Goal: Task Accomplishment & Management: Manage account settings

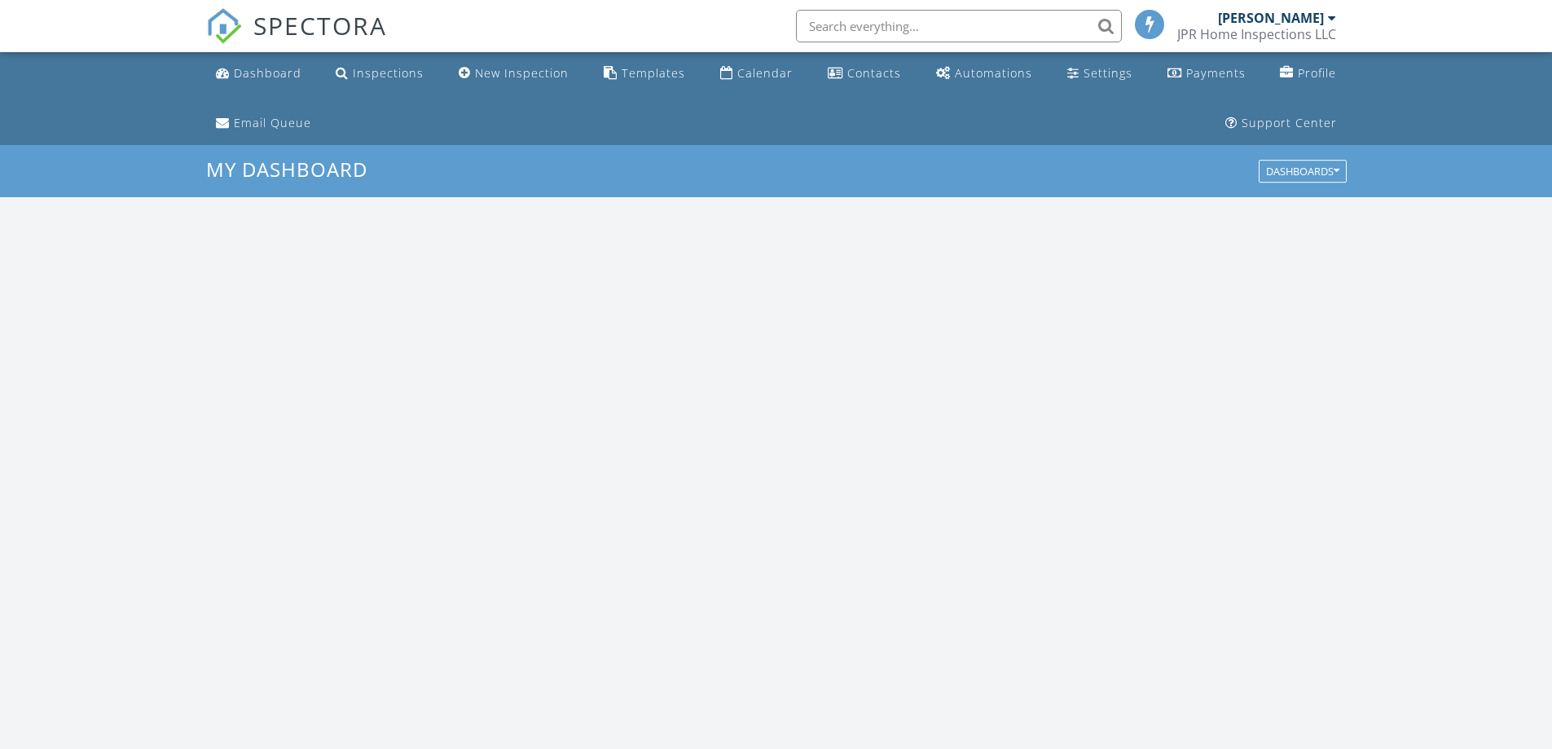
scroll to position [1508, 1578]
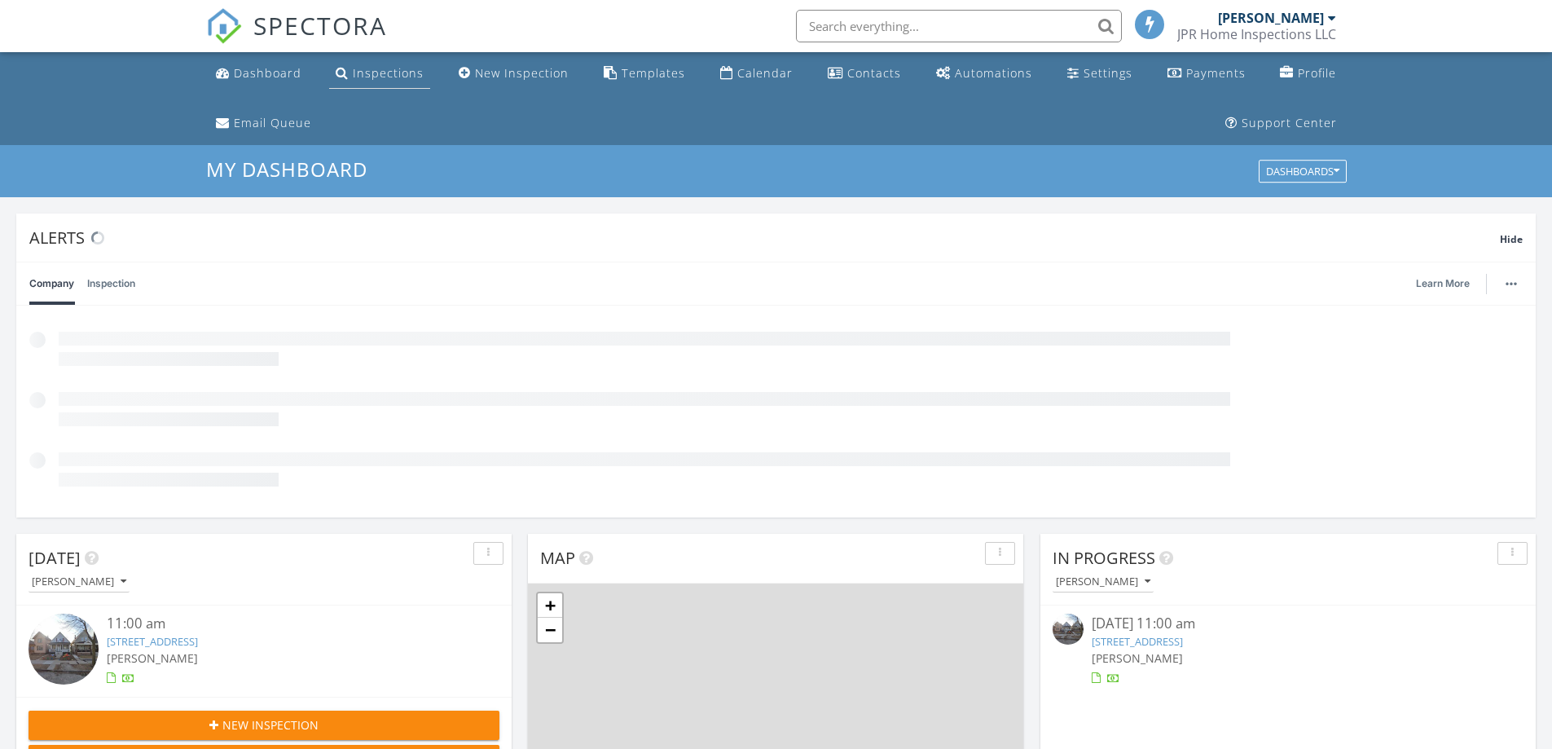
click at [383, 73] on div "Inspections" at bounding box center [388, 72] width 71 height 15
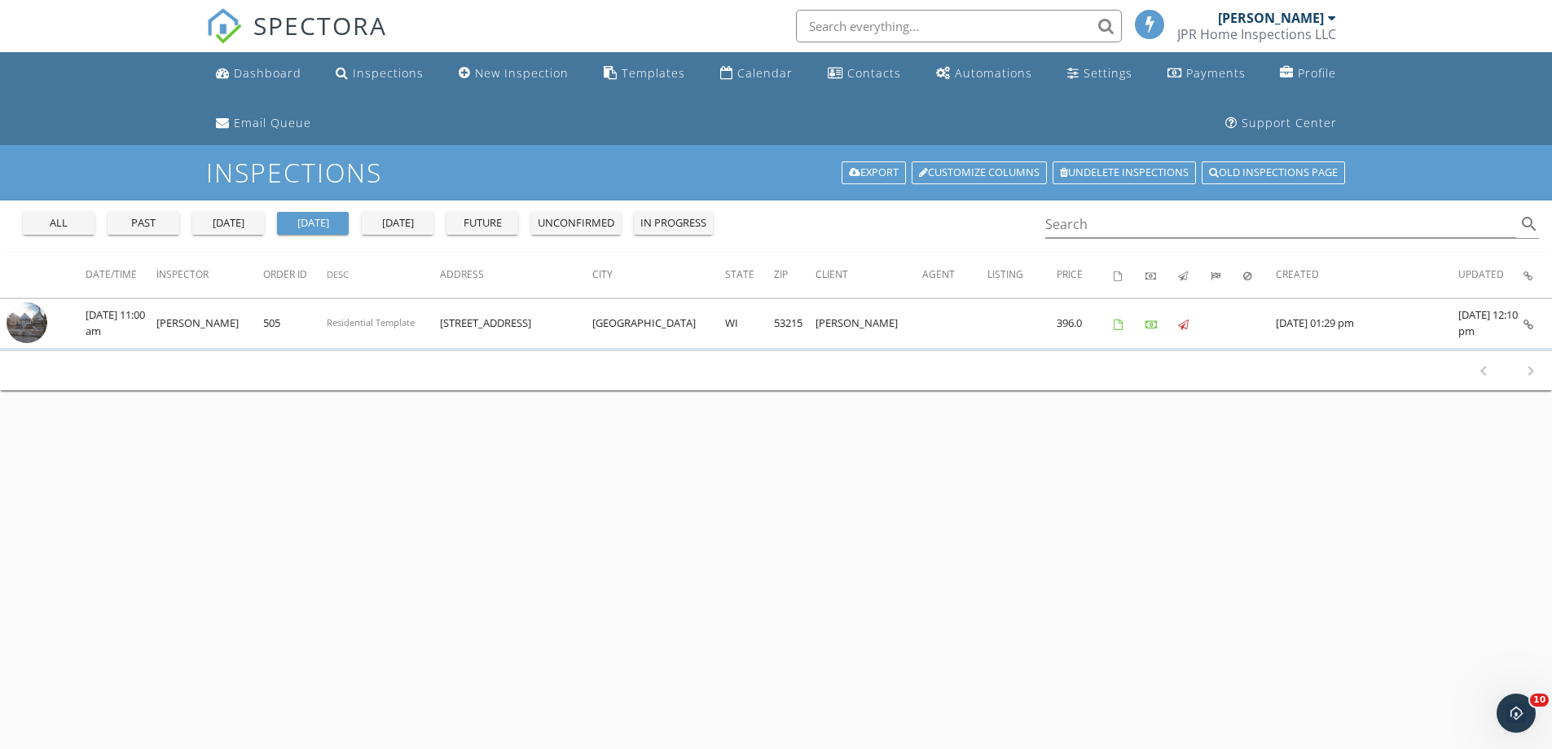
click at [224, 221] on div "yesterday" at bounding box center [228, 223] width 59 height 16
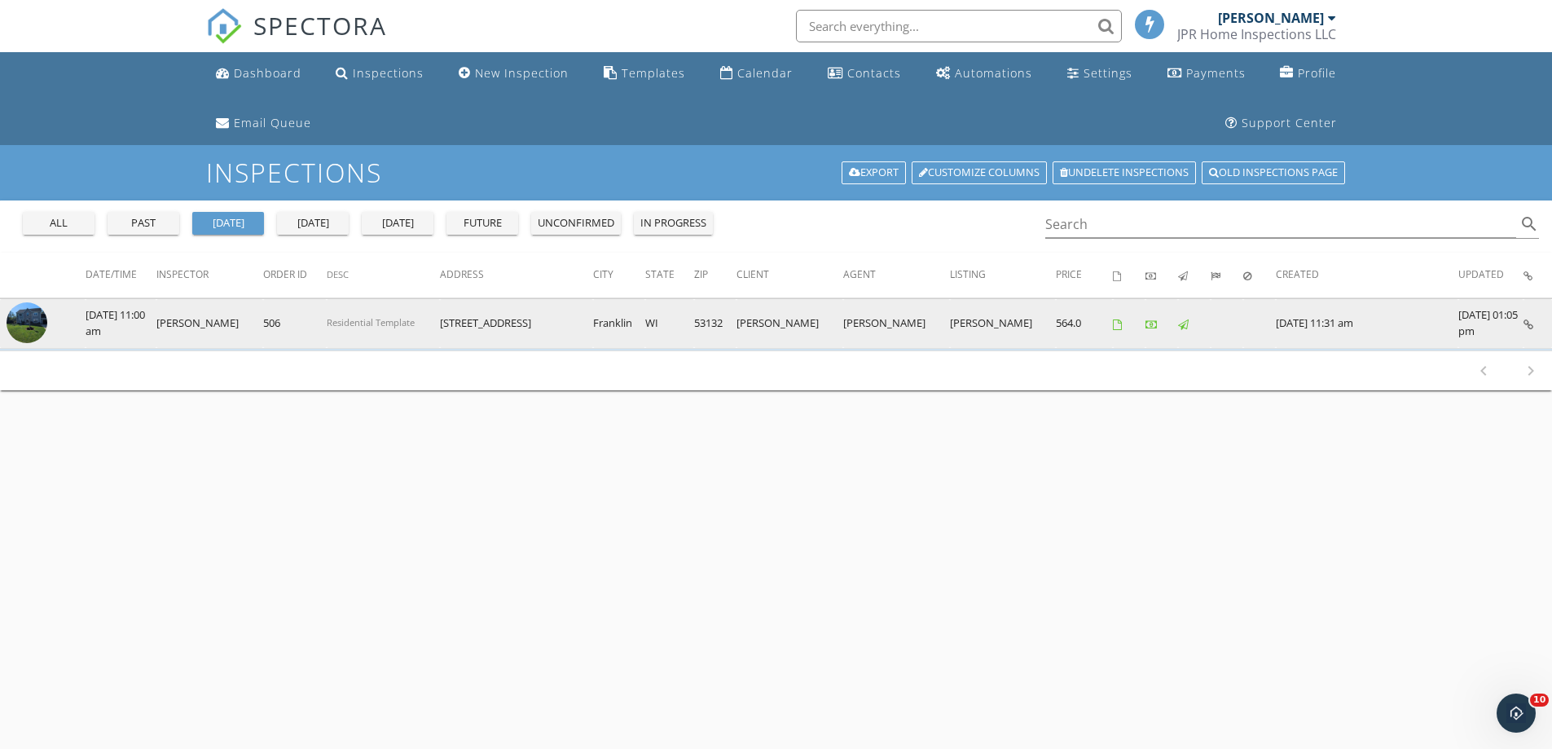
click at [23, 314] on img at bounding box center [27, 322] width 41 height 41
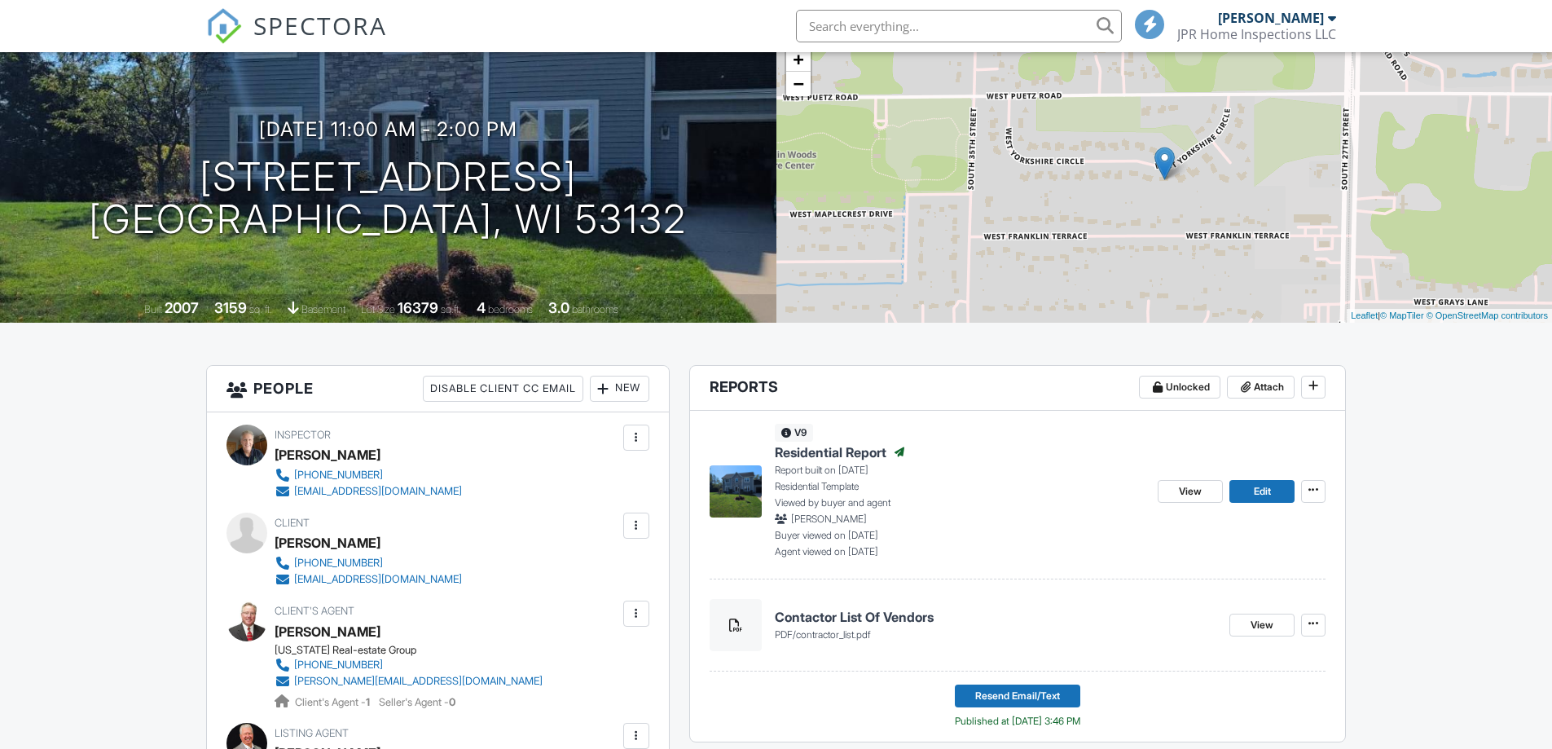
click at [735, 484] on img at bounding box center [736, 491] width 52 height 52
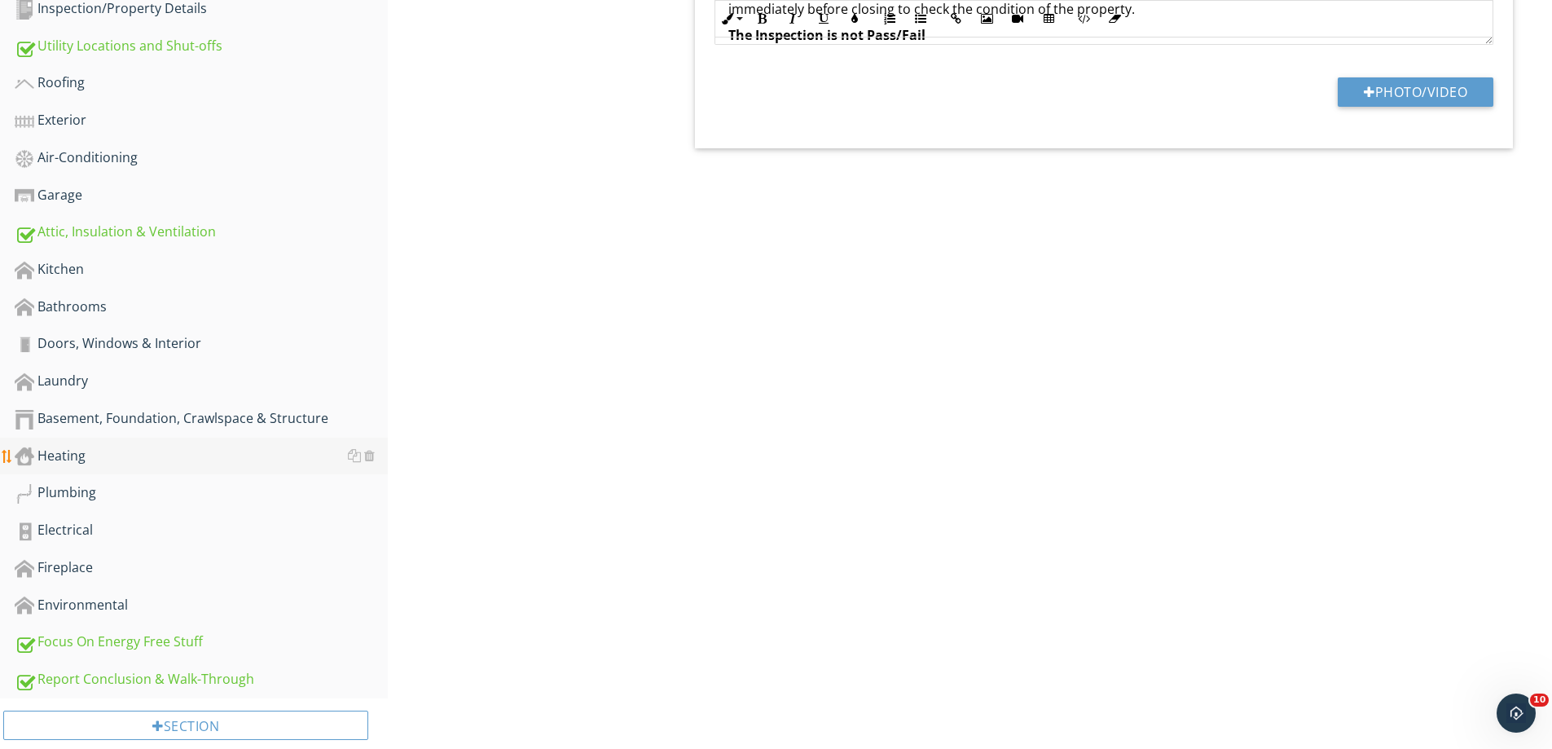
scroll to position [840, 0]
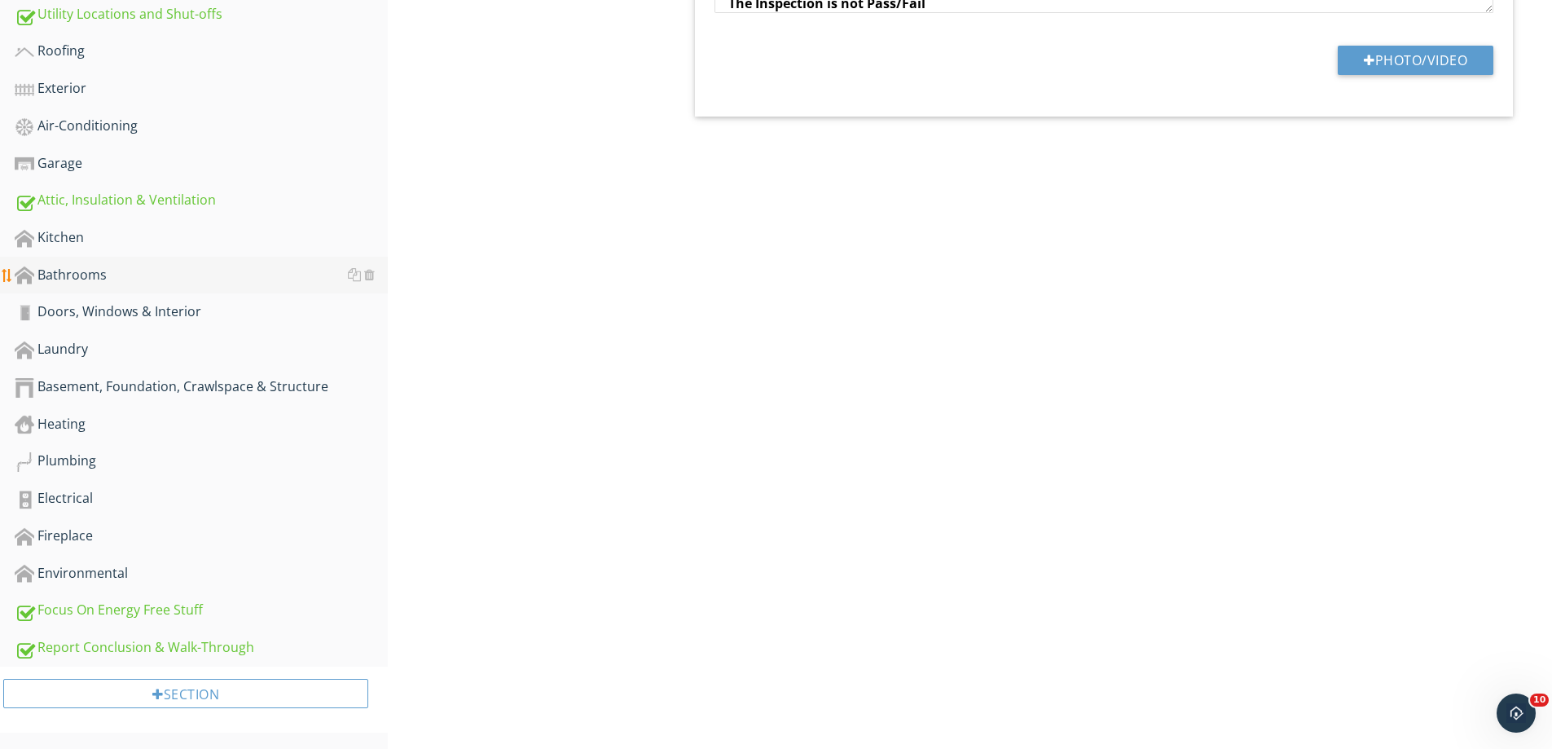
click at [69, 269] on div "Bathrooms" at bounding box center [201, 275] width 373 height 21
type textarea "<p>Thank you for choosing <strong><em><span style="color: rgb(213, 54, 54);">Jp…"
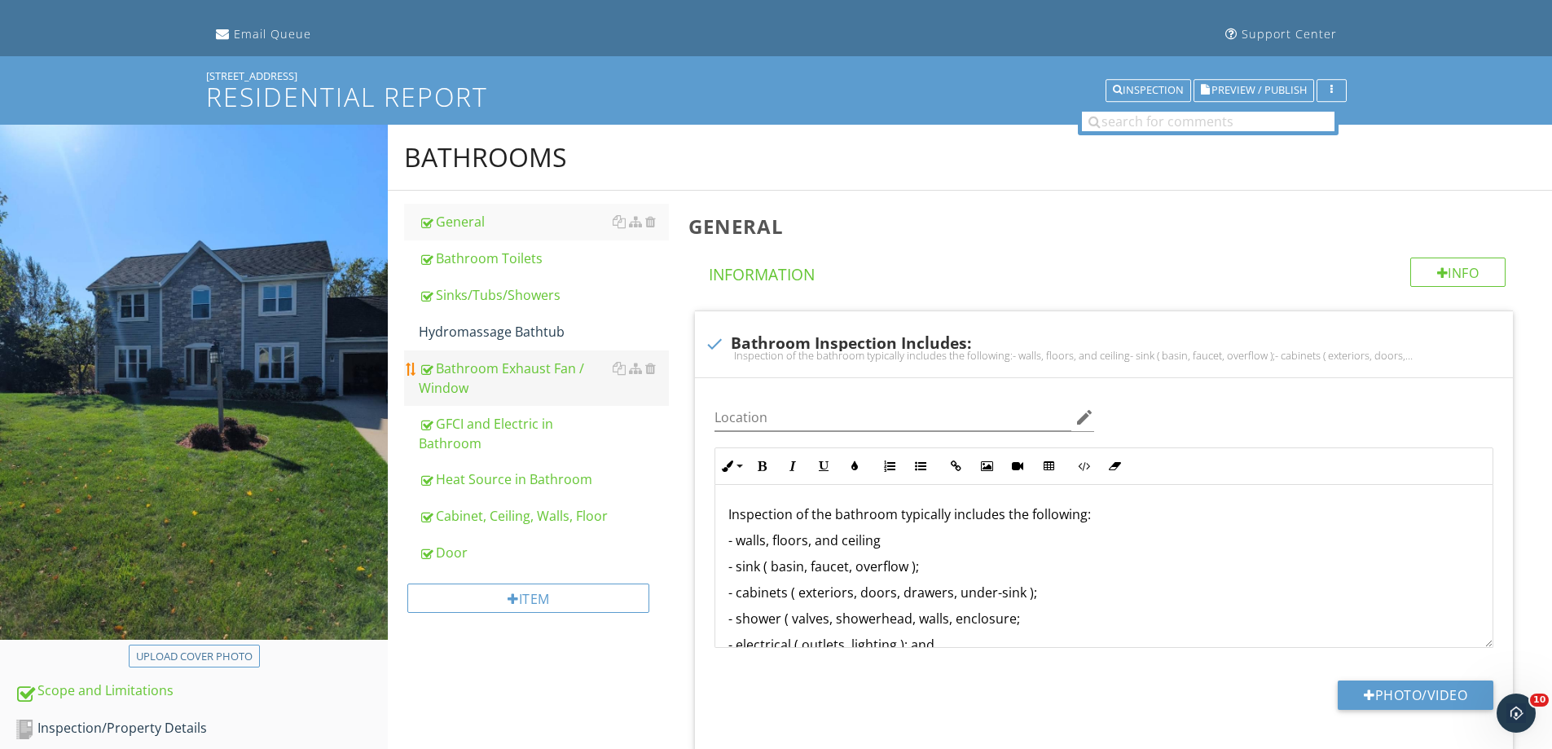
scroll to position [163, 0]
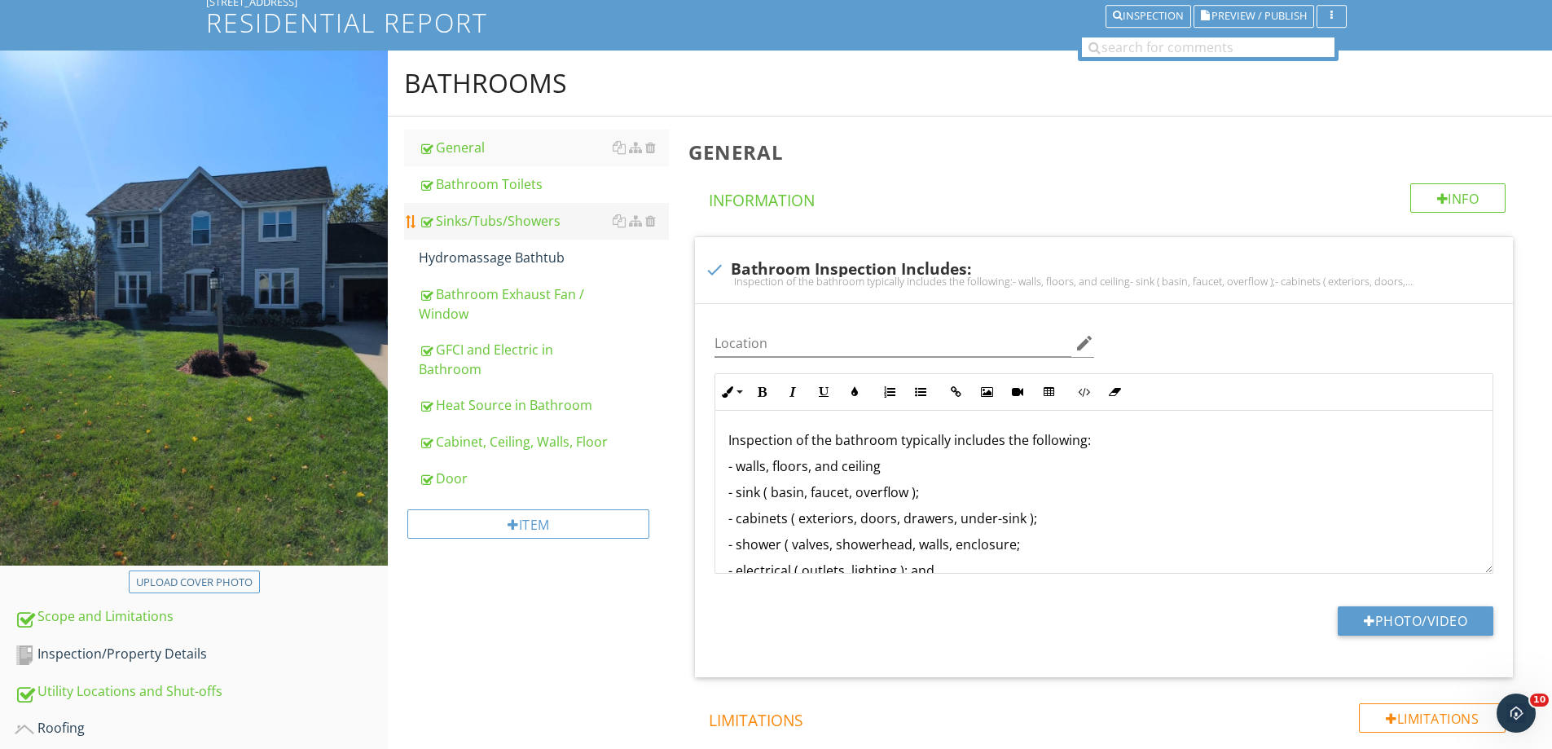
click at [500, 216] on div "Sinks/Tubs/Showers" at bounding box center [544, 221] width 250 height 20
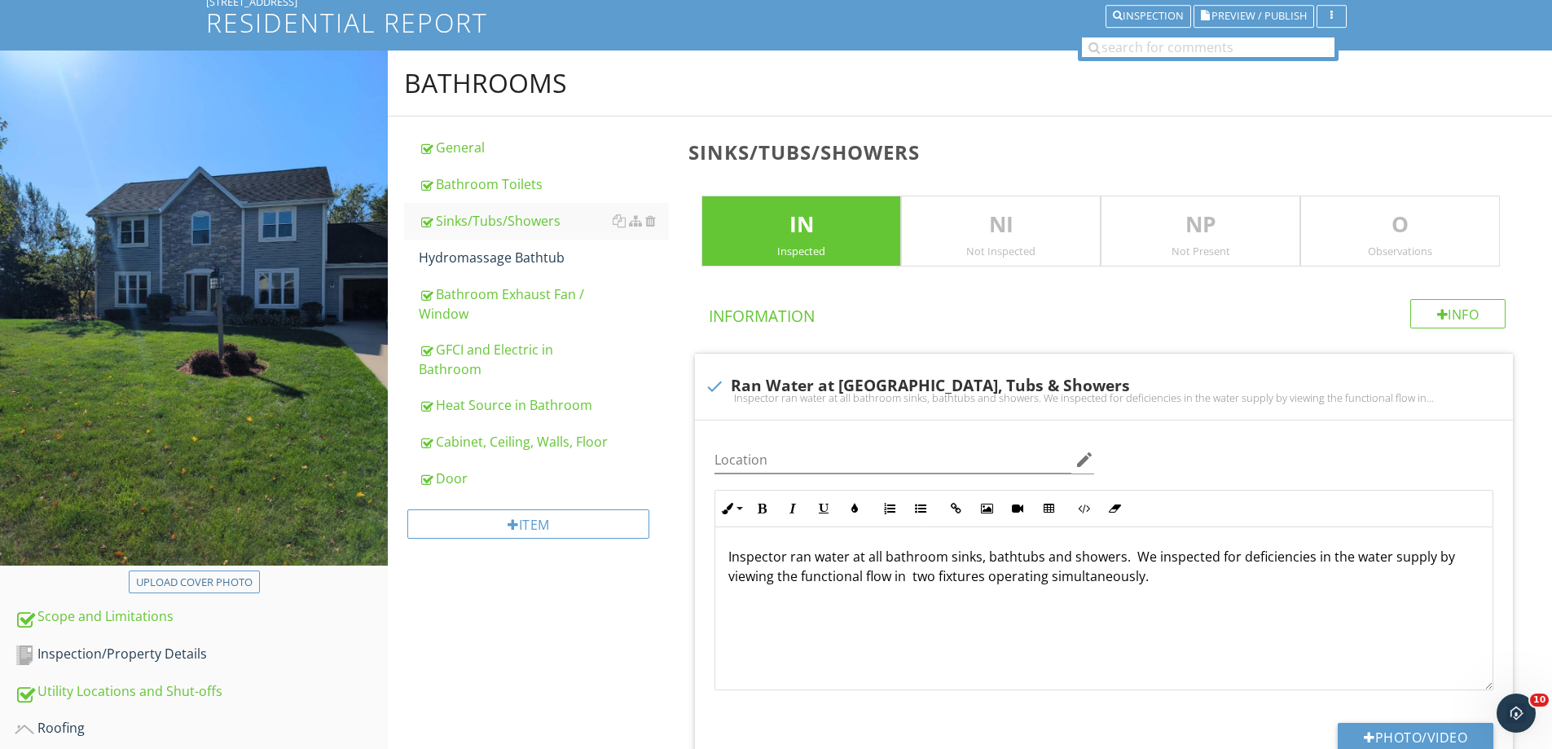
click at [1393, 225] on p "O" at bounding box center [1400, 225] width 198 height 33
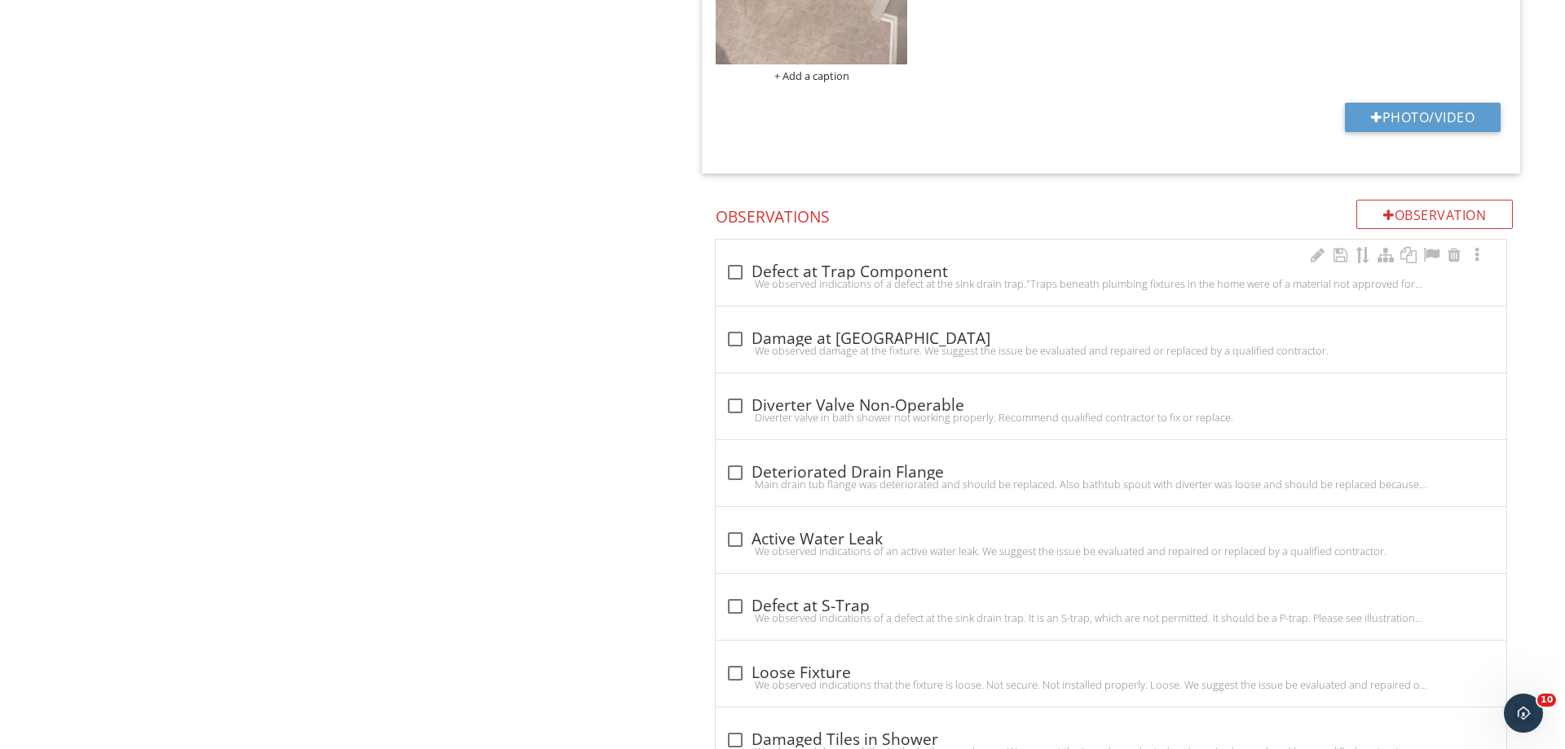
scroll to position [1689, 0]
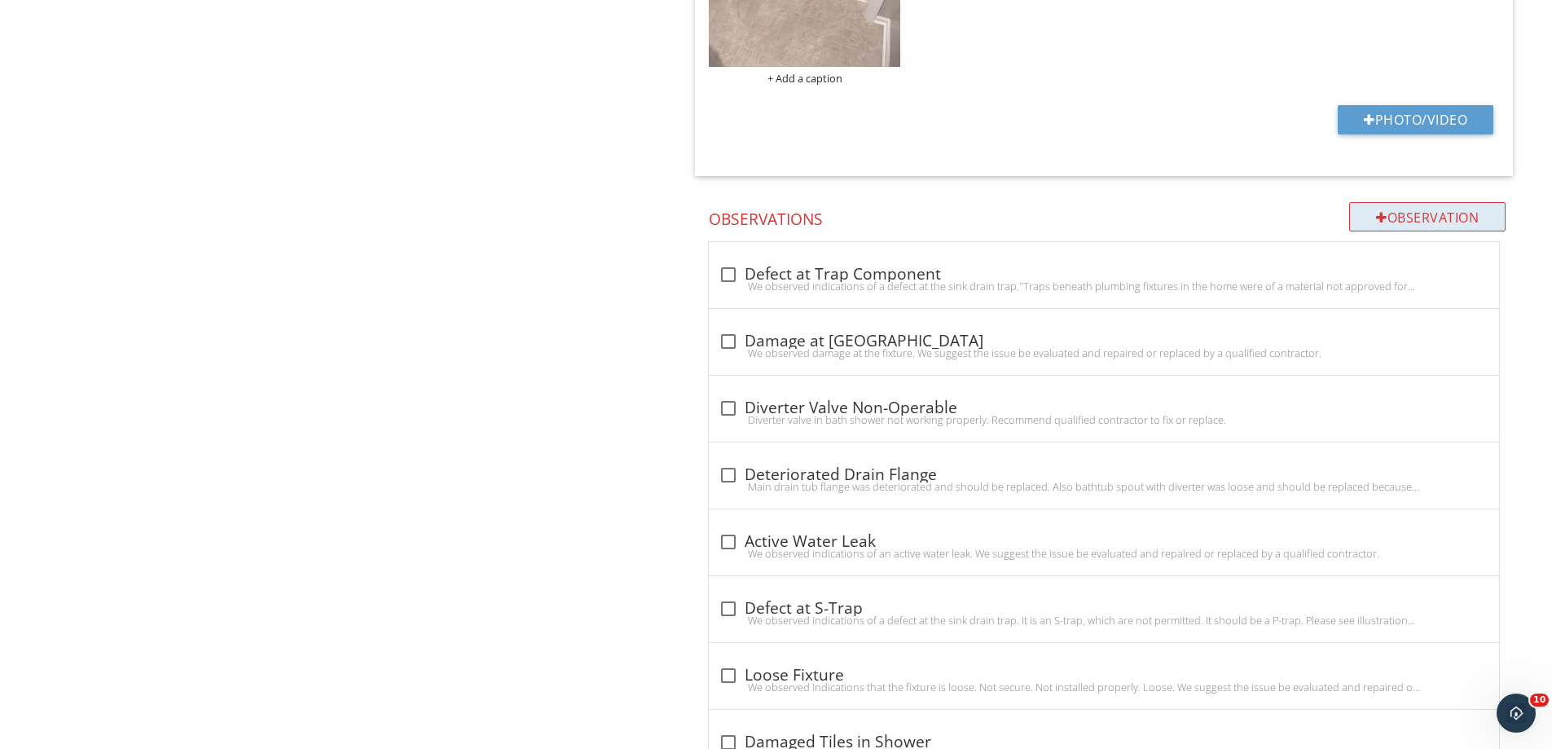
click at [1399, 204] on div "Observation" at bounding box center [1427, 216] width 156 height 29
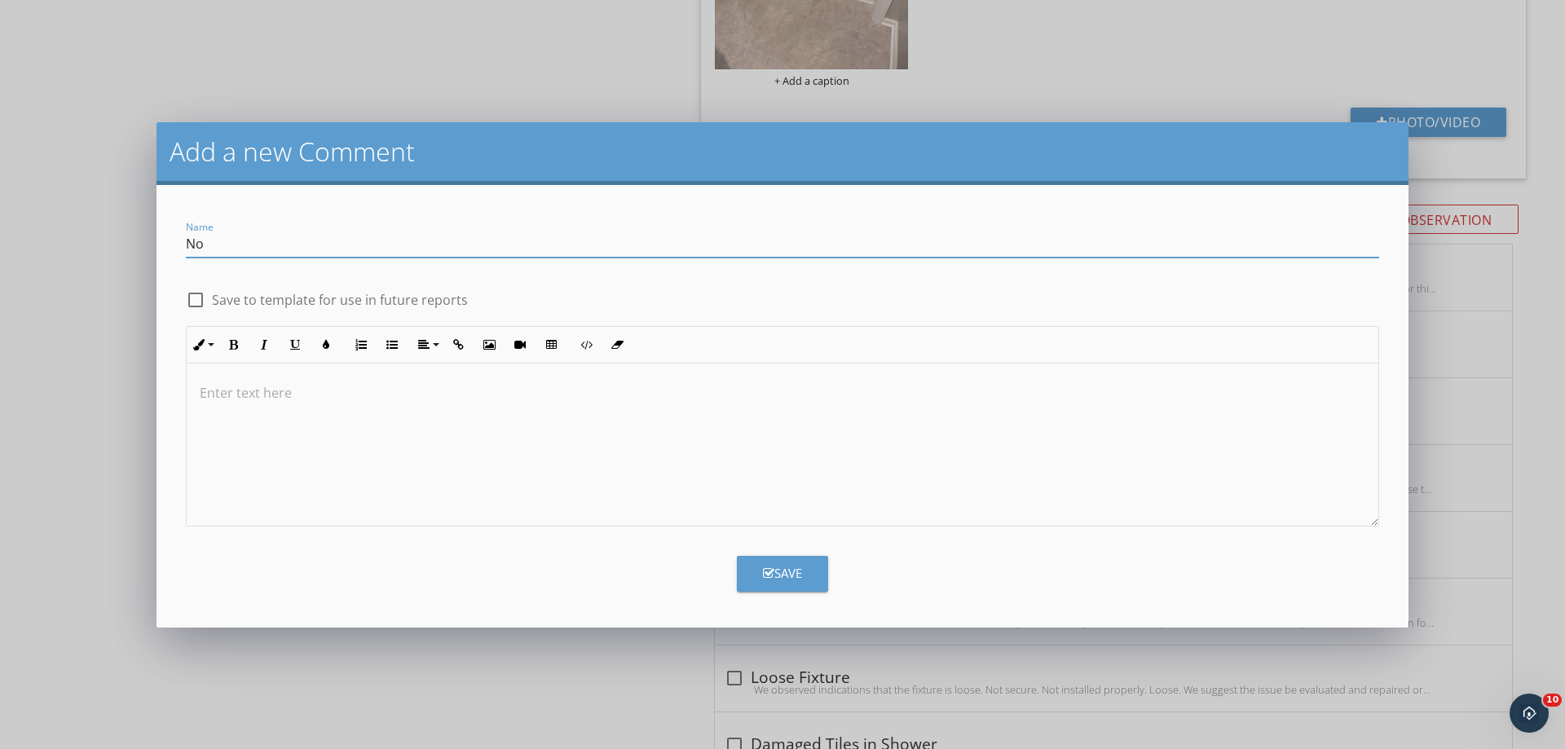
type input "N"
type input "Shower Rough-In"
click at [200, 298] on div at bounding box center [196, 300] width 28 height 28
checkbox input "true"
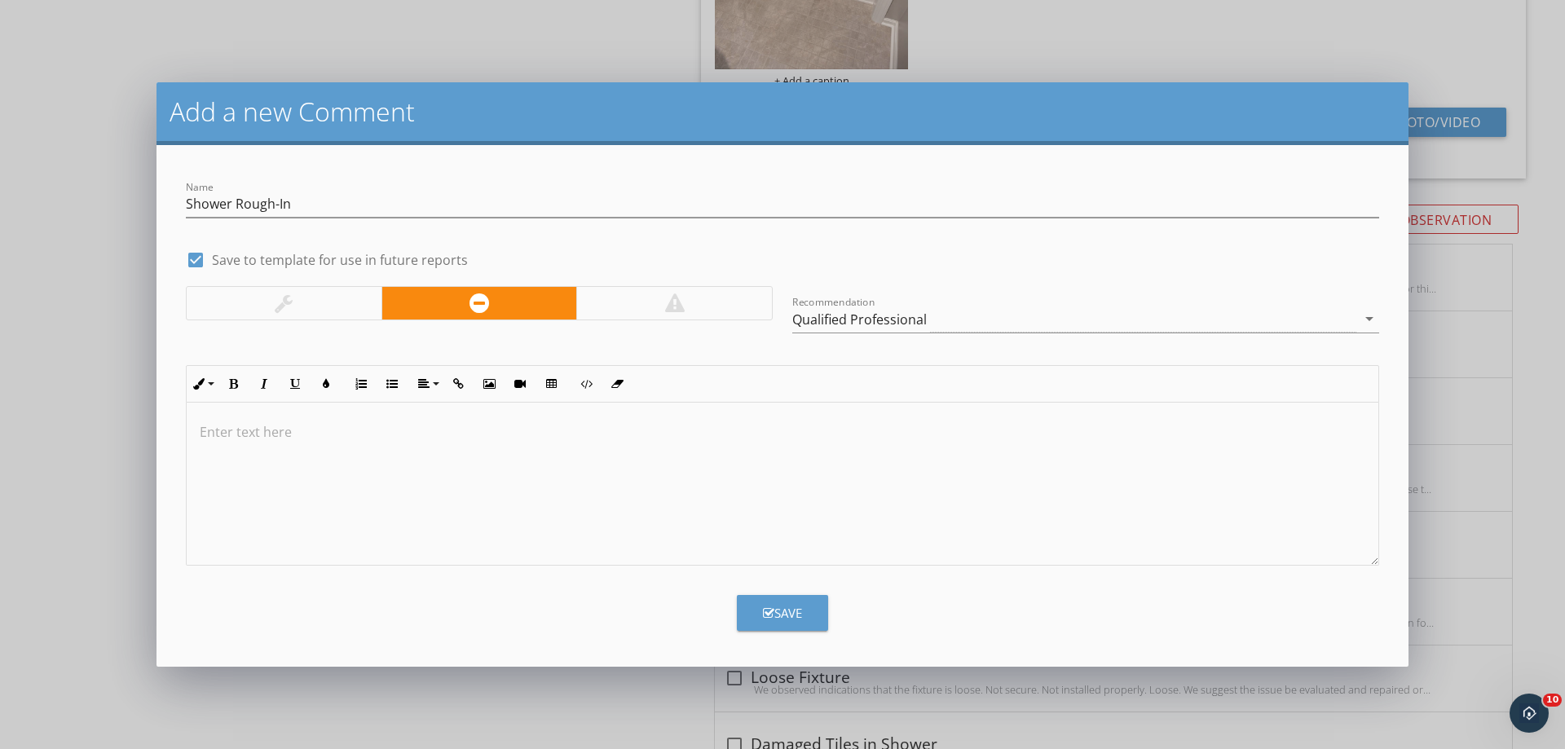
click at [325, 438] on p at bounding box center [782, 432] width 1165 height 20
click at [1317, 316] on div "Qualified Professional" at bounding box center [1074, 319] width 564 height 27
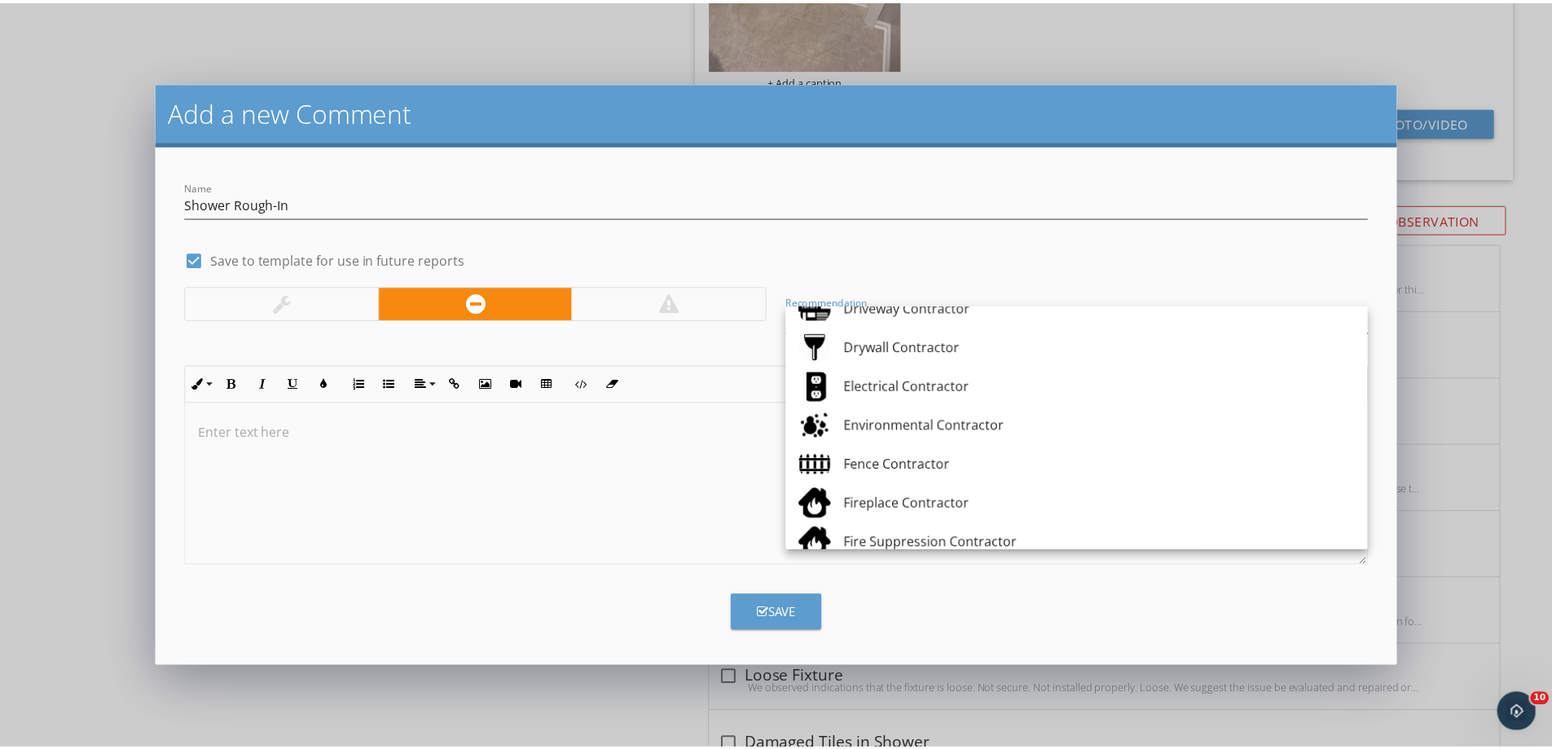
scroll to position [570, 0]
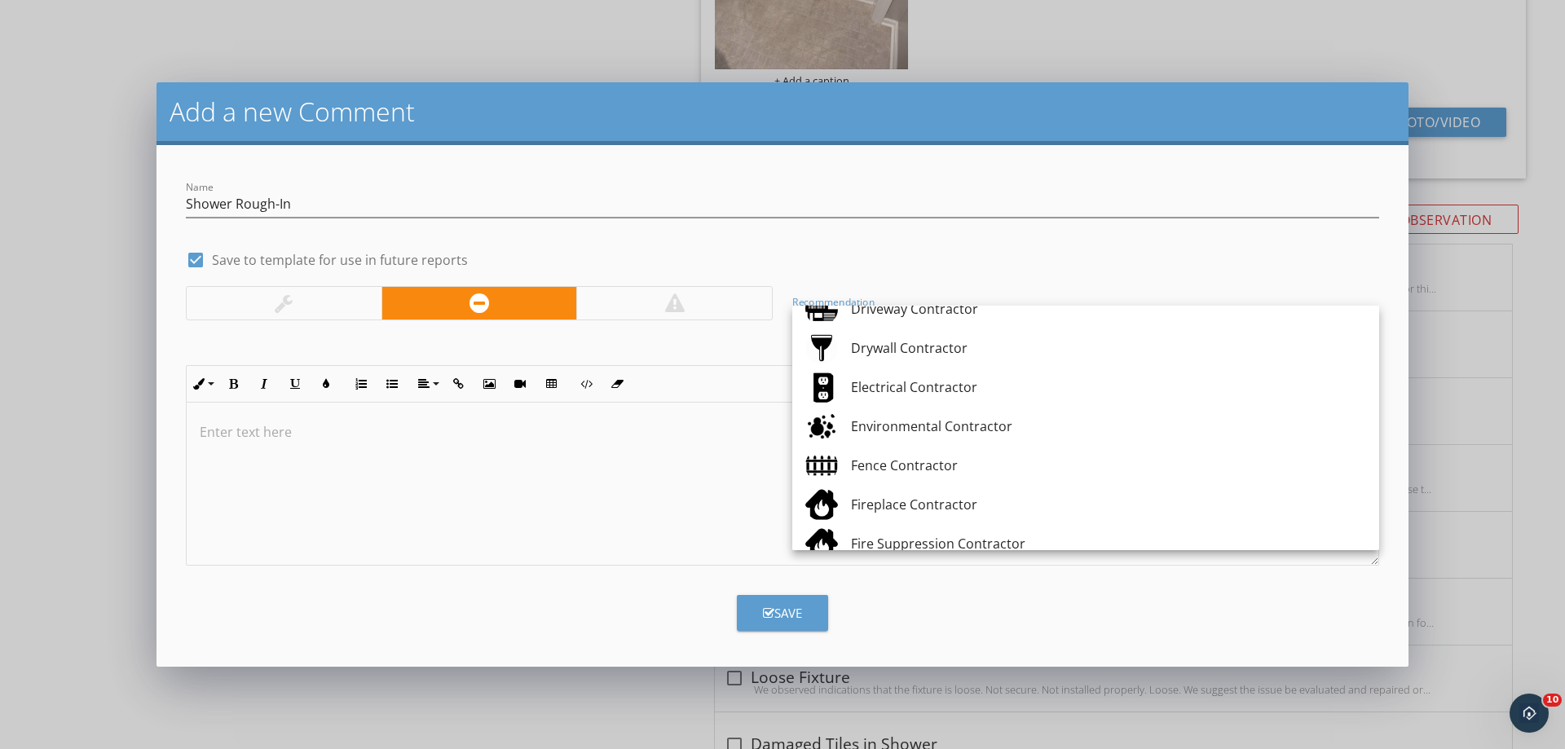
click at [588, 39] on div "Add a new Comment Name Shower Rough-In check_box Save to template for use in fu…" at bounding box center [782, 374] width 1565 height 749
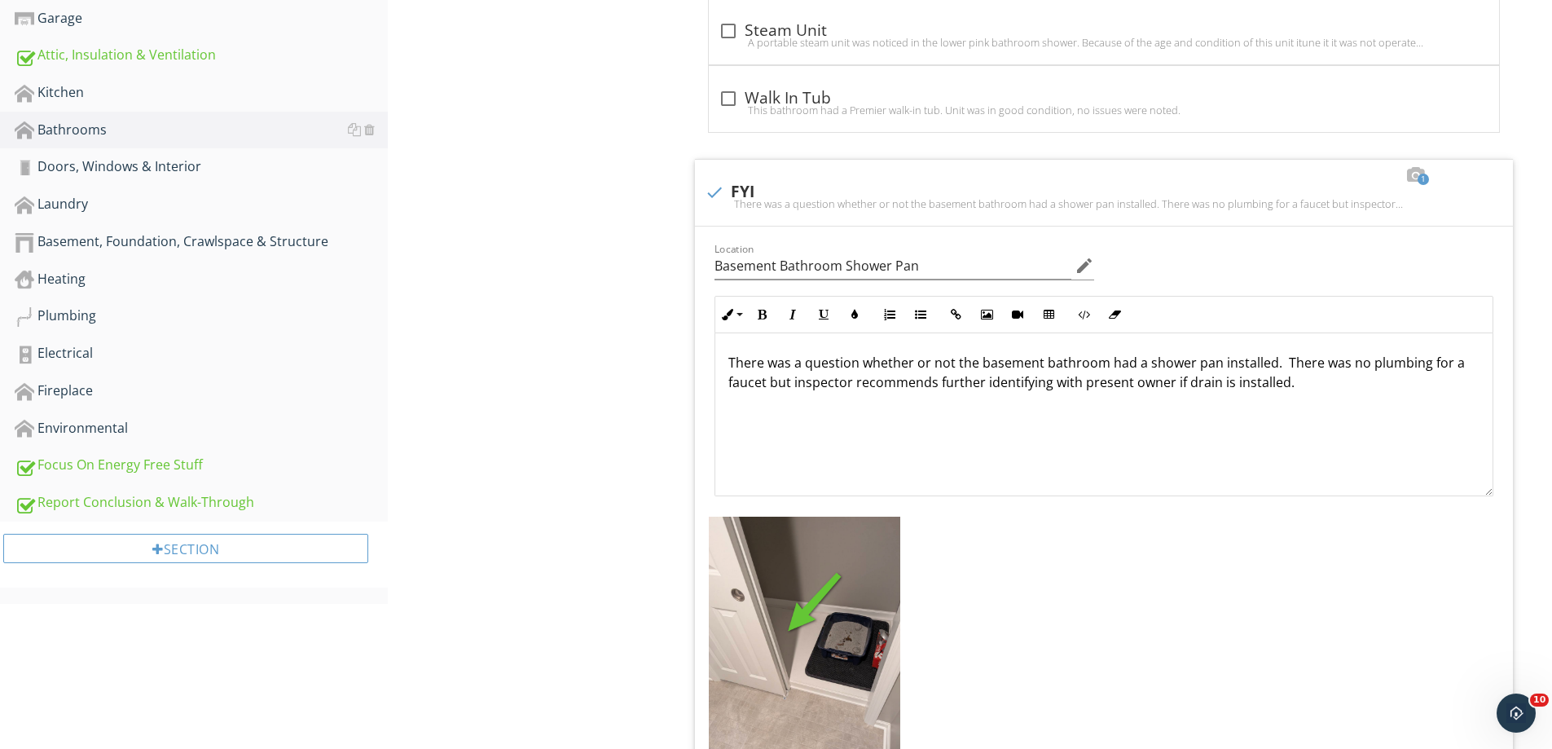
scroll to position [956, 0]
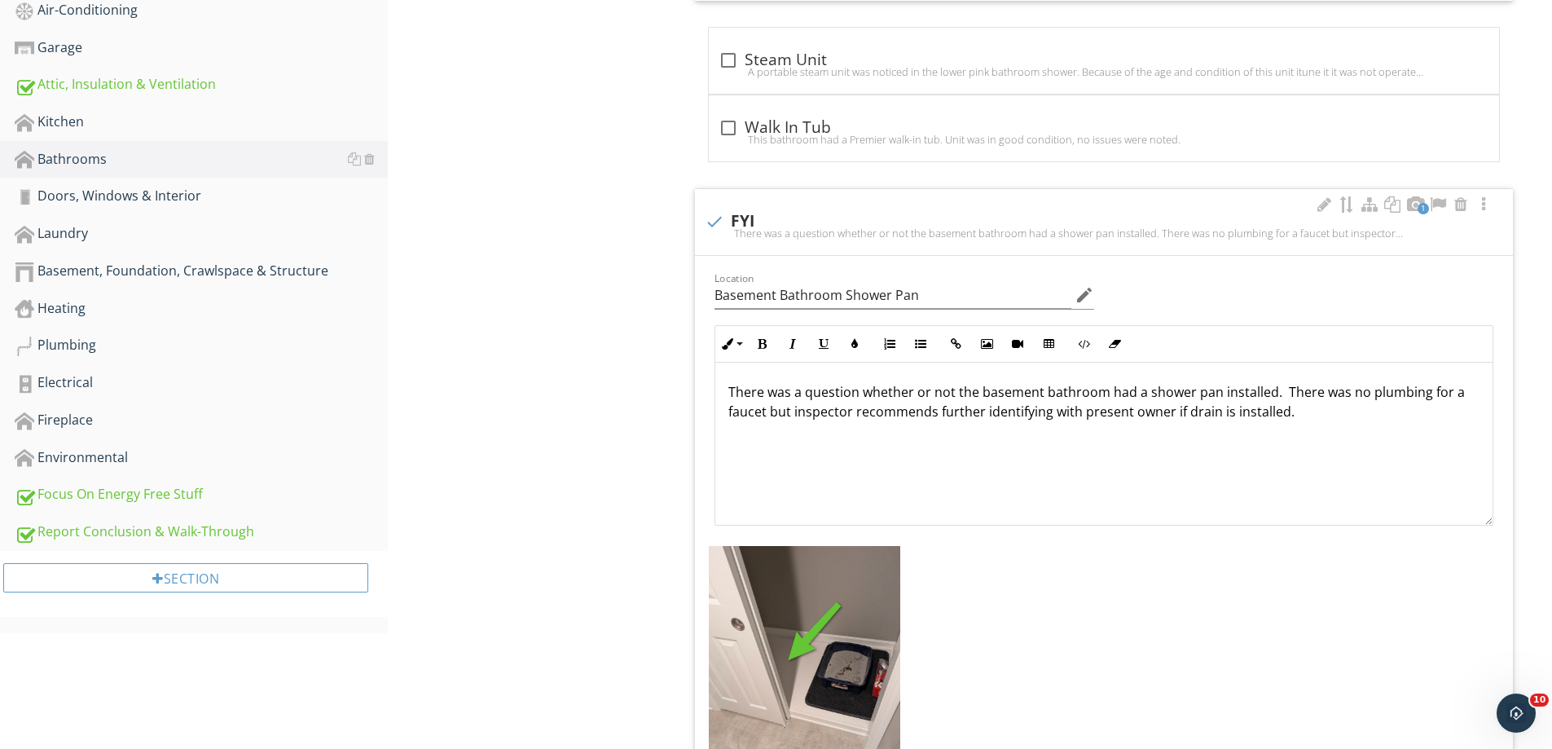
click at [1394, 233] on div "There was a question whether or not the basement bathroom had a shower pan inst…" at bounding box center [1104, 233] width 799 height 13
checkbox input "true"
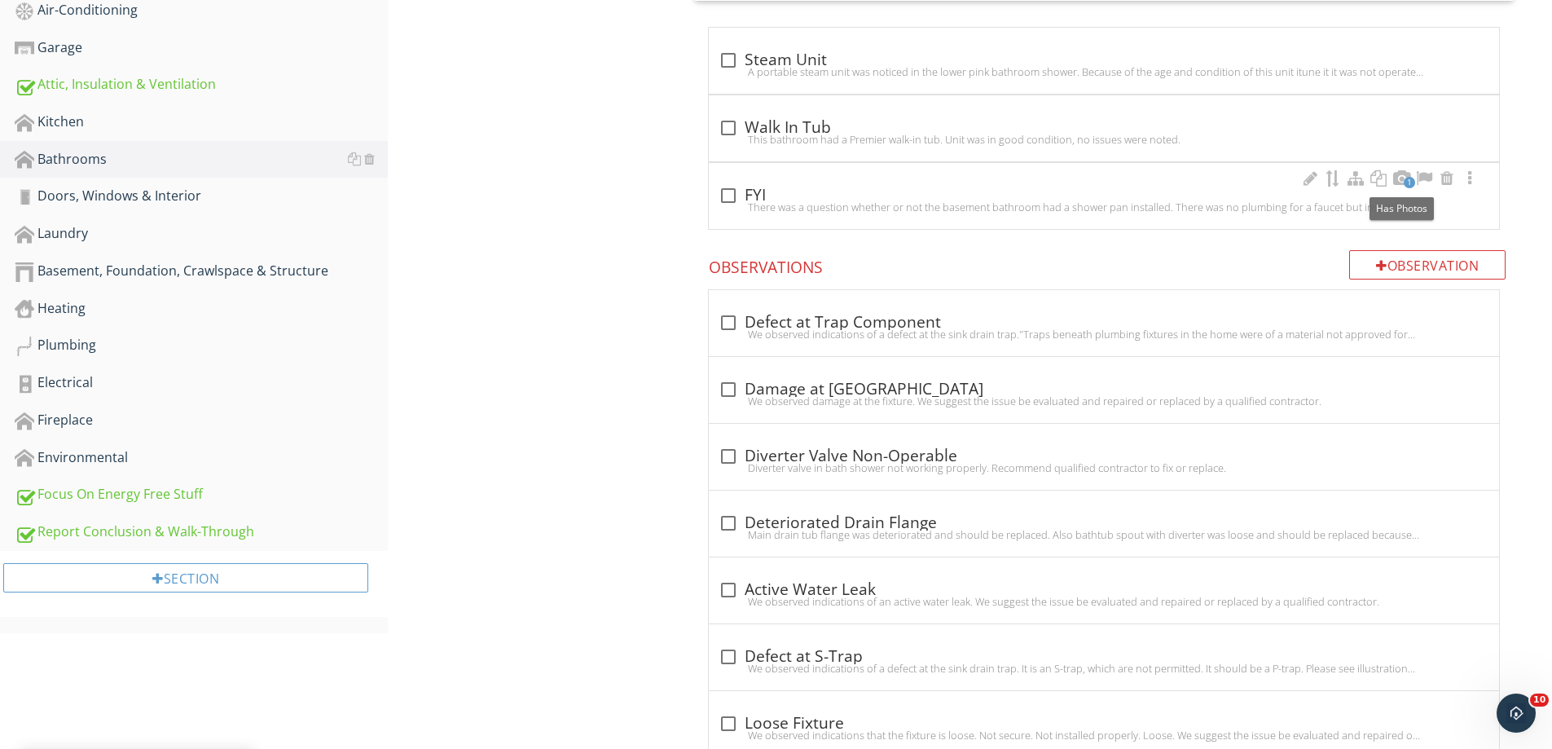
click at [1409, 178] on span "1" at bounding box center [1409, 182] width 11 height 11
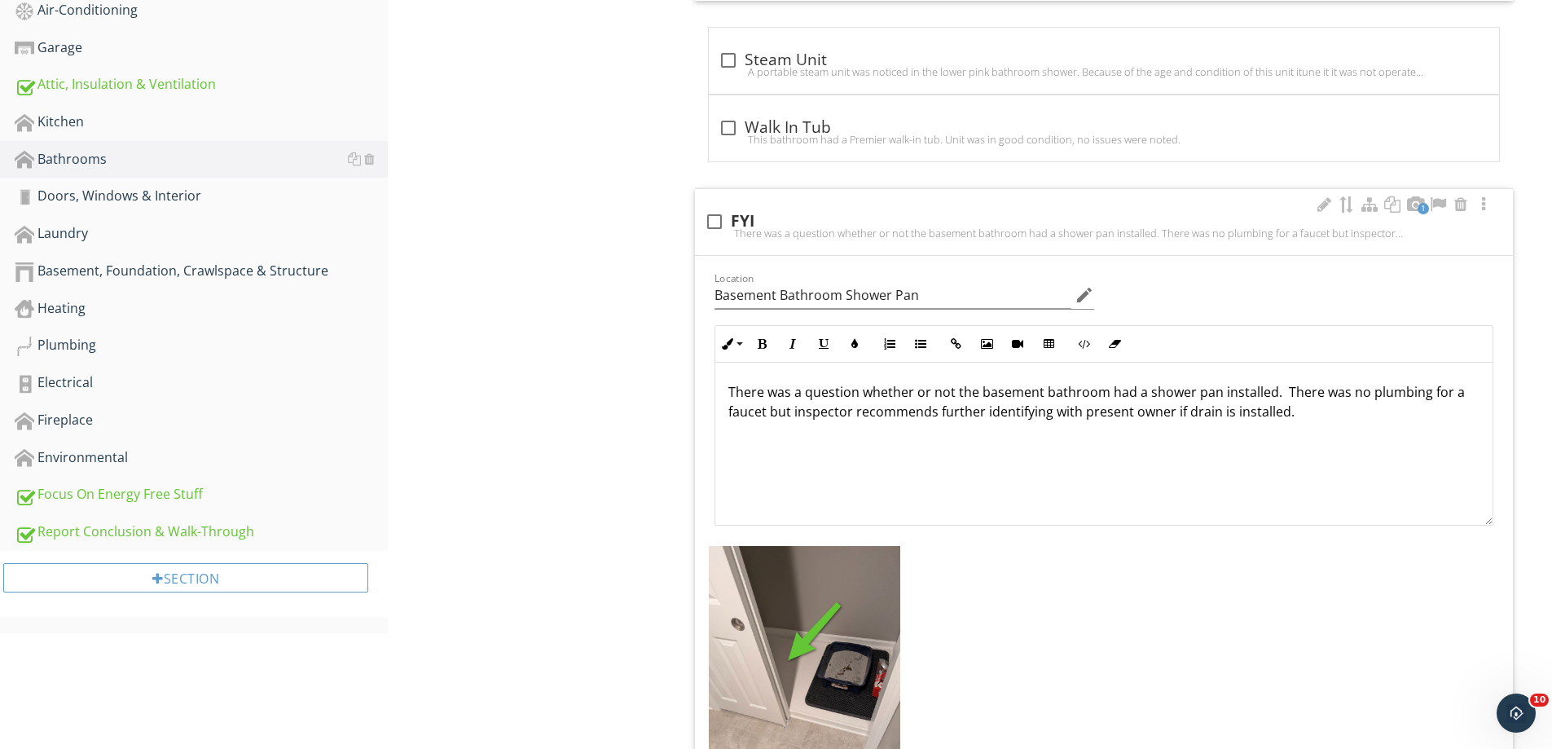
drag, startPoint x: 1297, startPoint y: 415, endPoint x: 724, endPoint y: 395, distance: 573.2
click at [724, 395] on div "There was a question whether or not the basement bathroom had a shower pan inst…" at bounding box center [1103, 444] width 777 height 163
copy p "There was a question whether or not the basement bathroom had a shower pan inst…"
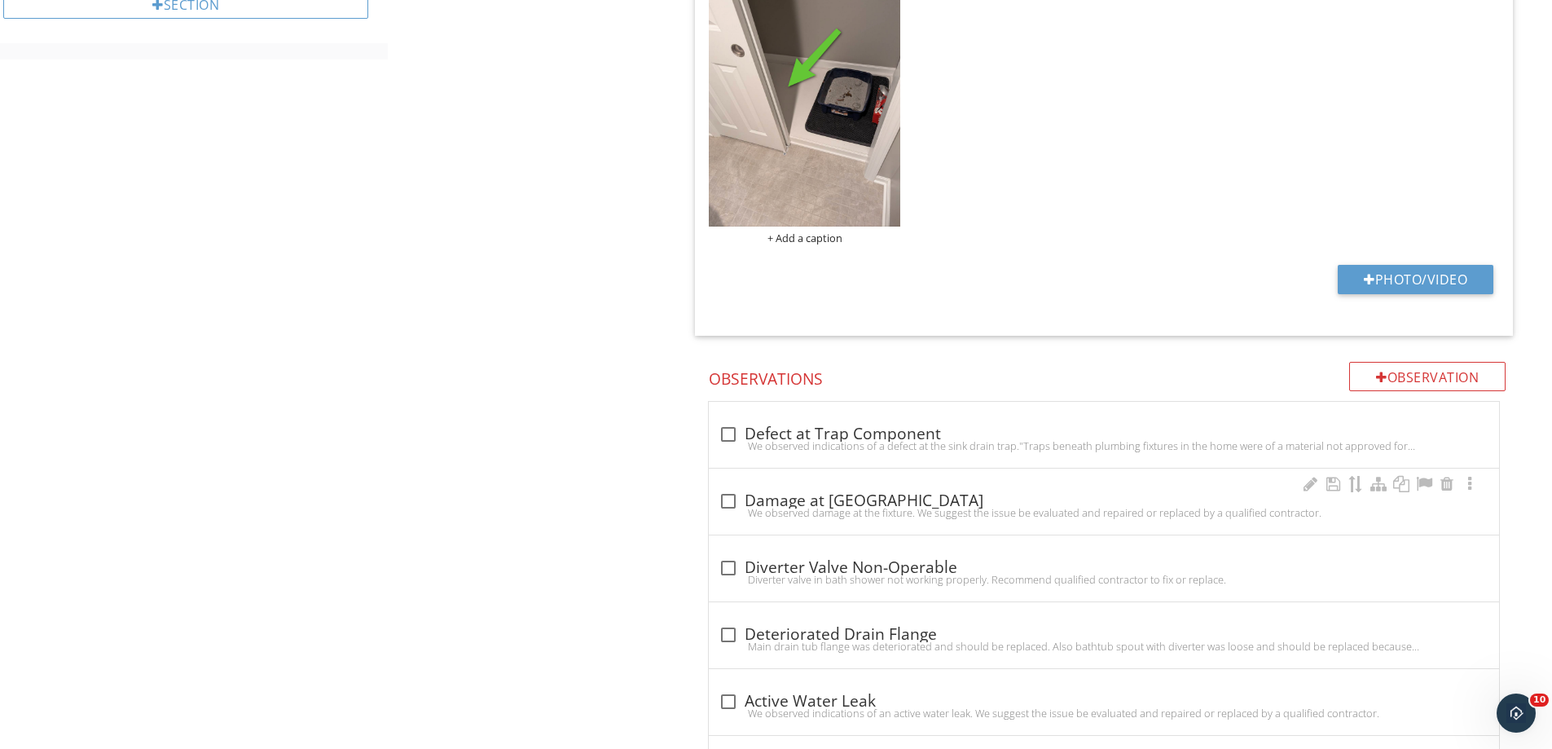
scroll to position [1526, 0]
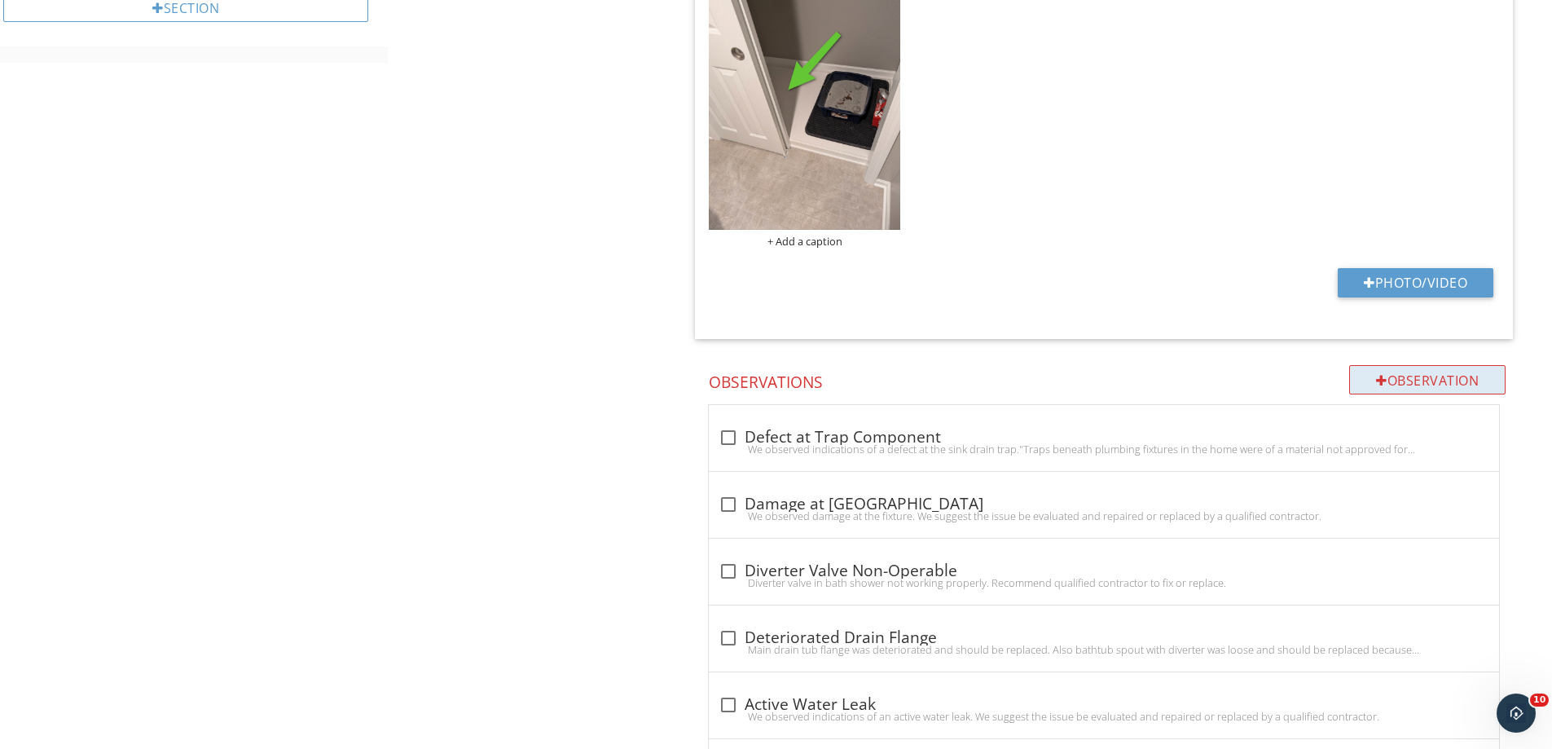
click at [1402, 372] on div "Observation" at bounding box center [1427, 379] width 156 height 29
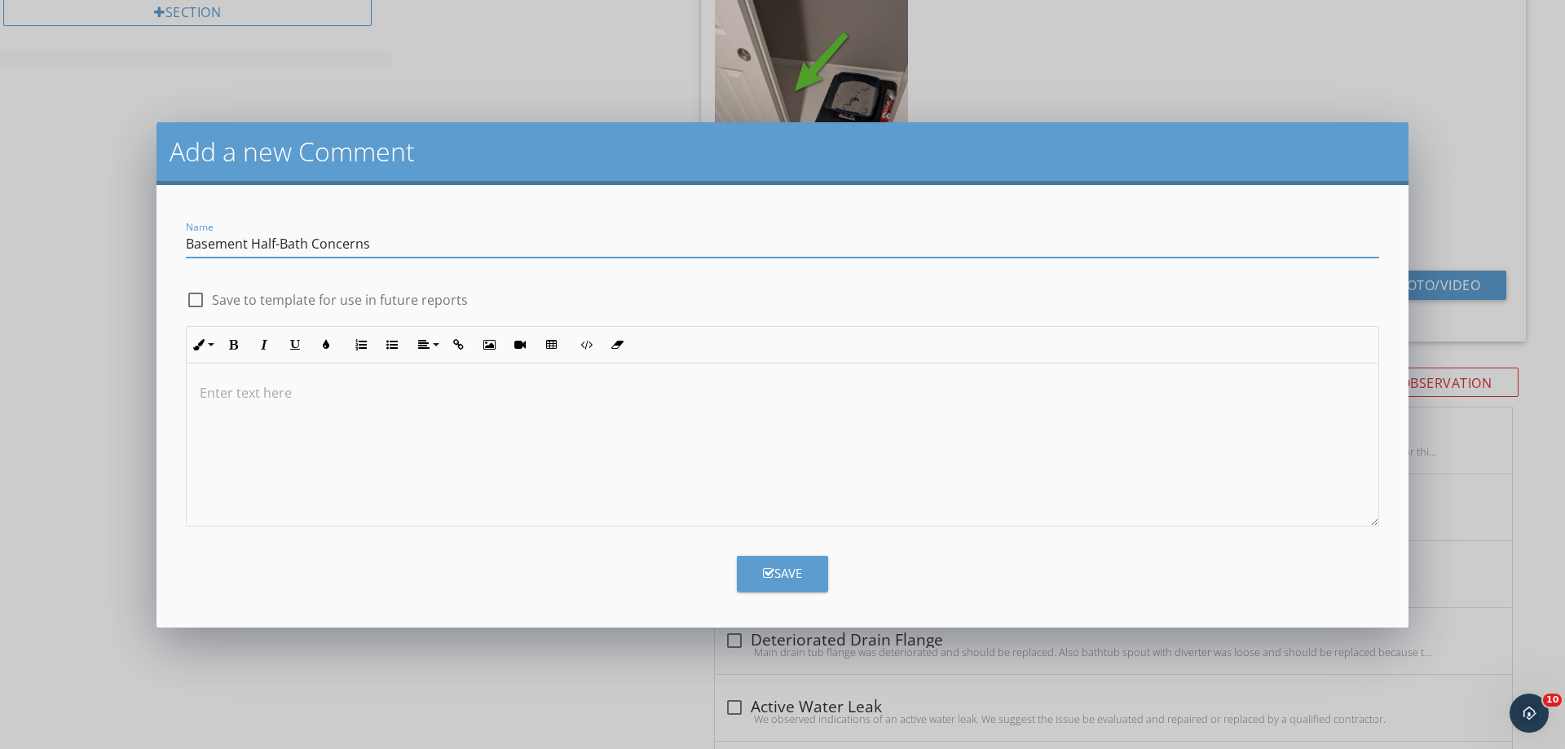
type input "Basement Half-Bath Concerns"
click at [213, 381] on div at bounding box center [782, 444] width 1191 height 163
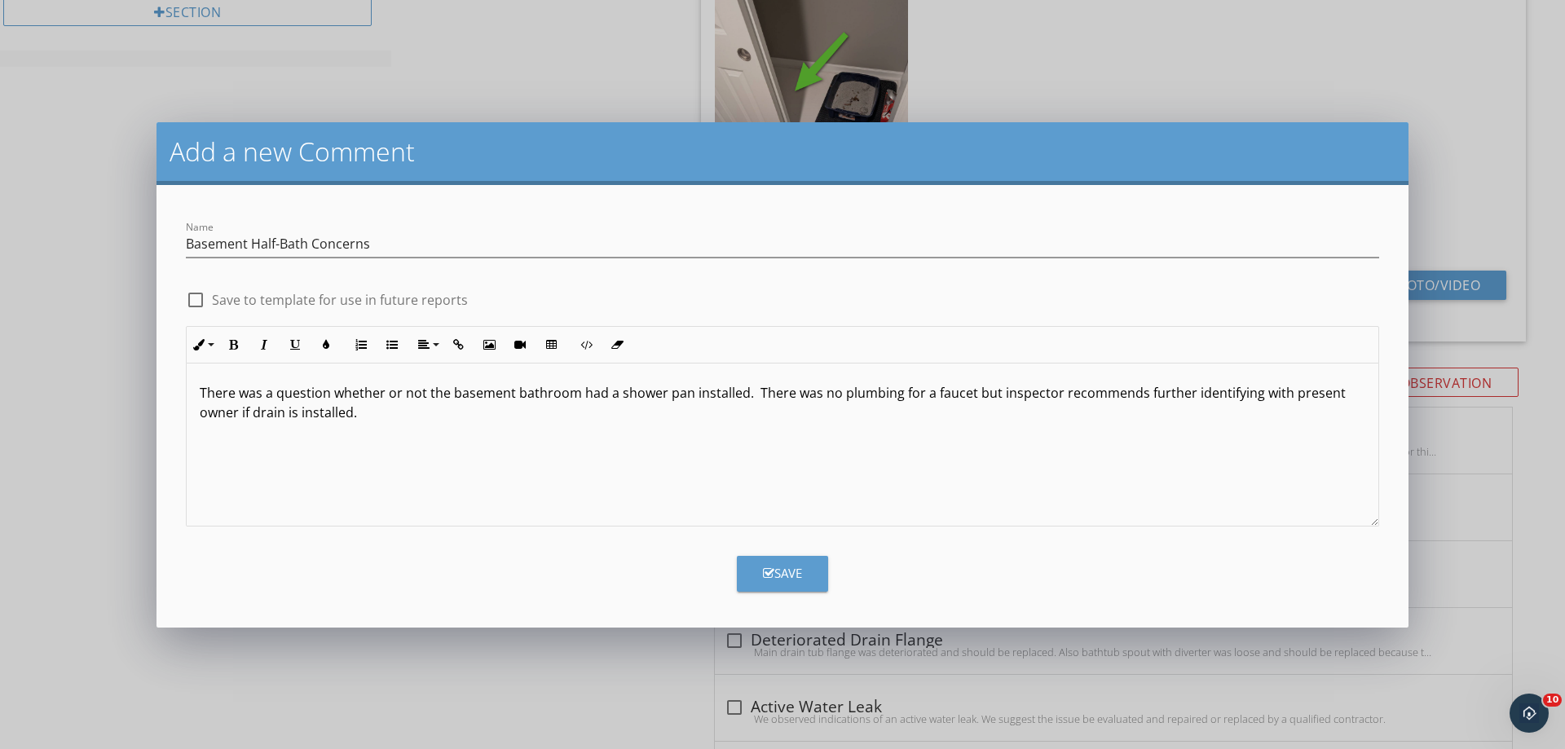
click at [900, 397] on p "There was a question whether or not the basement bathroom had a shower pan inst…" at bounding box center [782, 402] width 1165 height 39
click at [1076, 397] on p "There was a question whether or not the basement bathroom had a shower pan inst…" at bounding box center [782, 402] width 1165 height 39
click at [1075, 394] on p "There was a question whether or not the basement bathroom had a shower pan inst…" at bounding box center [782, 402] width 1165 height 39
click at [1079, 396] on p "There was a question whether or not the basement bathroom had a shower pan inst…" at bounding box center [782, 402] width 1165 height 39
click at [751, 394] on p "There was a question whether or not the basement bathroom had a shower pan inst…" at bounding box center [782, 402] width 1165 height 39
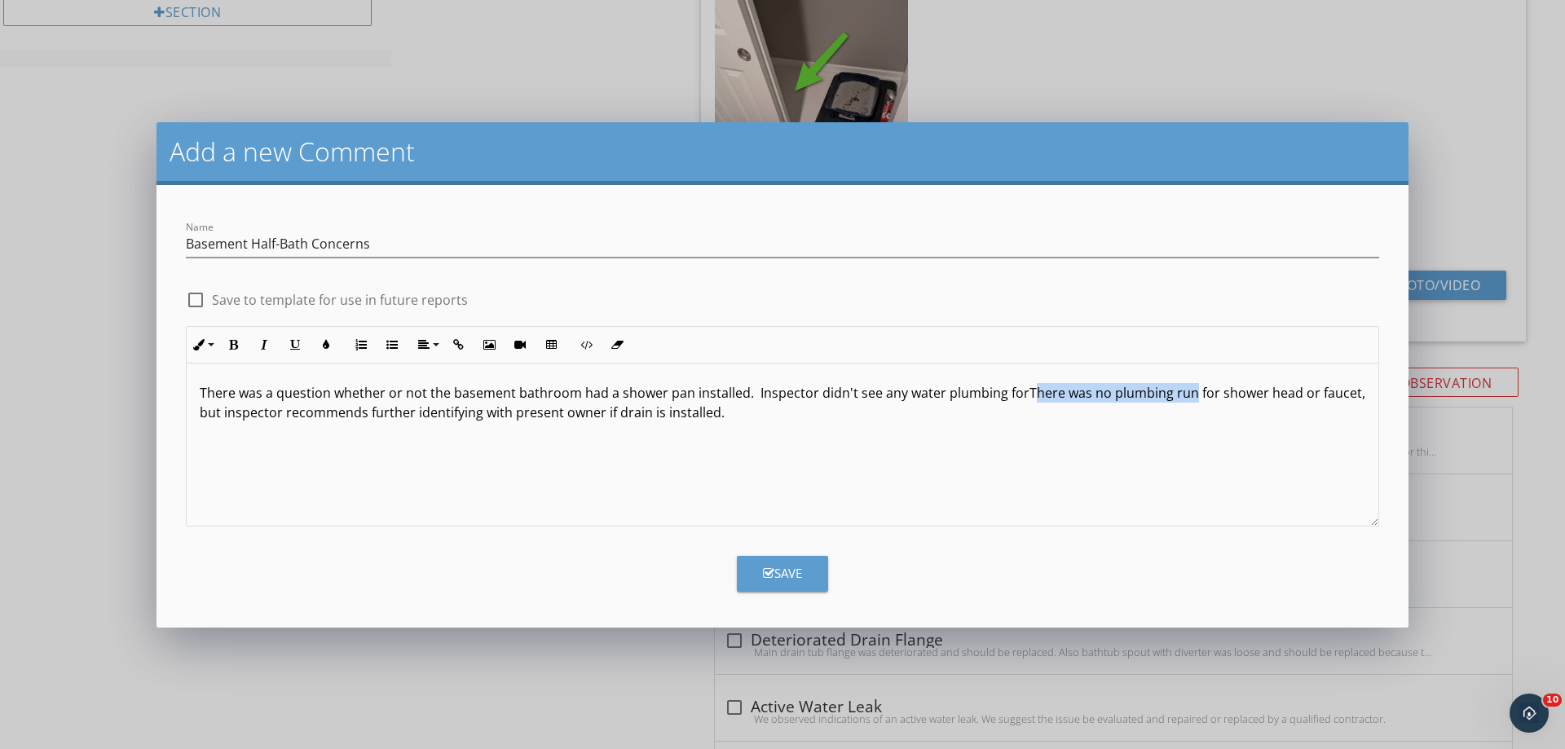
drag, startPoint x: 1183, startPoint y: 397, endPoint x: 1024, endPoint y: 402, distance: 159.0
click at [1024, 402] on p "There was a question whether or not the basement bathroom had a shower pan inst…" at bounding box center [782, 402] width 1165 height 39
click at [786, 567] on div "Save" at bounding box center [782, 573] width 39 height 19
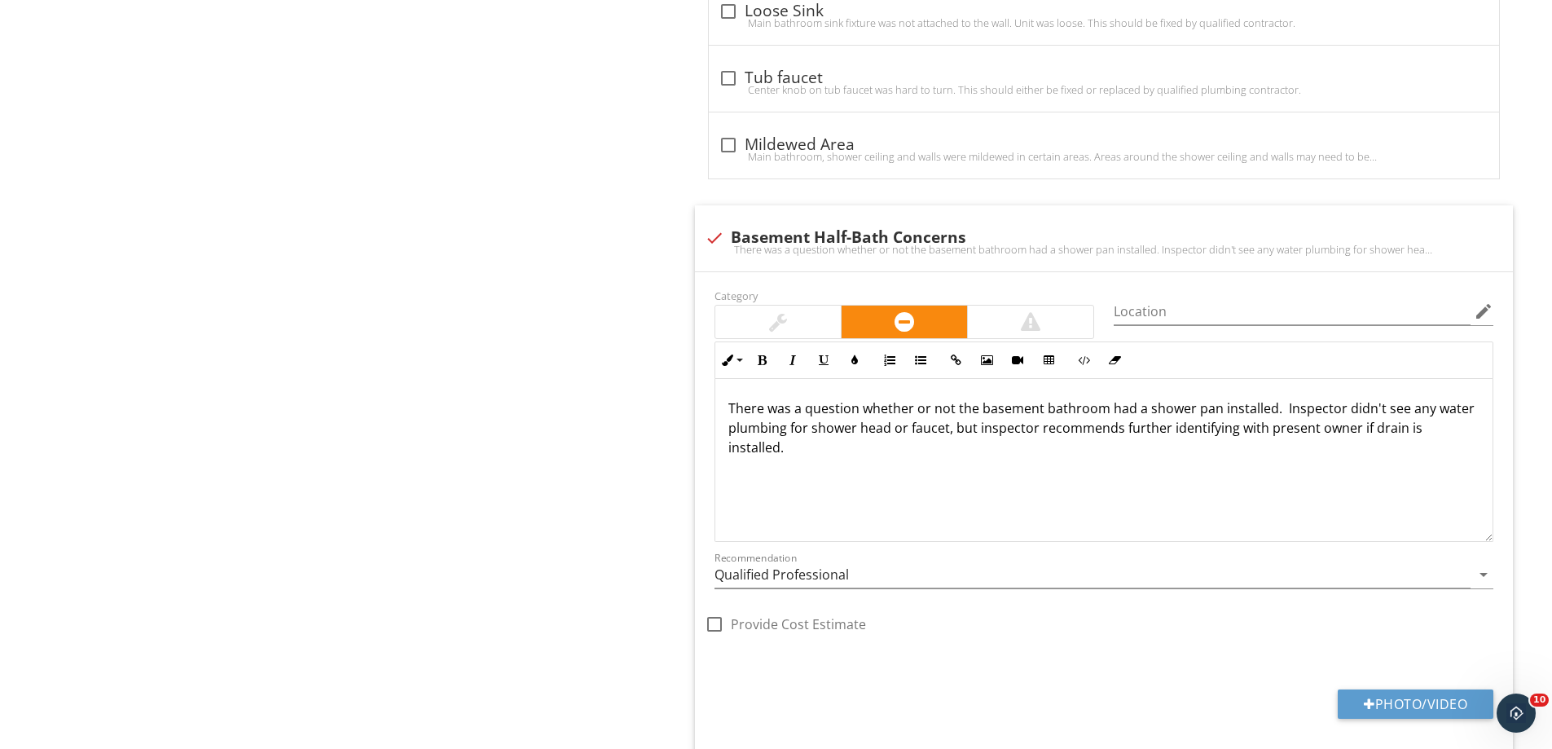
scroll to position [4170, 0]
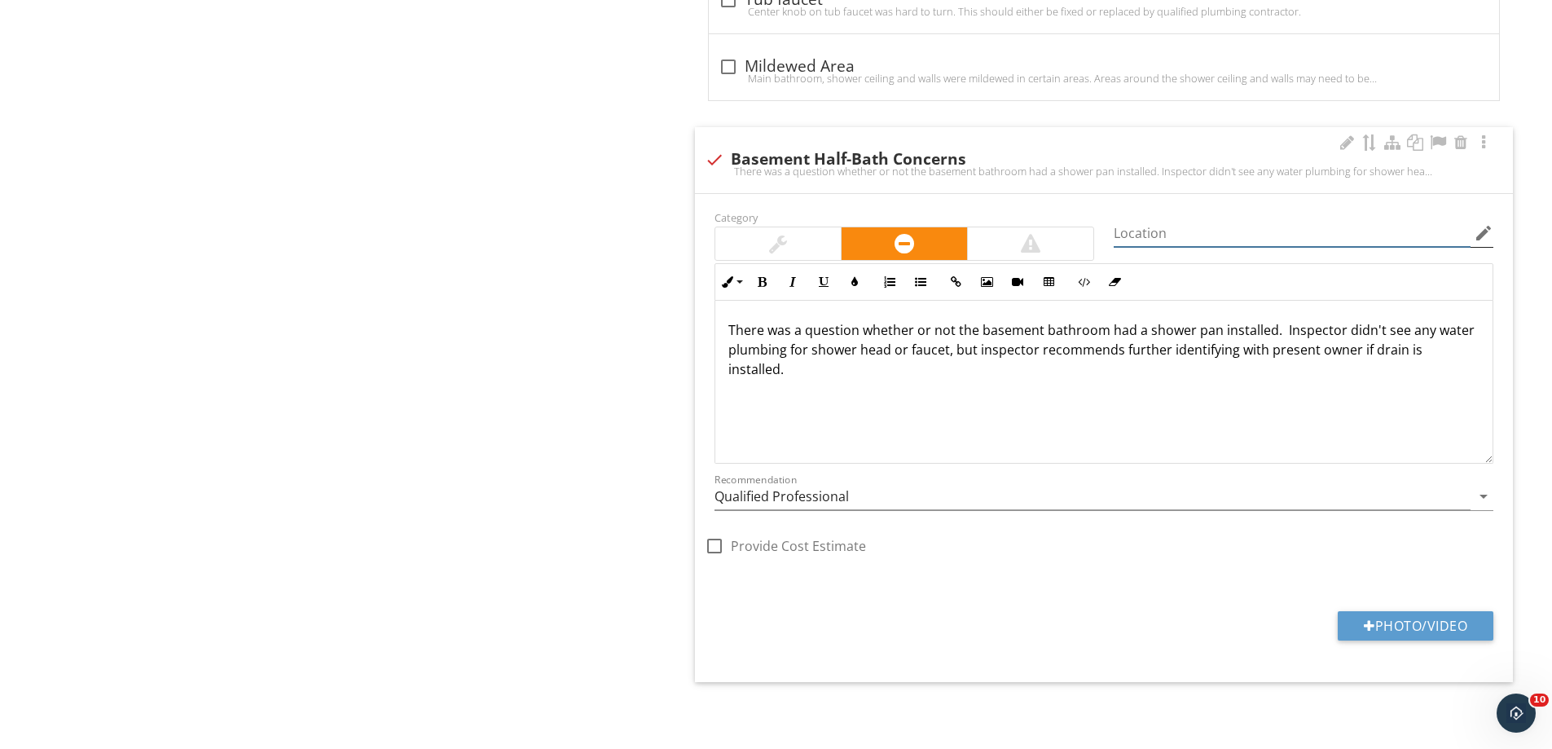
click at [1139, 231] on input "Location" at bounding box center [1292, 233] width 357 height 27
type input "Basement Bathroom"
click at [1480, 497] on icon "arrow_drop_down" at bounding box center [1484, 496] width 20 height 20
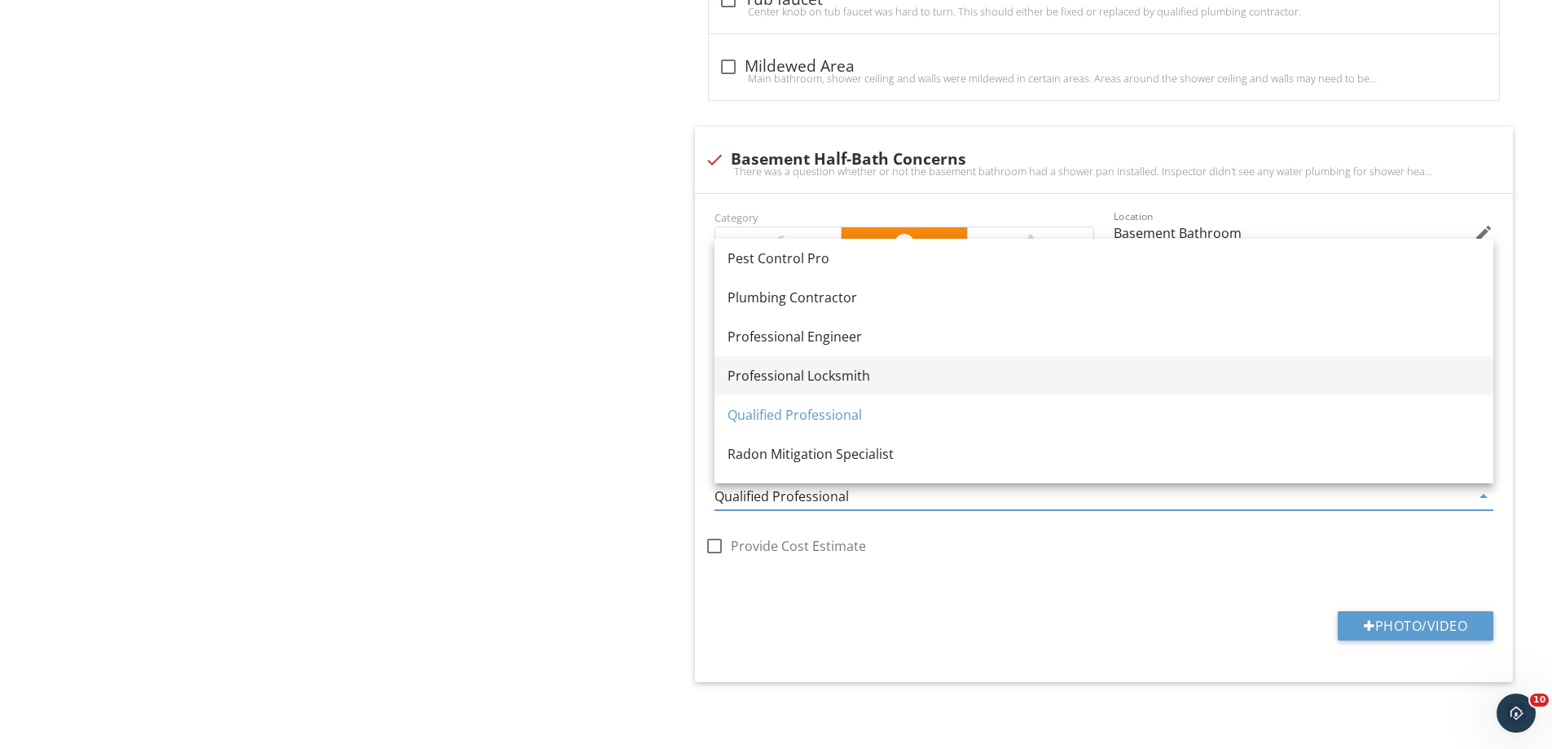
scroll to position [1684, 0]
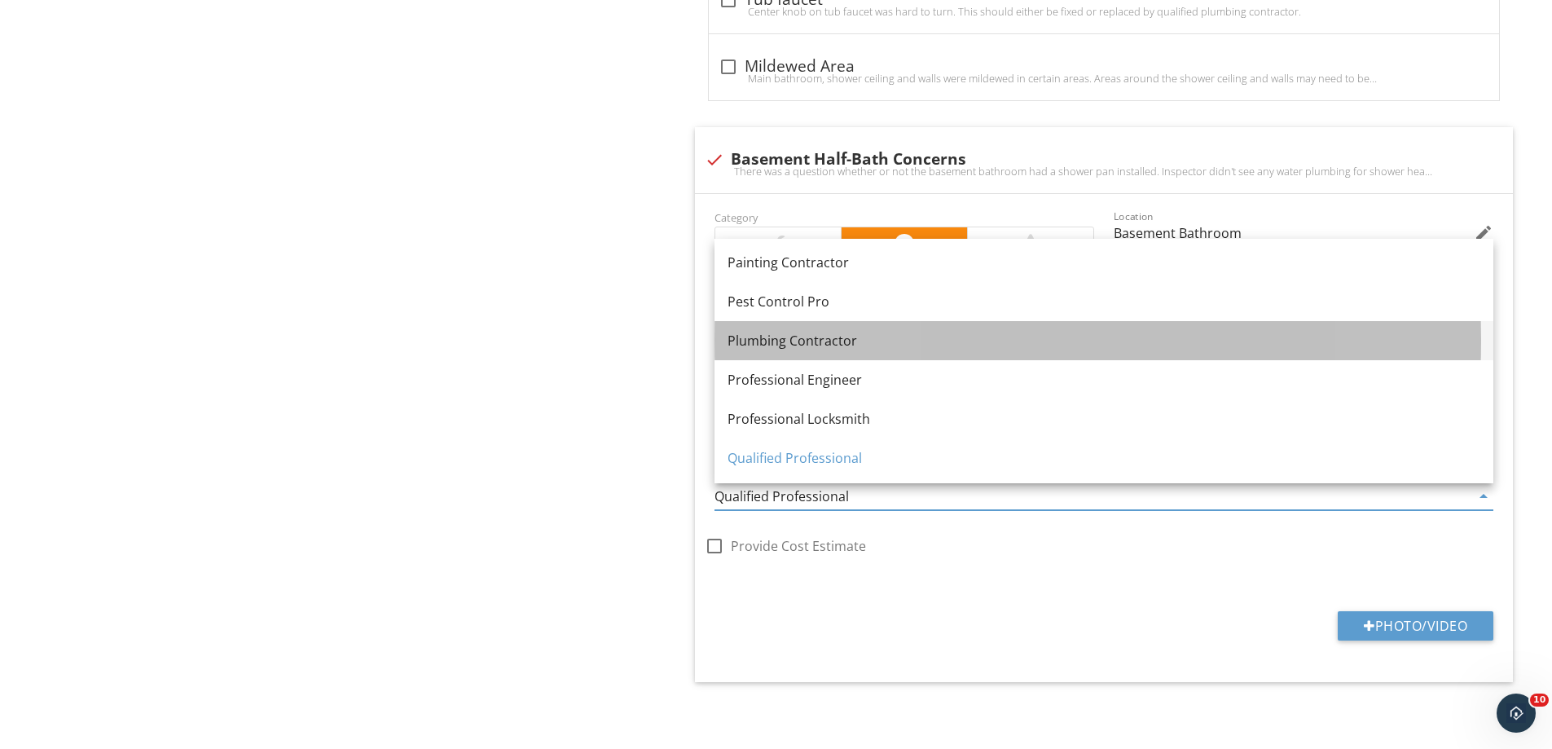
click at [760, 337] on div "Plumbing Contractor" at bounding box center [1104, 341] width 753 height 20
type input "Plumbing Contractor"
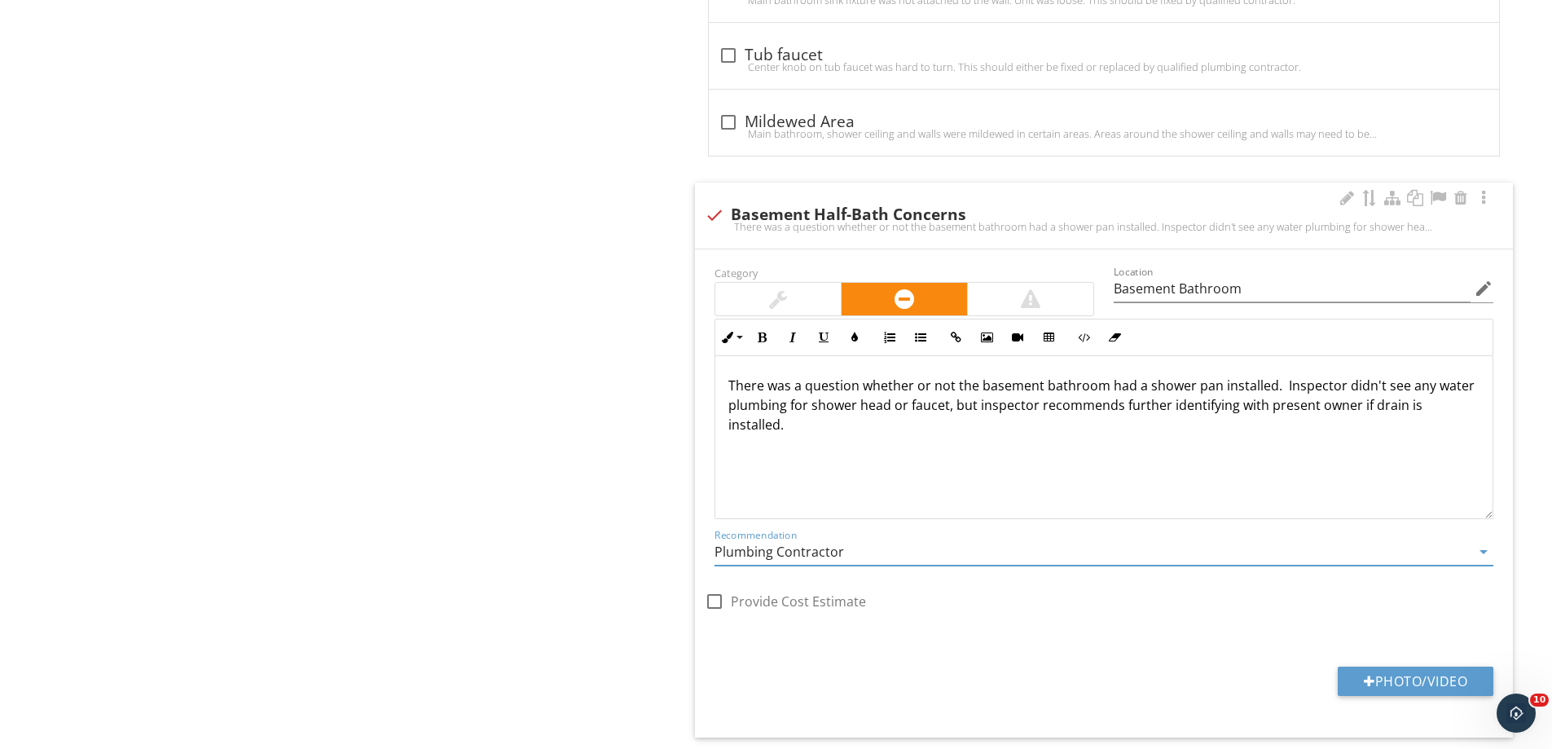
scroll to position [4170, 0]
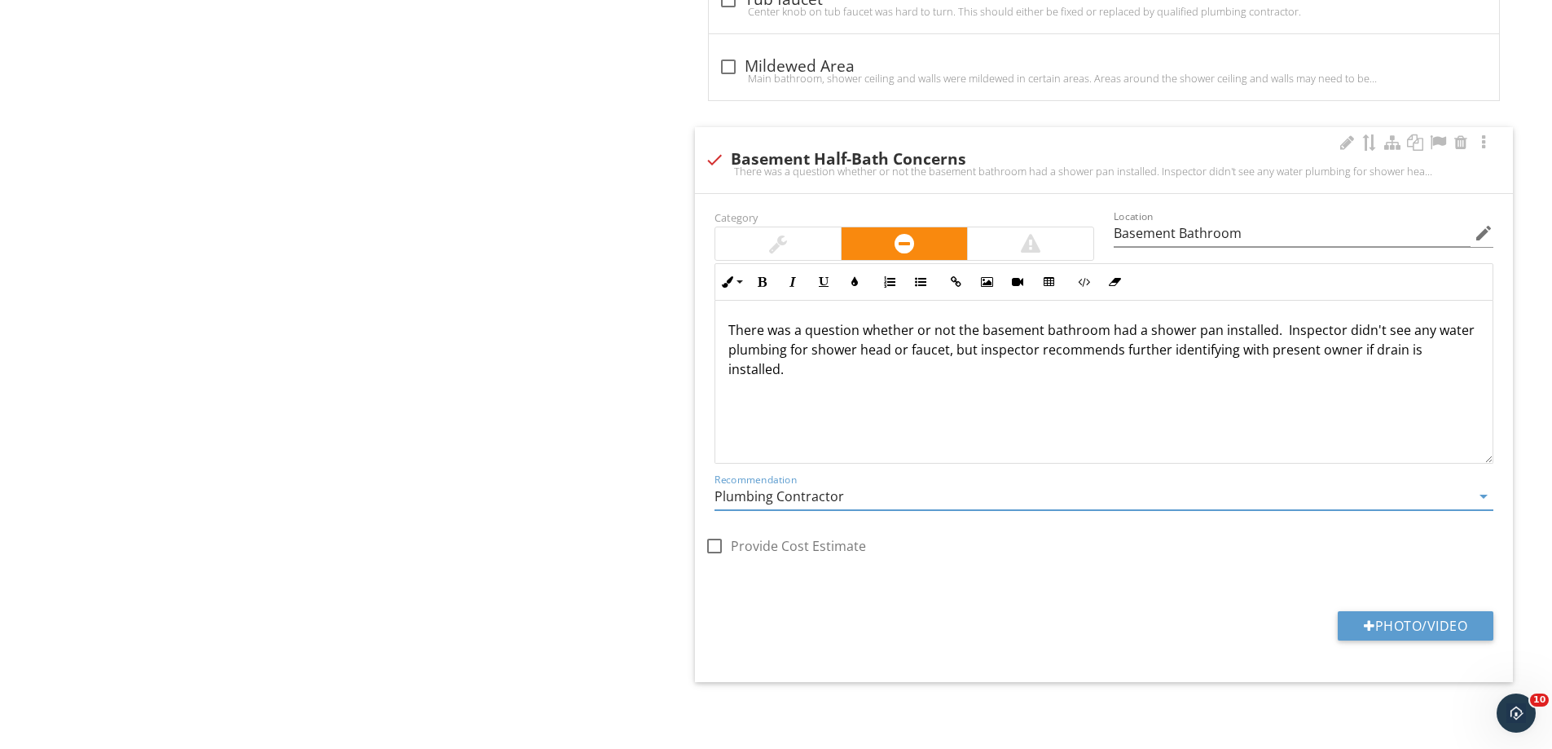
click at [775, 428] on div "There was a question whether or not the basement bathroom had a shower pan inst…" at bounding box center [1103, 382] width 777 height 163
click at [825, 374] on p "There was a question whether or not the basement bathroom had a shower pan inst…" at bounding box center [1103, 349] width 751 height 59
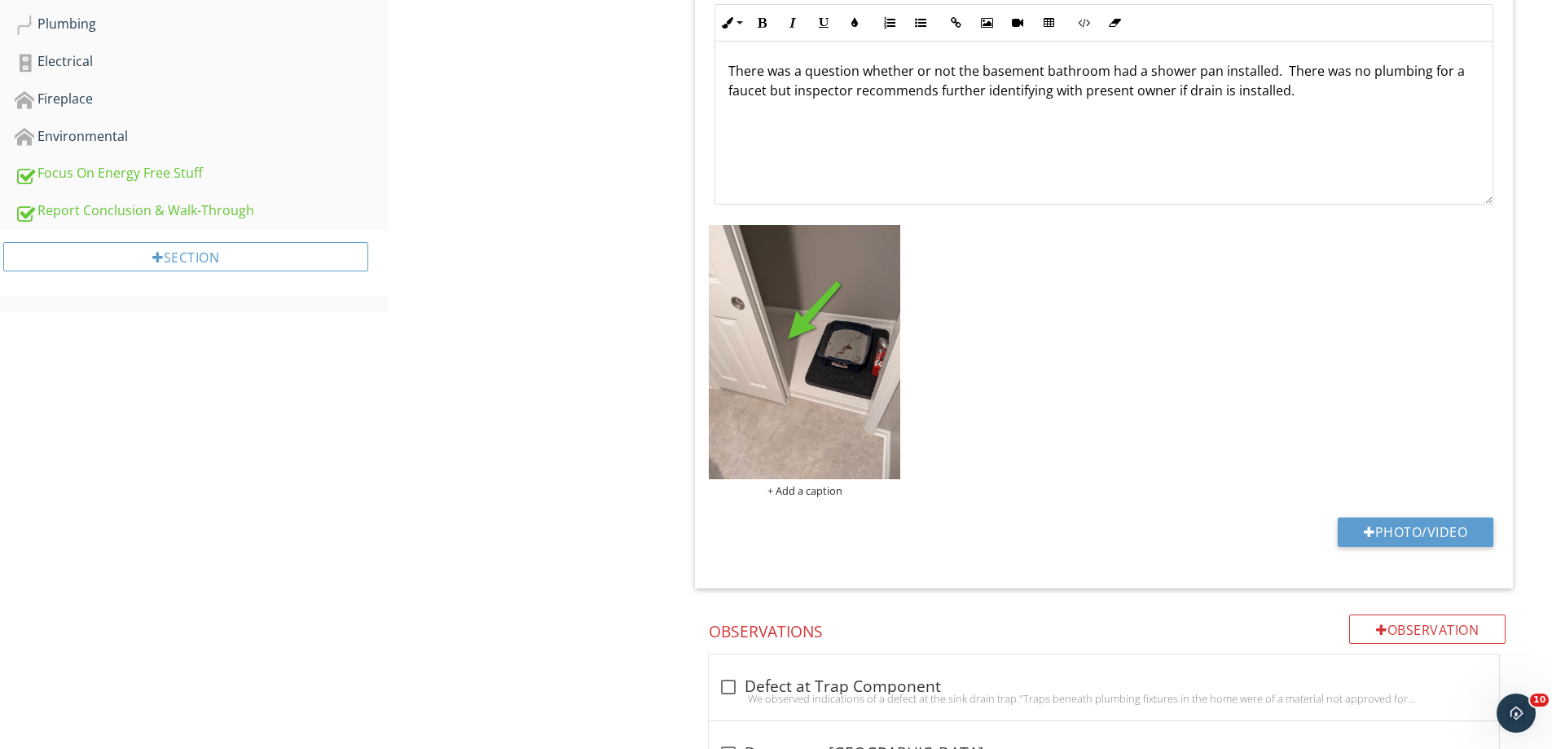
scroll to position [1354, 0]
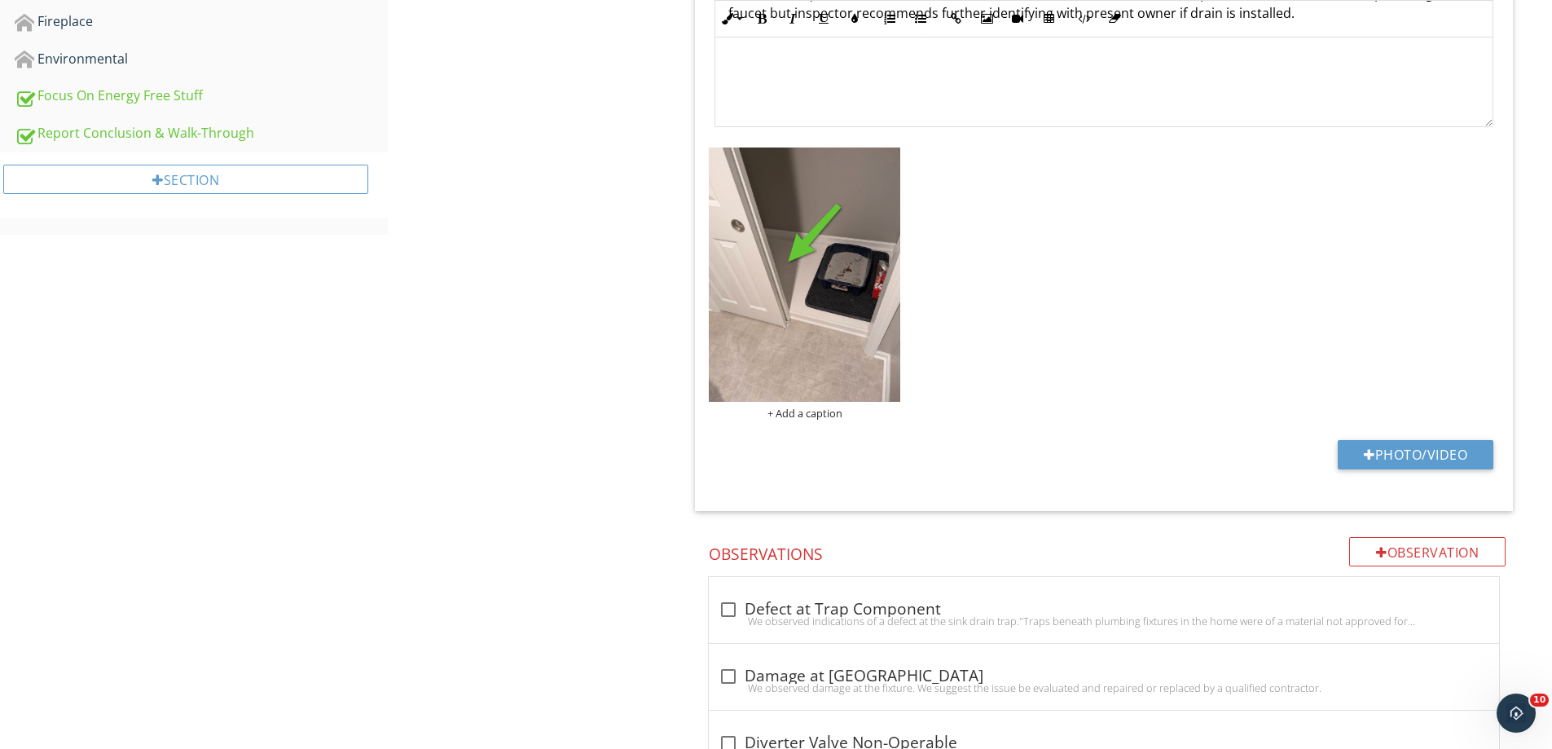
drag, startPoint x: 821, startPoint y: 275, endPoint x: 1081, endPoint y: 206, distance: 268.8
click at [1081, 206] on div "+ Add a caption" at bounding box center [1104, 283] width 799 height 280
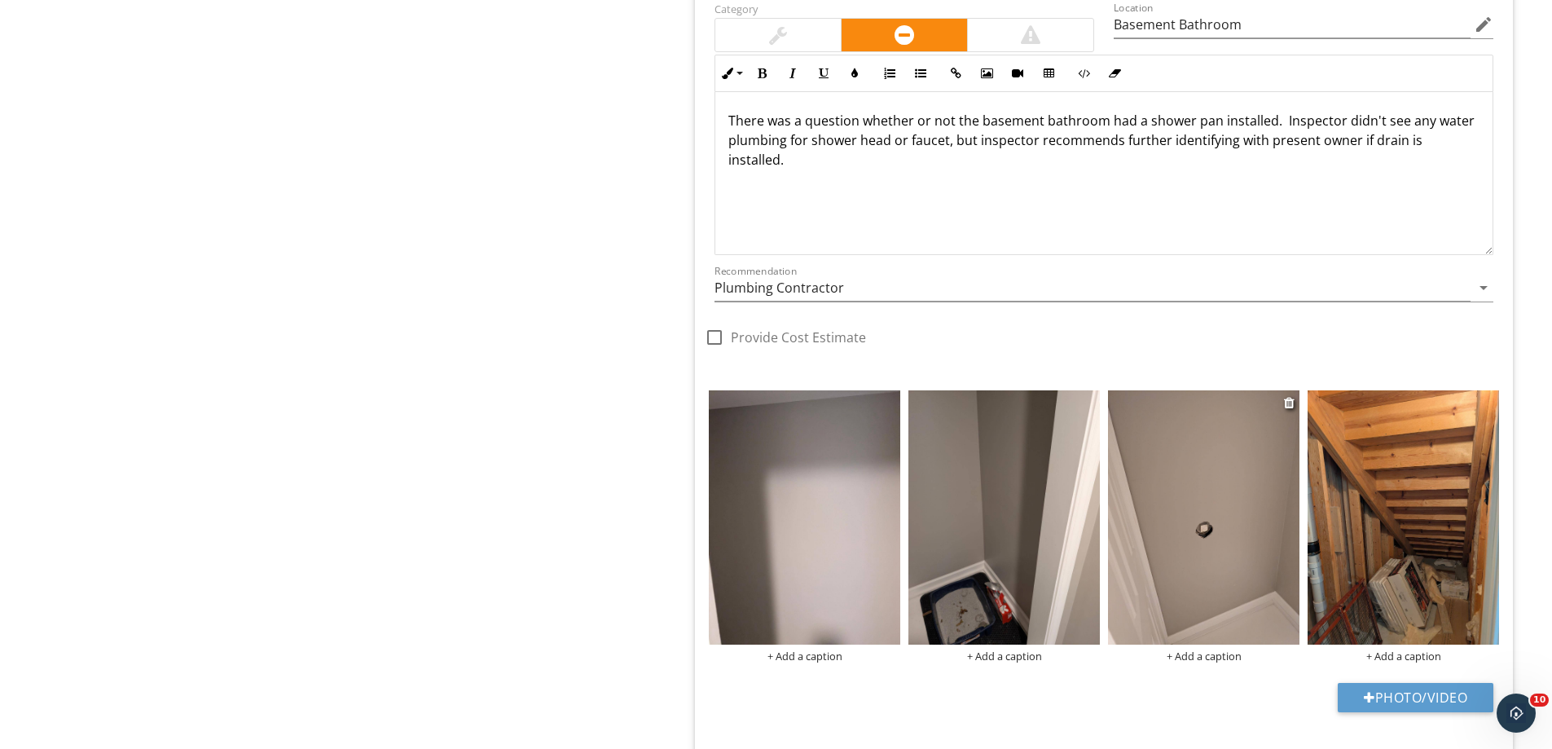
scroll to position [4451, 0]
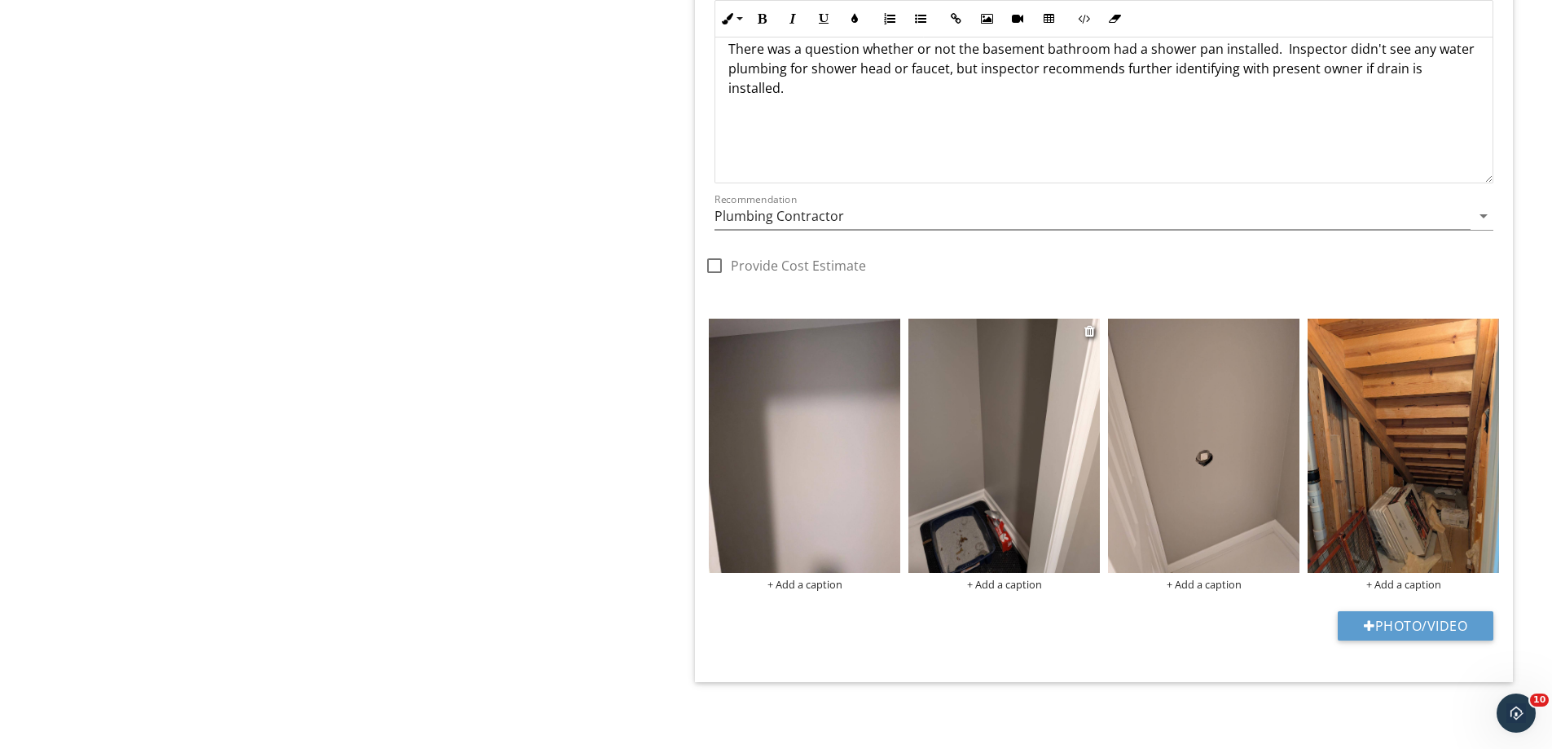
click at [984, 483] on img at bounding box center [1004, 446] width 191 height 254
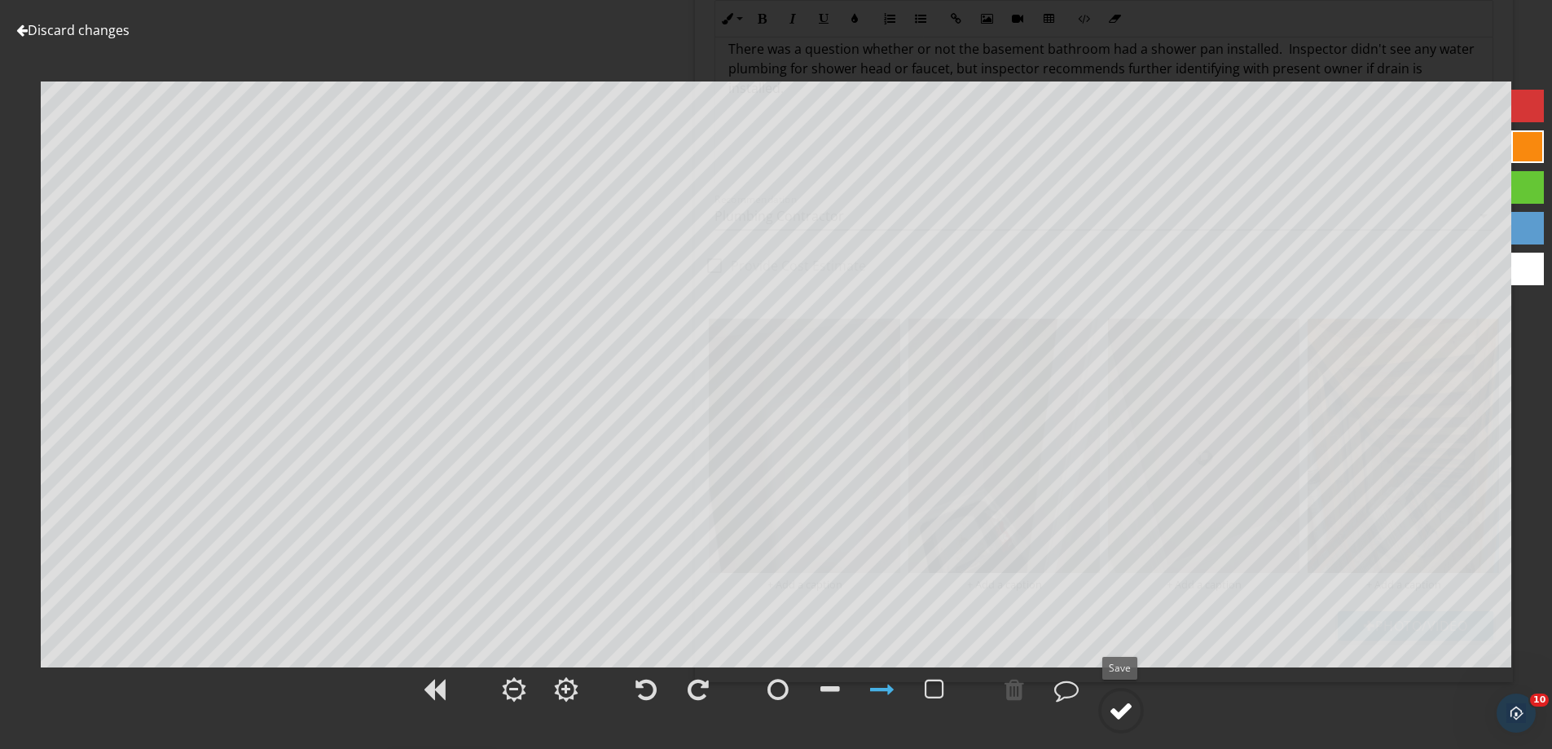
click at [1126, 703] on div at bounding box center [1121, 710] width 24 height 24
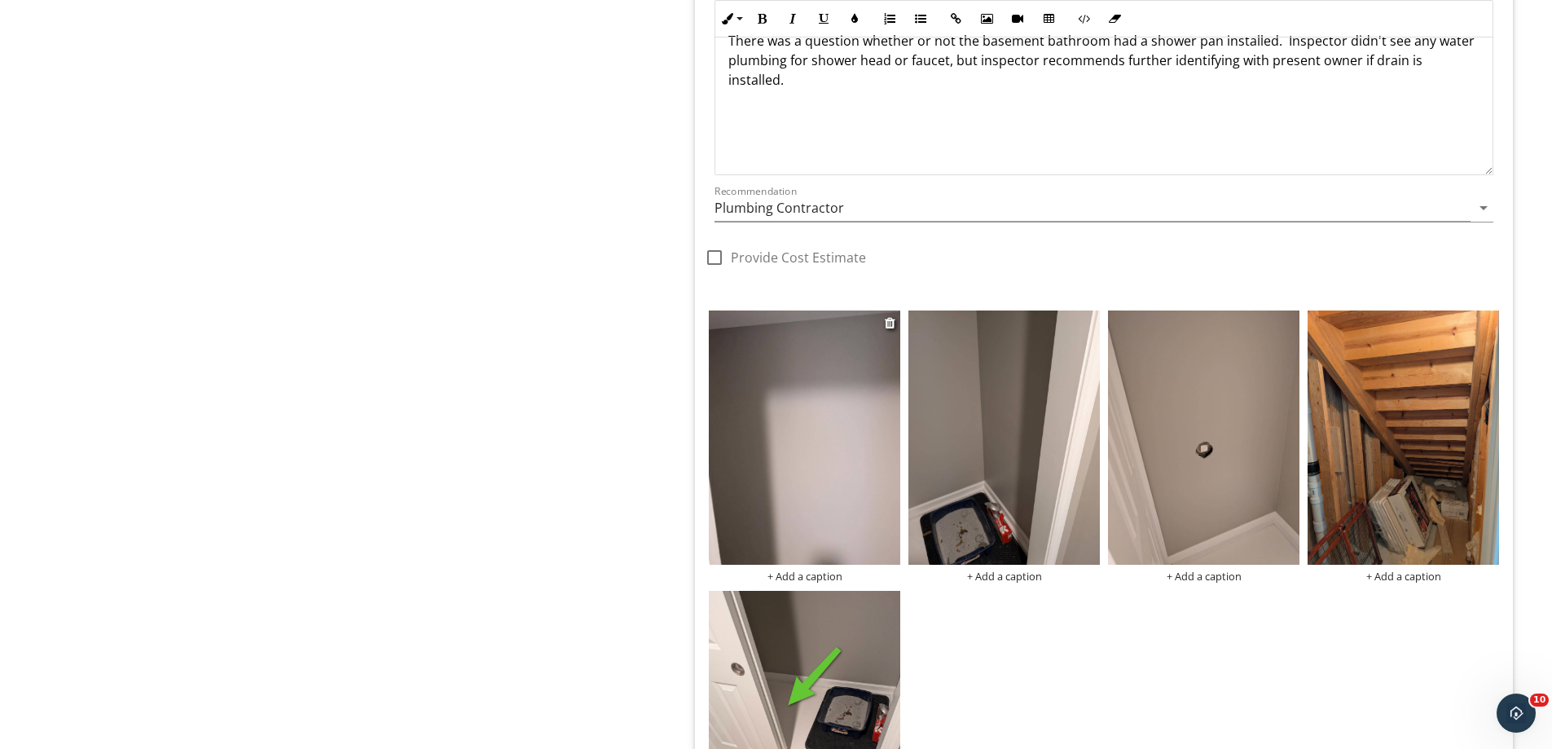
scroll to position [4125, 0]
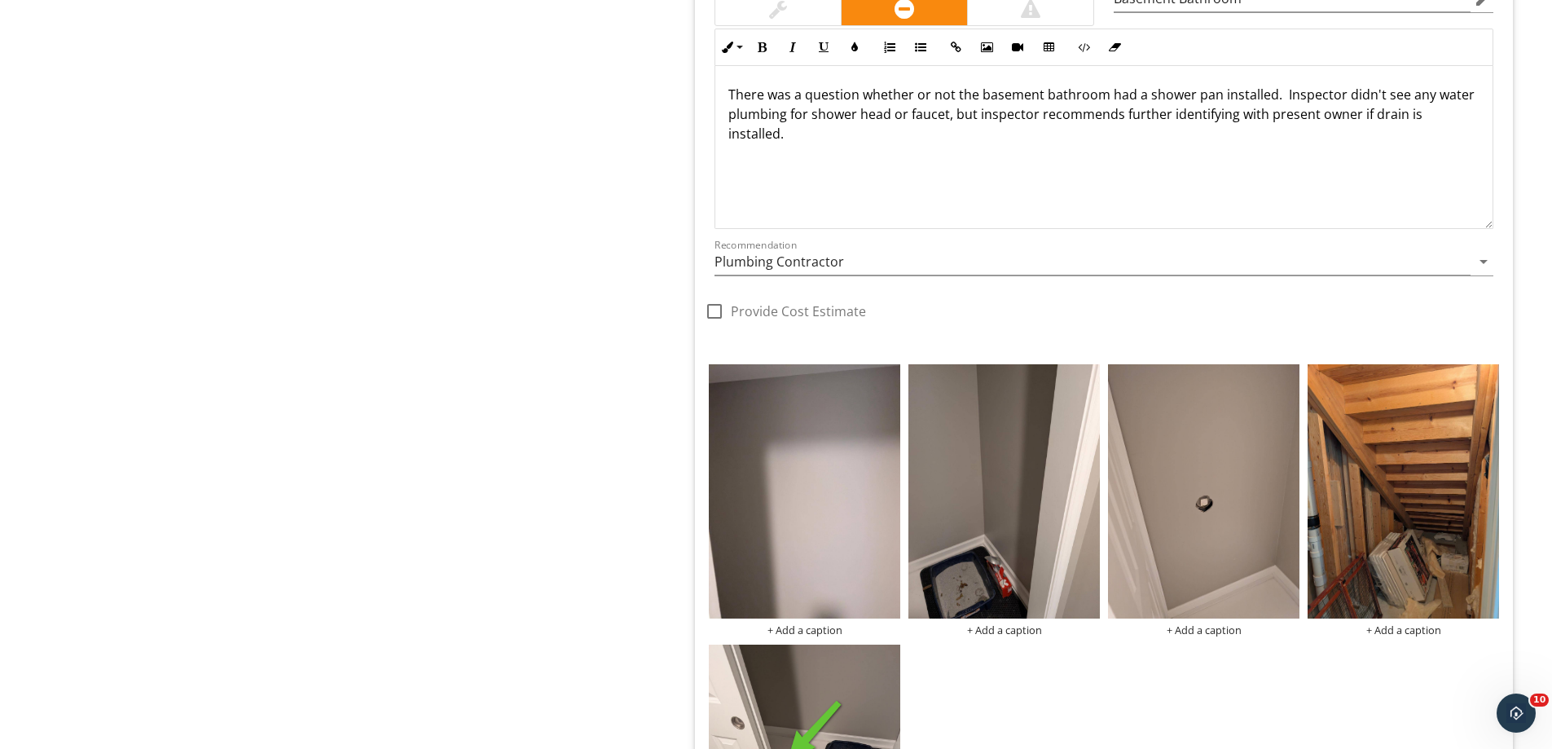
click at [814, 142] on p "There was a question whether or not the basement bathroom had a shower pan inst…" at bounding box center [1103, 114] width 751 height 59
click at [731, 163] on p "Pictures below show no water pipes roughed in )" at bounding box center [1103, 160] width 751 height 20
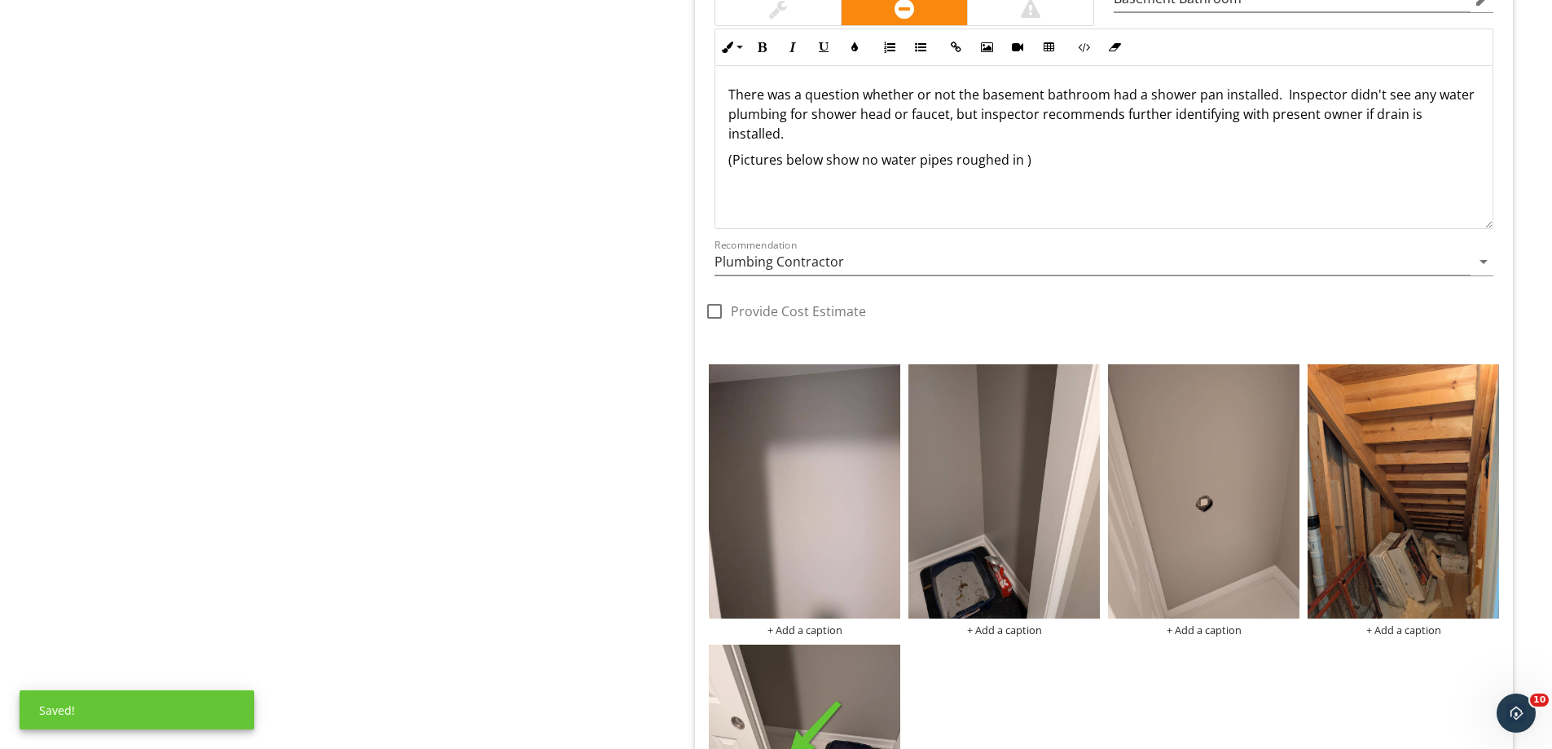
click at [1032, 161] on p "(Pictures below show no water pipes roughed in )" at bounding box center [1103, 160] width 751 height 20
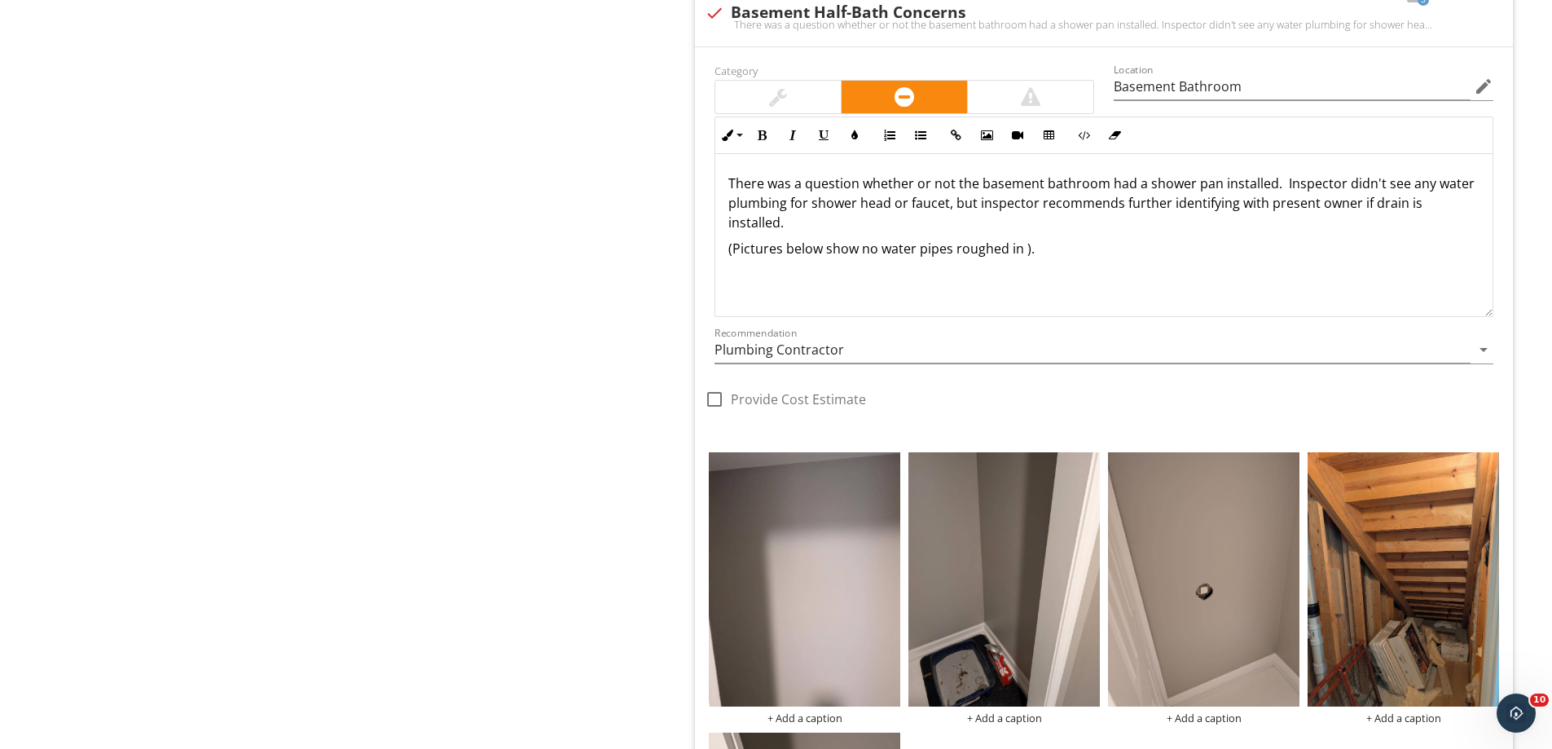
scroll to position [4043, 0]
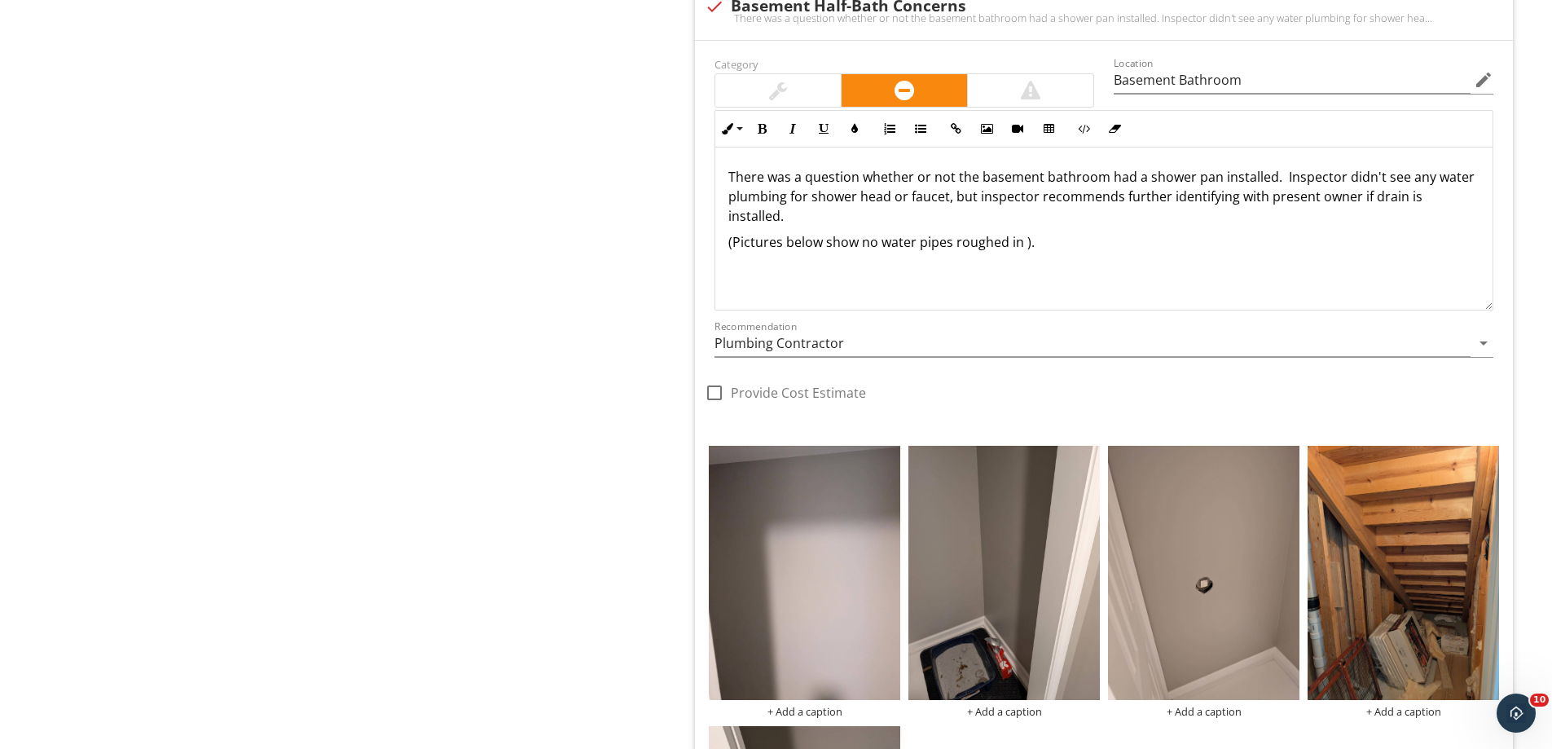
click at [1428, 181] on p "There was a question whether or not the basement bathroom had a shower pan inst…" at bounding box center [1103, 196] width 751 height 59
click at [1163, 200] on p "There was a question whether or not the basement bathroom had a shower pan inst…" at bounding box center [1103, 196] width 751 height 59
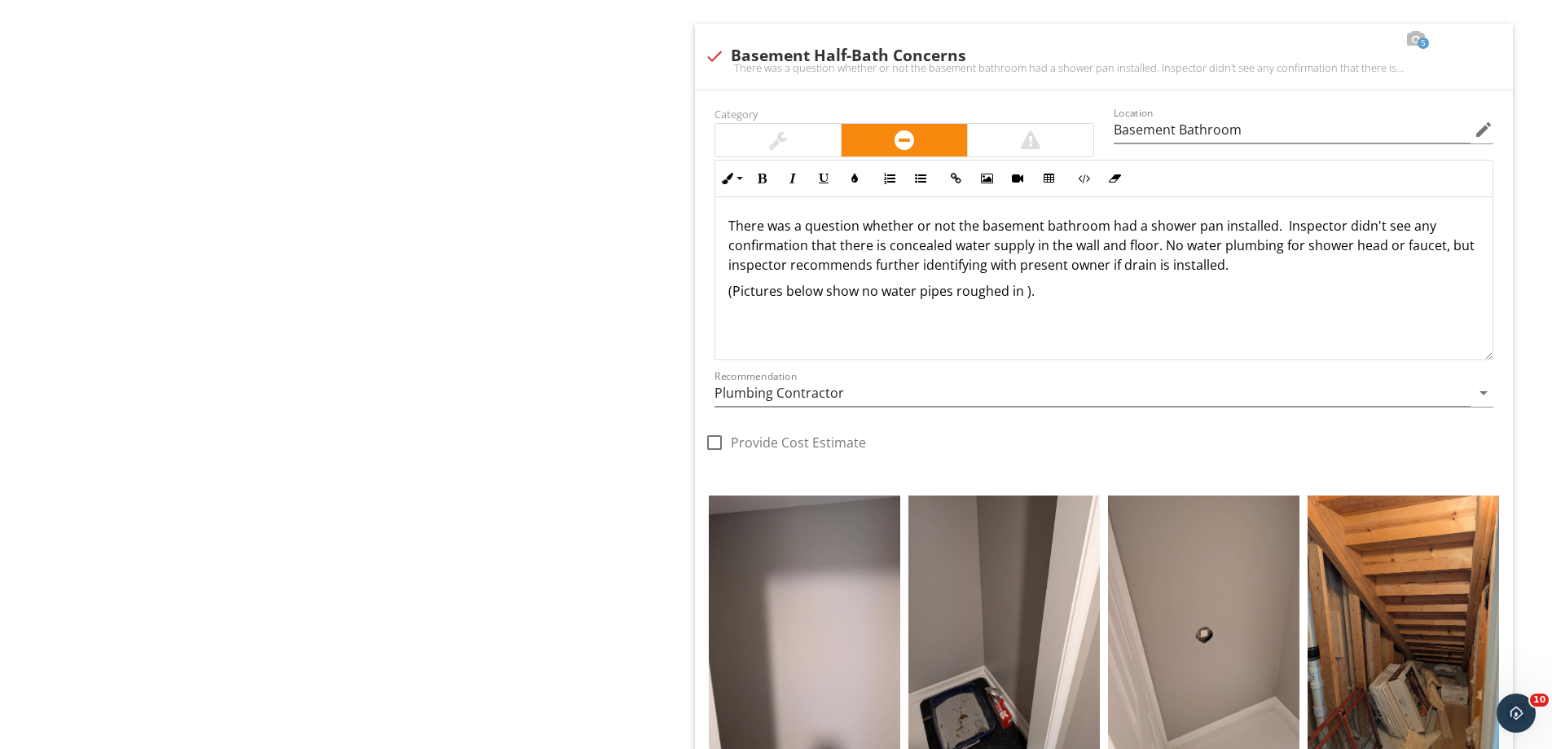
scroll to position [3962, 0]
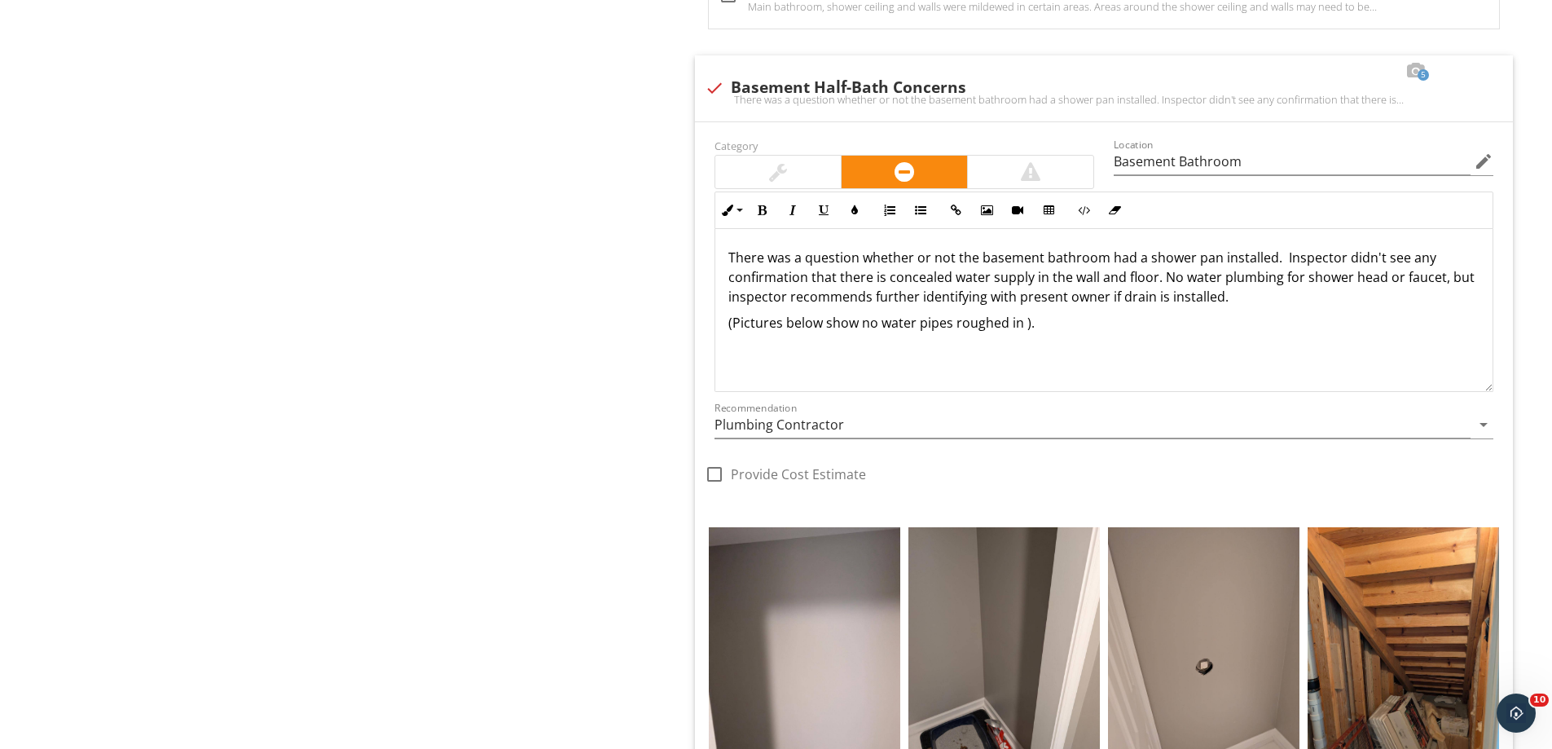
click at [1232, 296] on p "There was a question whether or not the basement bathroom had a shower pan inst…" at bounding box center [1103, 277] width 751 height 59
click at [1121, 277] on p "There was a question whether or not the basement bathroom had a shower pan inst…" at bounding box center [1103, 277] width 751 height 59
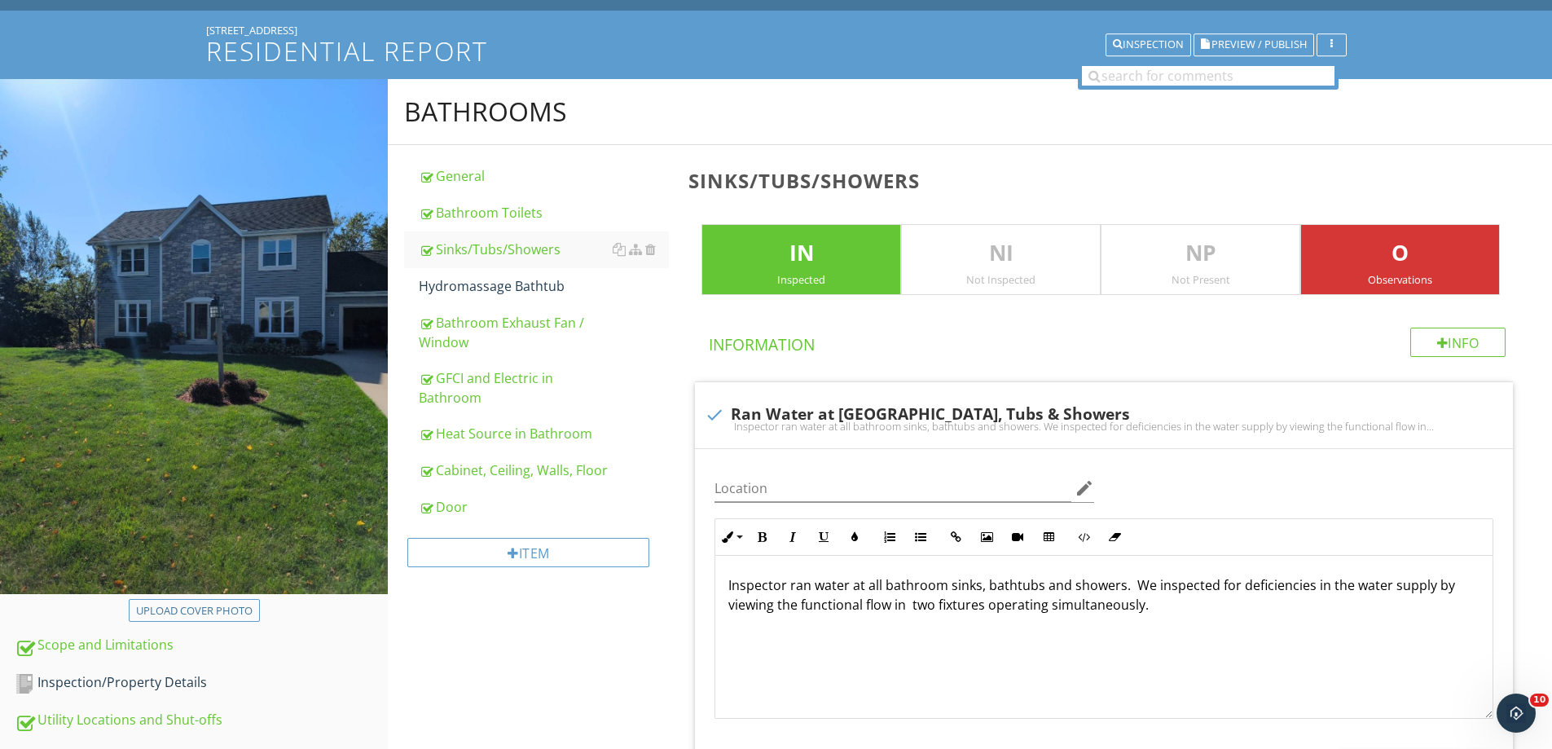
scroll to position [0, 0]
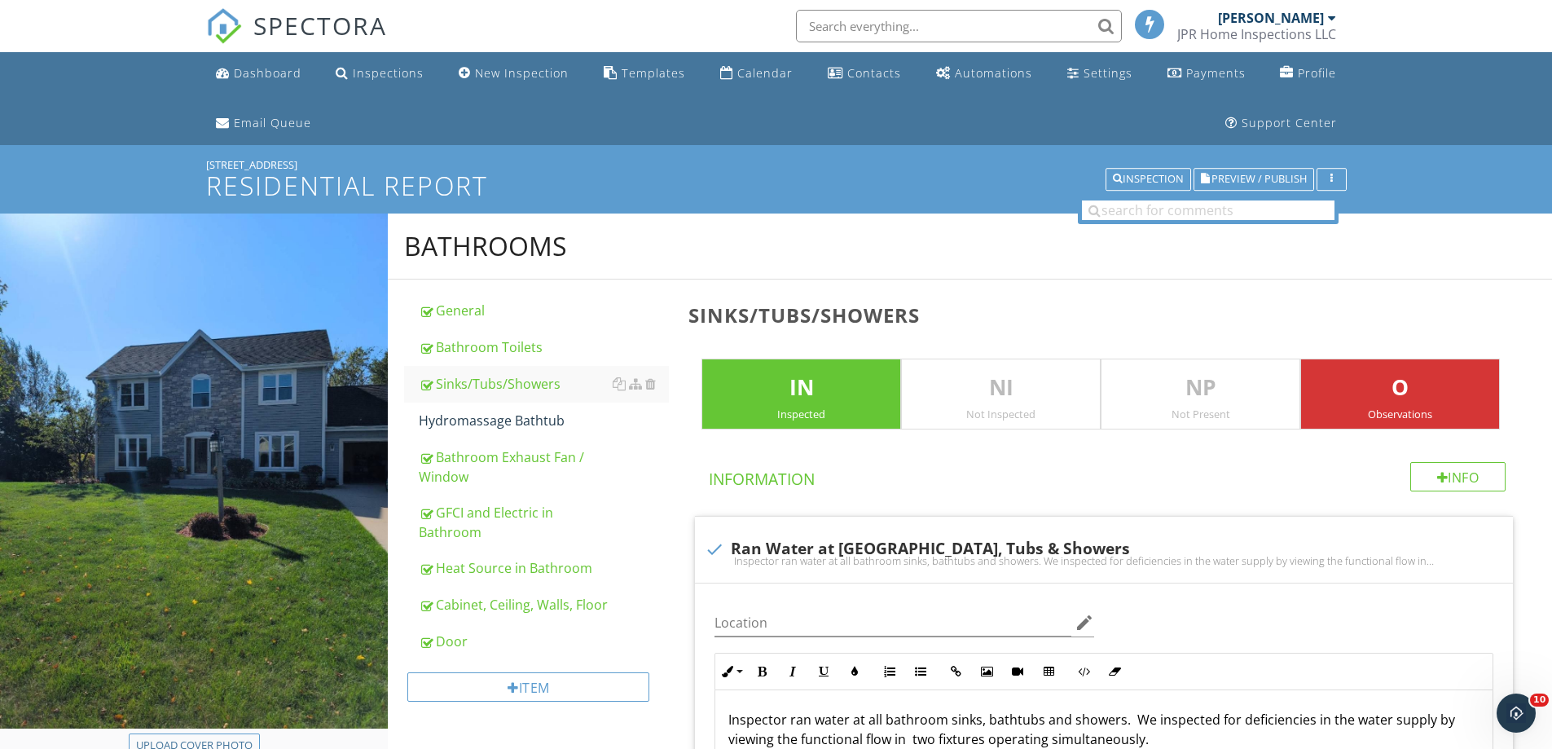
click at [221, 20] on img at bounding box center [224, 26] width 36 height 36
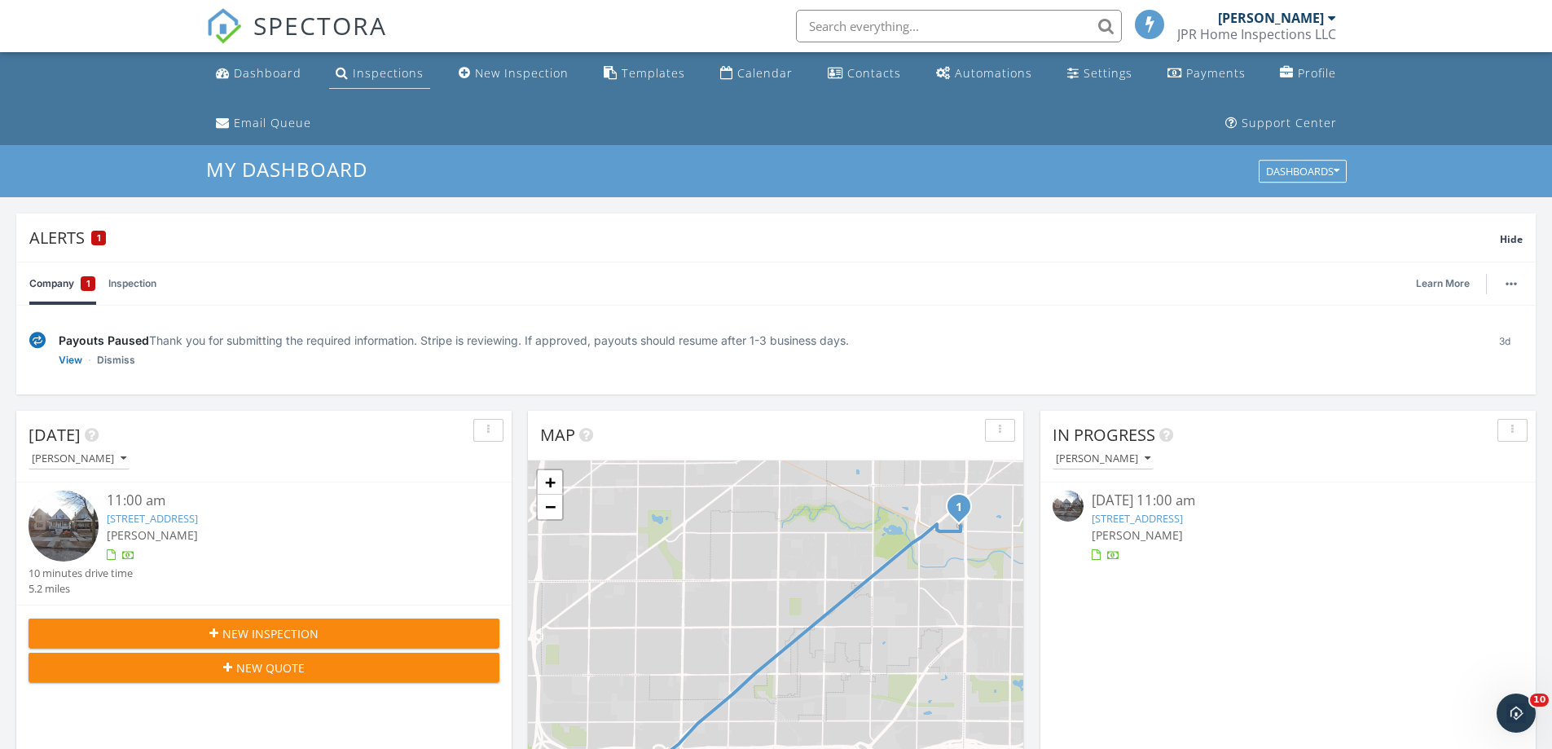
click at [380, 67] on div "Inspections" at bounding box center [388, 72] width 71 height 15
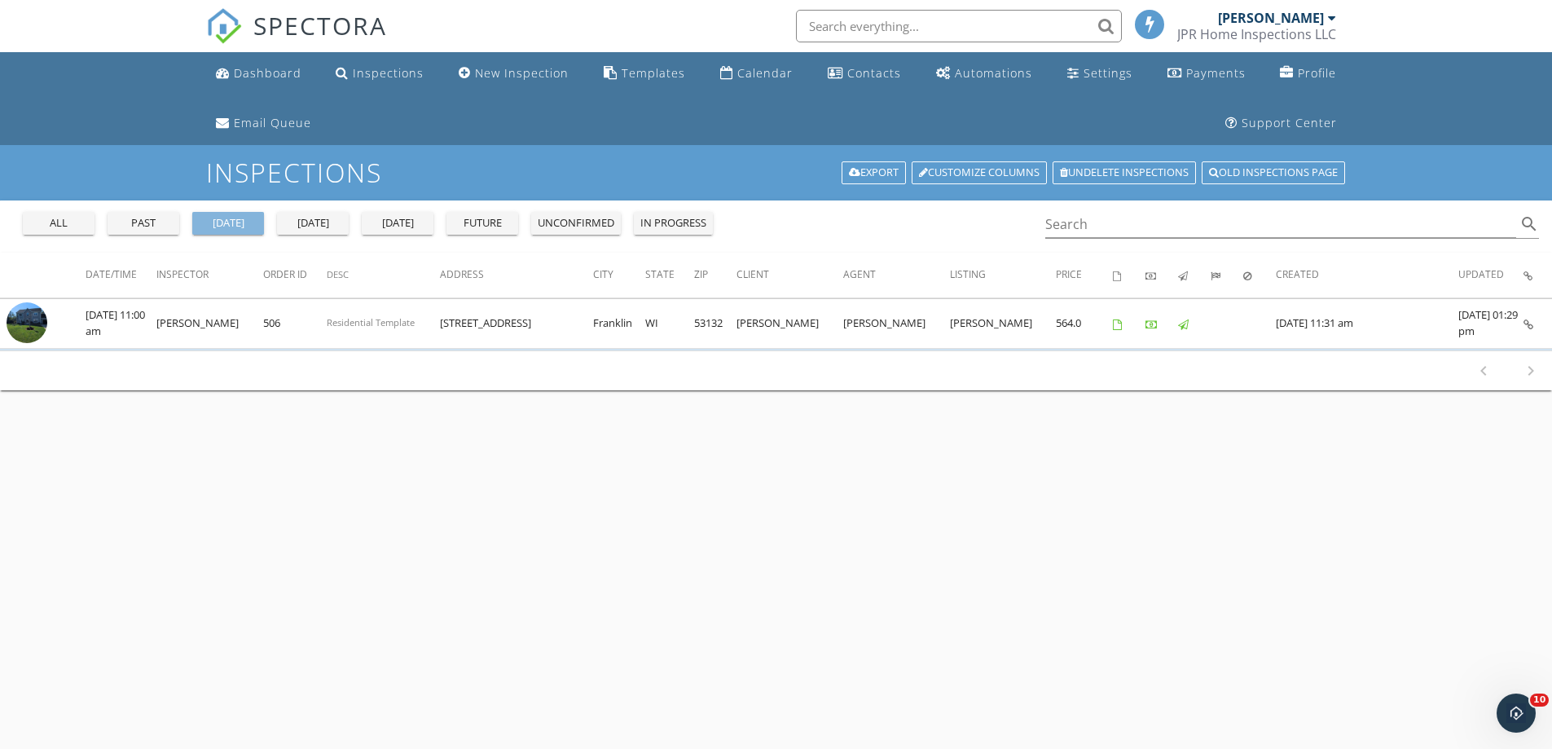
click at [218, 215] on div "yesterday" at bounding box center [228, 223] width 59 height 16
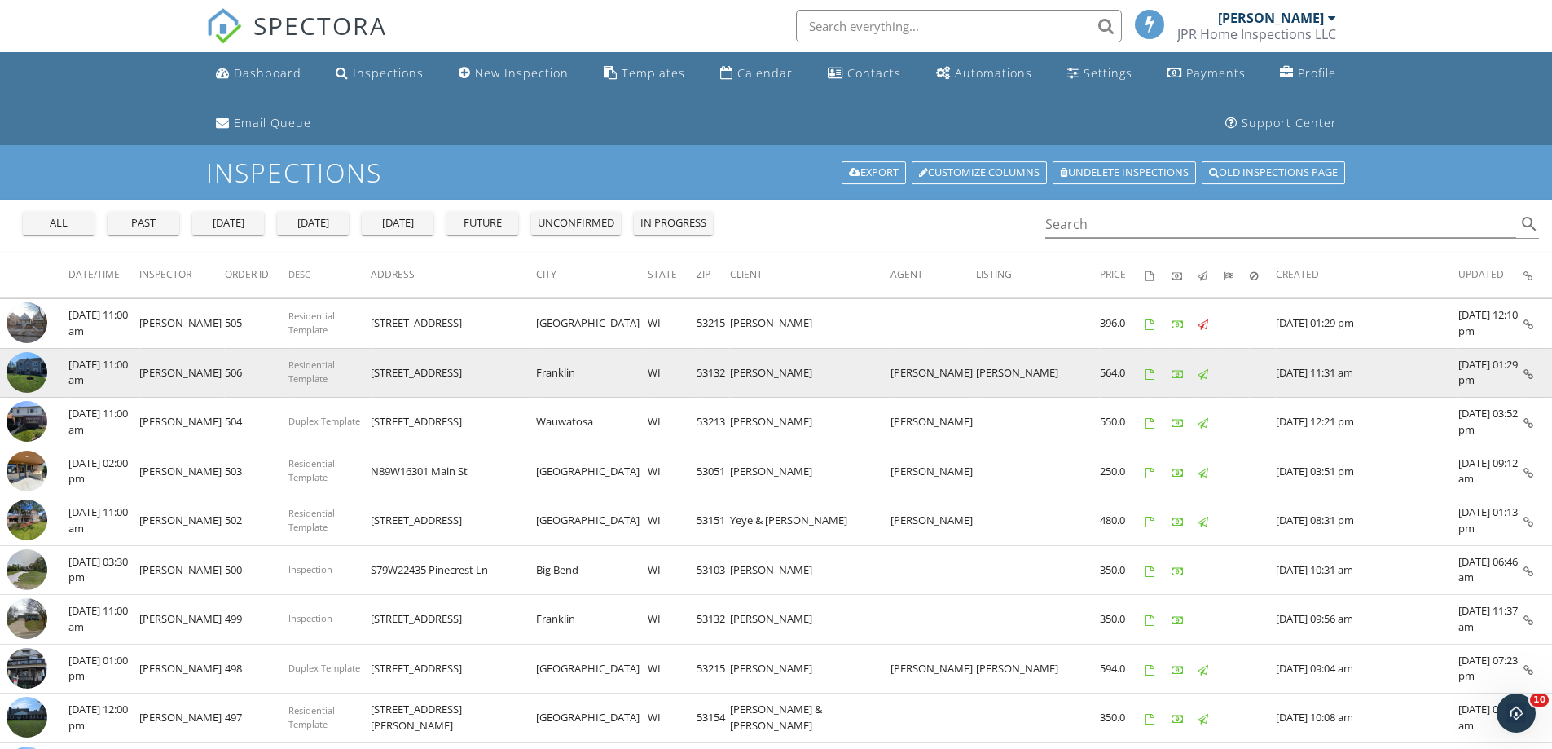
click at [24, 364] on img at bounding box center [27, 372] width 41 height 41
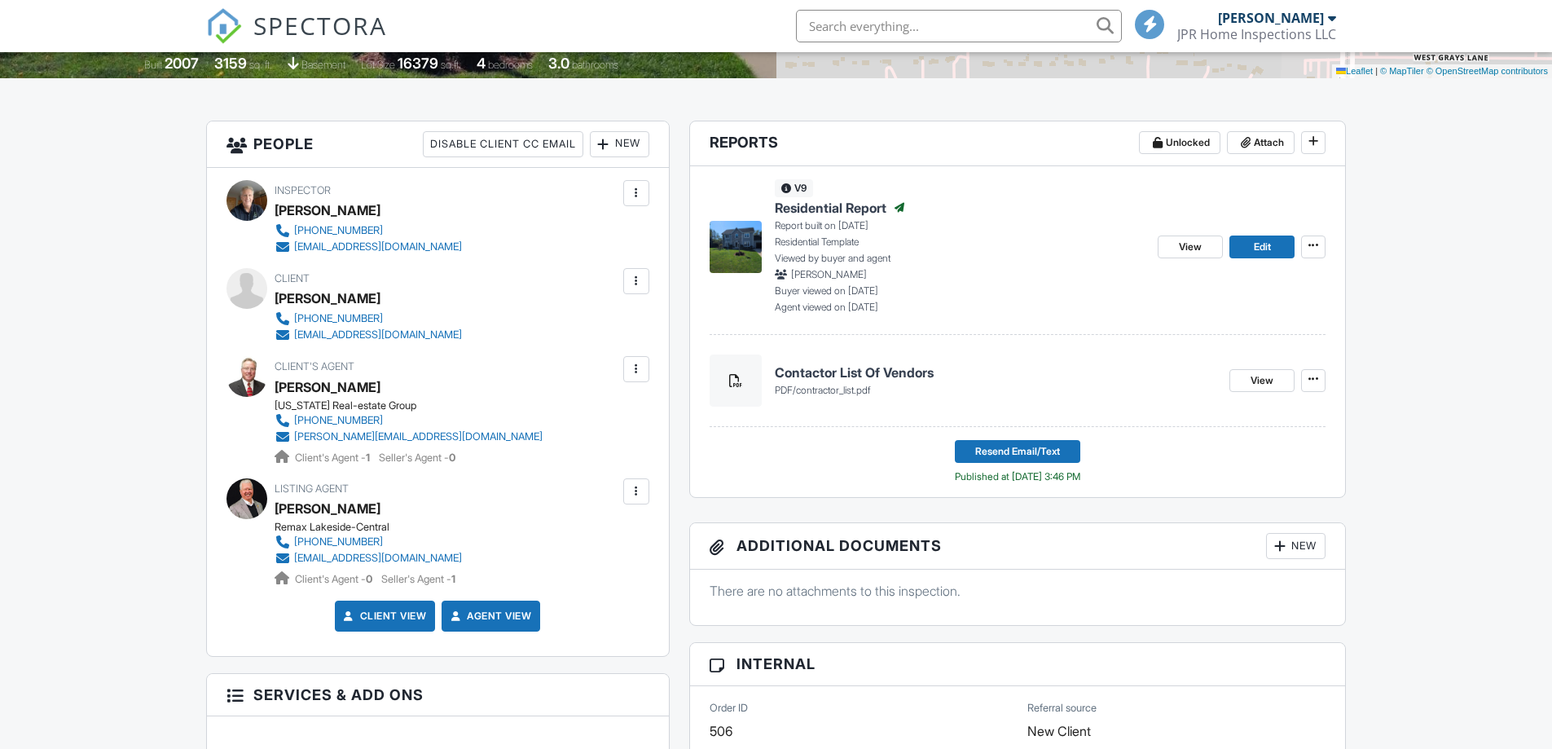
click at [738, 233] on img at bounding box center [736, 247] width 52 height 52
click at [1191, 246] on span "View" at bounding box center [1190, 247] width 23 height 16
click at [742, 235] on img at bounding box center [736, 247] width 52 height 52
click at [735, 241] on img at bounding box center [736, 247] width 52 height 52
click at [1194, 237] on link "View" at bounding box center [1190, 246] width 65 height 23
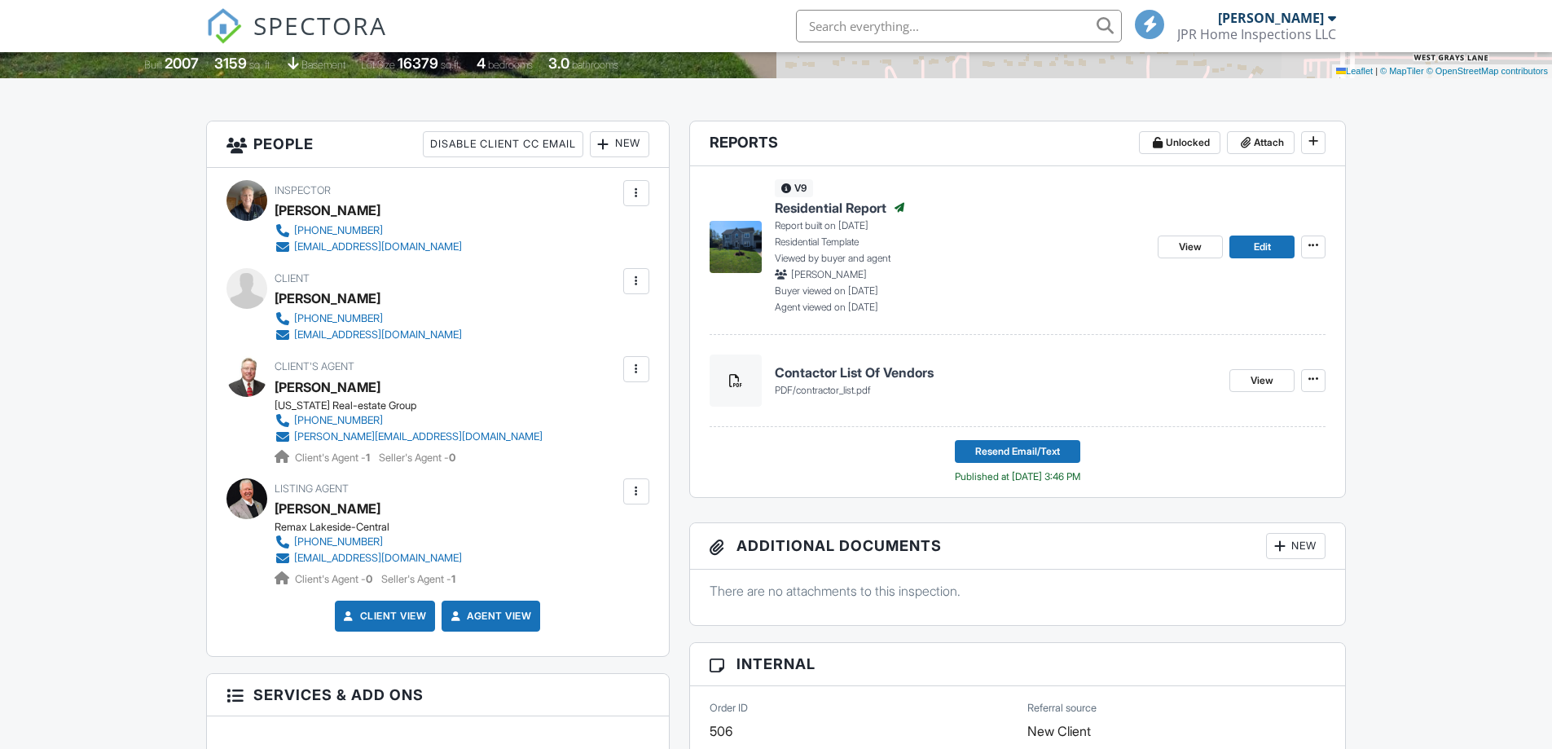
click at [736, 238] on img at bounding box center [736, 247] width 52 height 52
click at [731, 241] on img at bounding box center [736, 247] width 52 height 52
click at [1184, 240] on span "View" at bounding box center [1190, 247] width 23 height 16
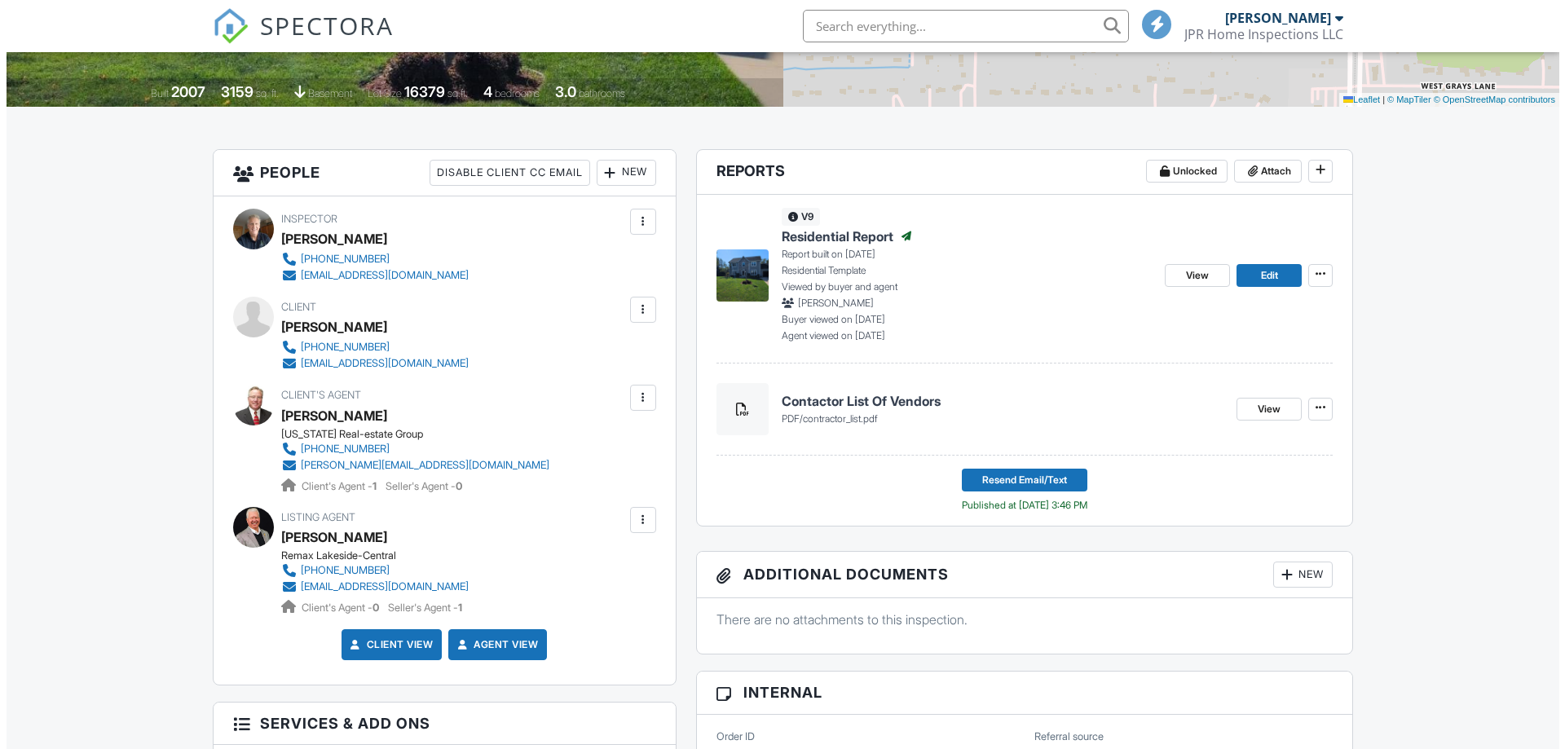
scroll to position [407, 0]
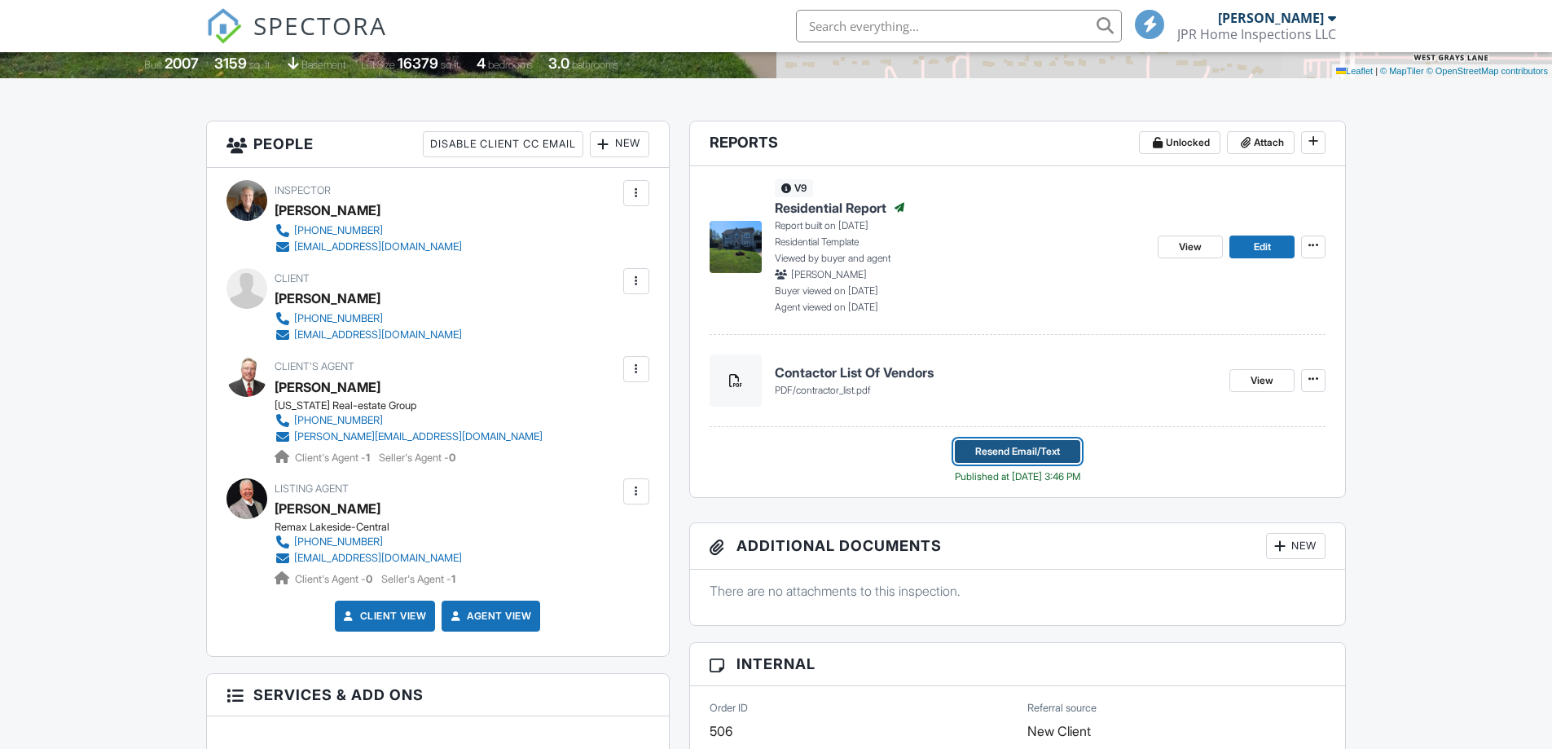
click at [1000, 446] on span "Resend Email/Text" at bounding box center [1017, 451] width 85 height 16
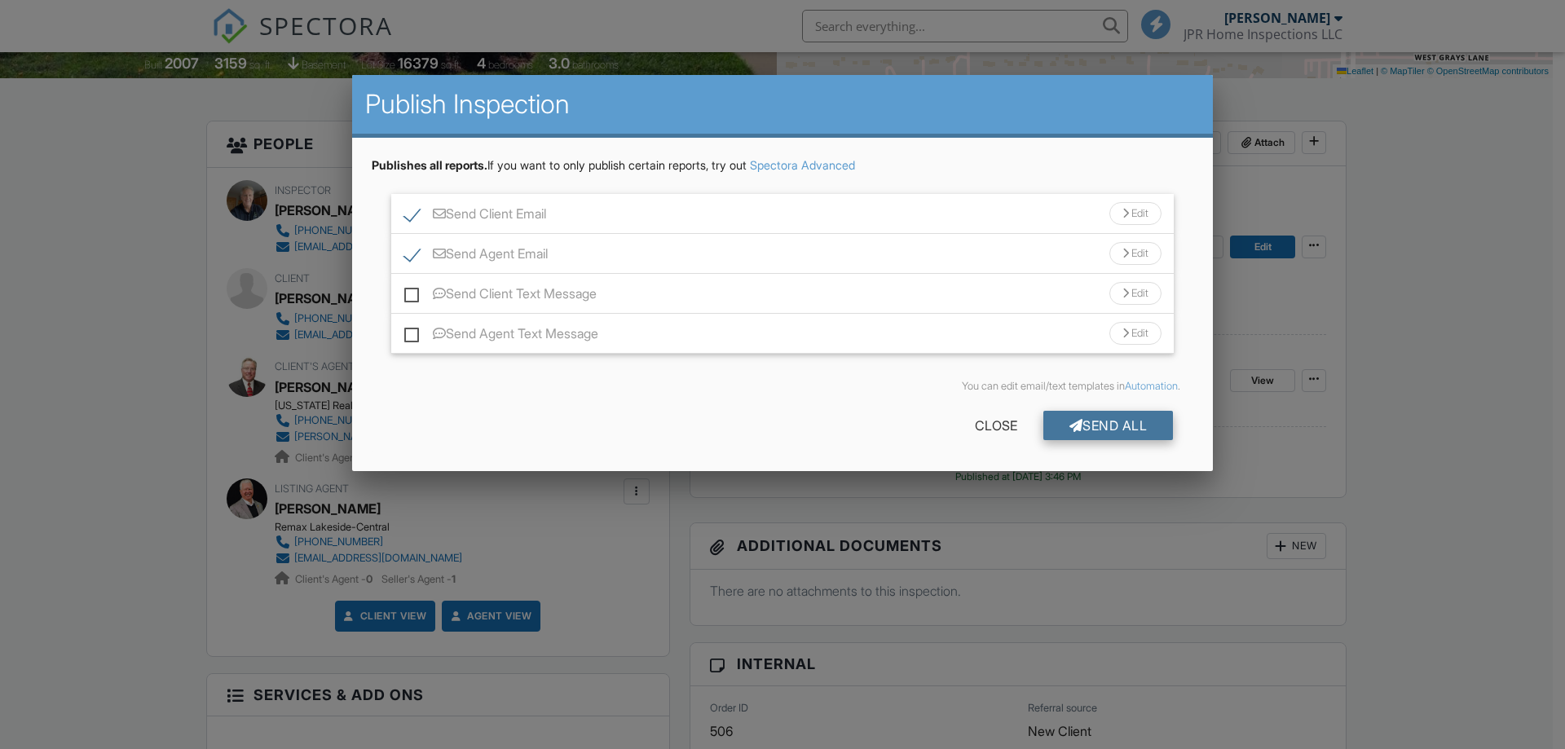
click at [1108, 420] on div "Send All" at bounding box center [1108, 425] width 130 height 29
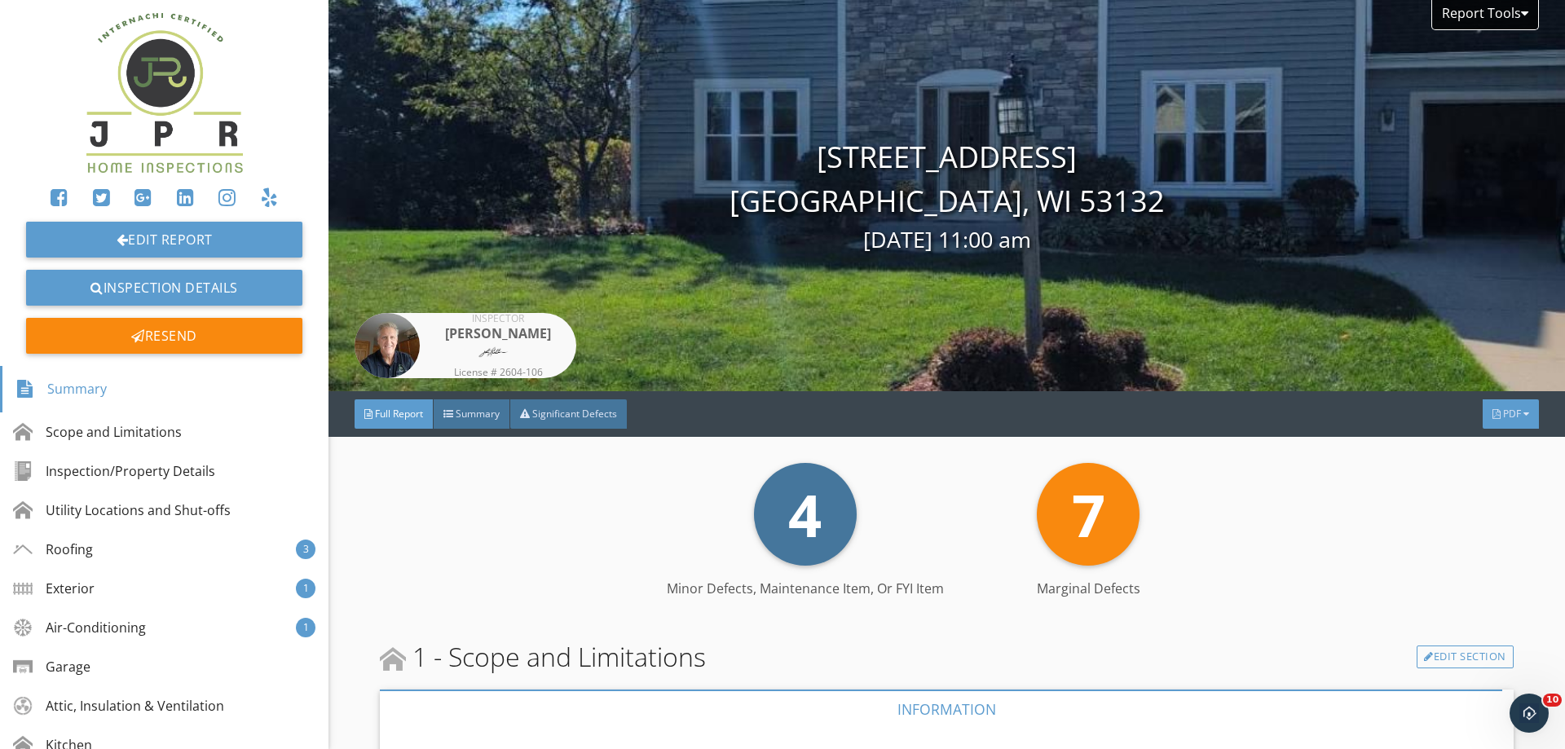
click at [1500, 403] on div "PDF" at bounding box center [1510, 413] width 56 height 29
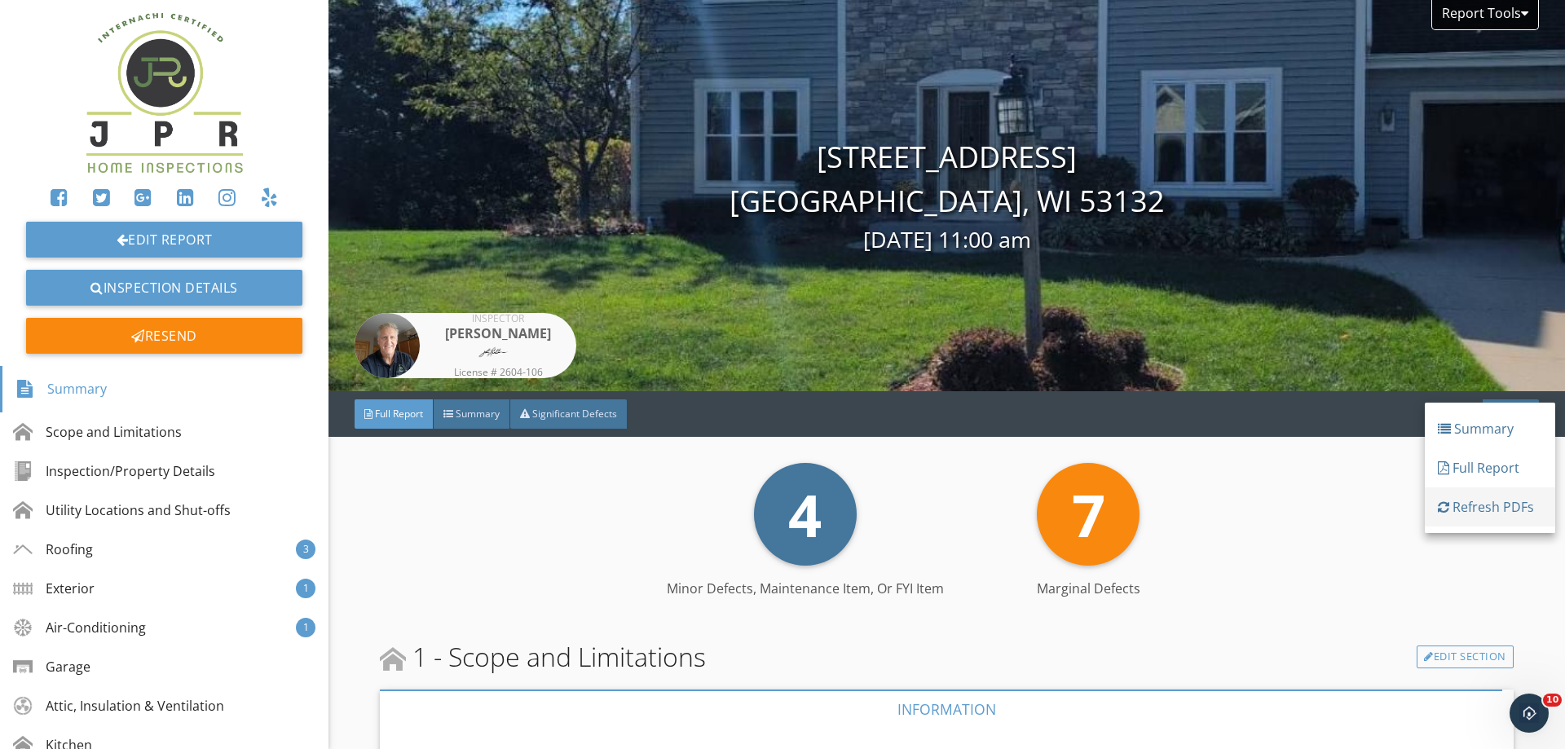
click at [1481, 501] on div "Refresh PDFs" at bounding box center [1489, 507] width 104 height 20
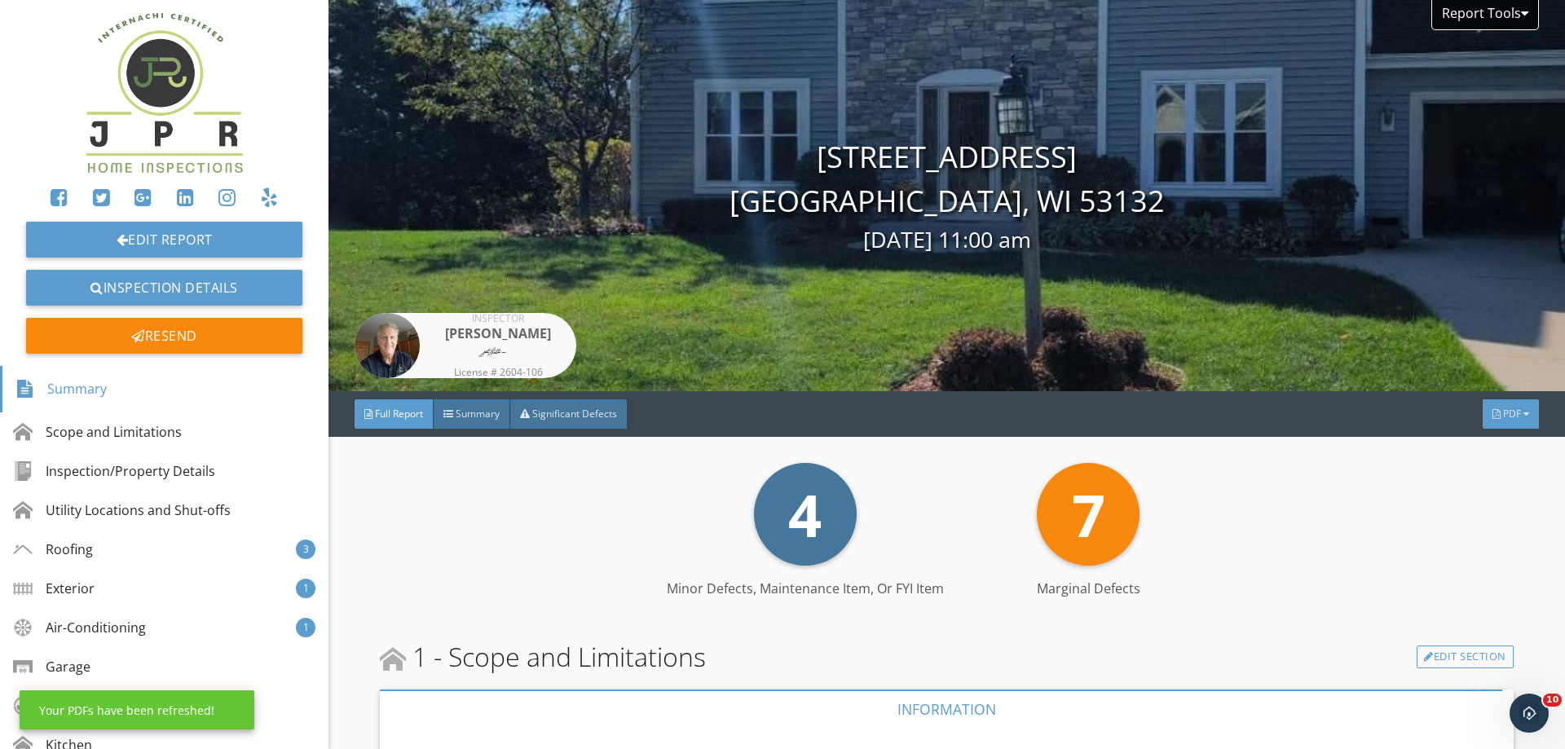
click at [1503, 407] on span "PDF" at bounding box center [1512, 414] width 18 height 14
click at [1486, 425] on div "Summary" at bounding box center [1489, 433] width 104 height 20
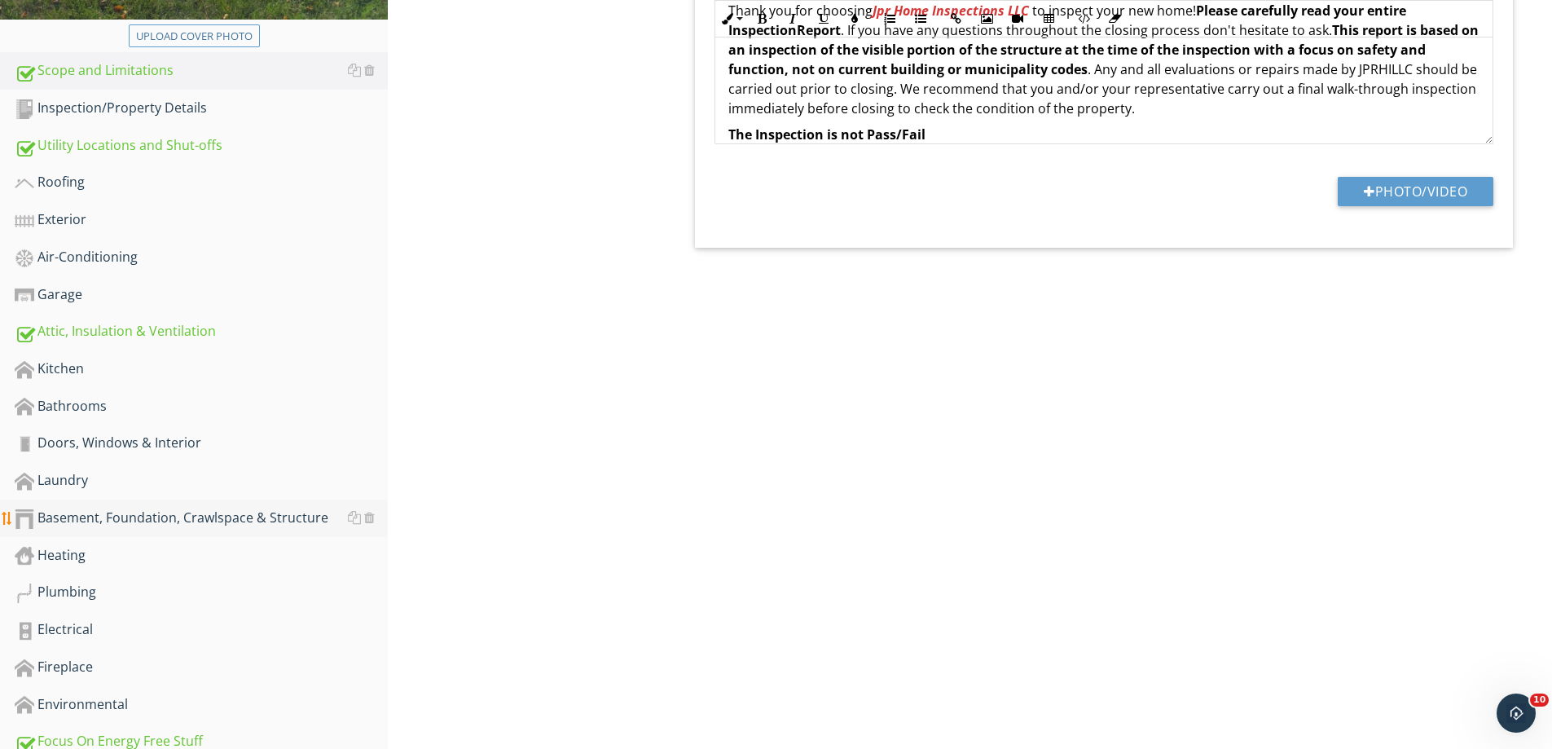
scroll to position [840, 0]
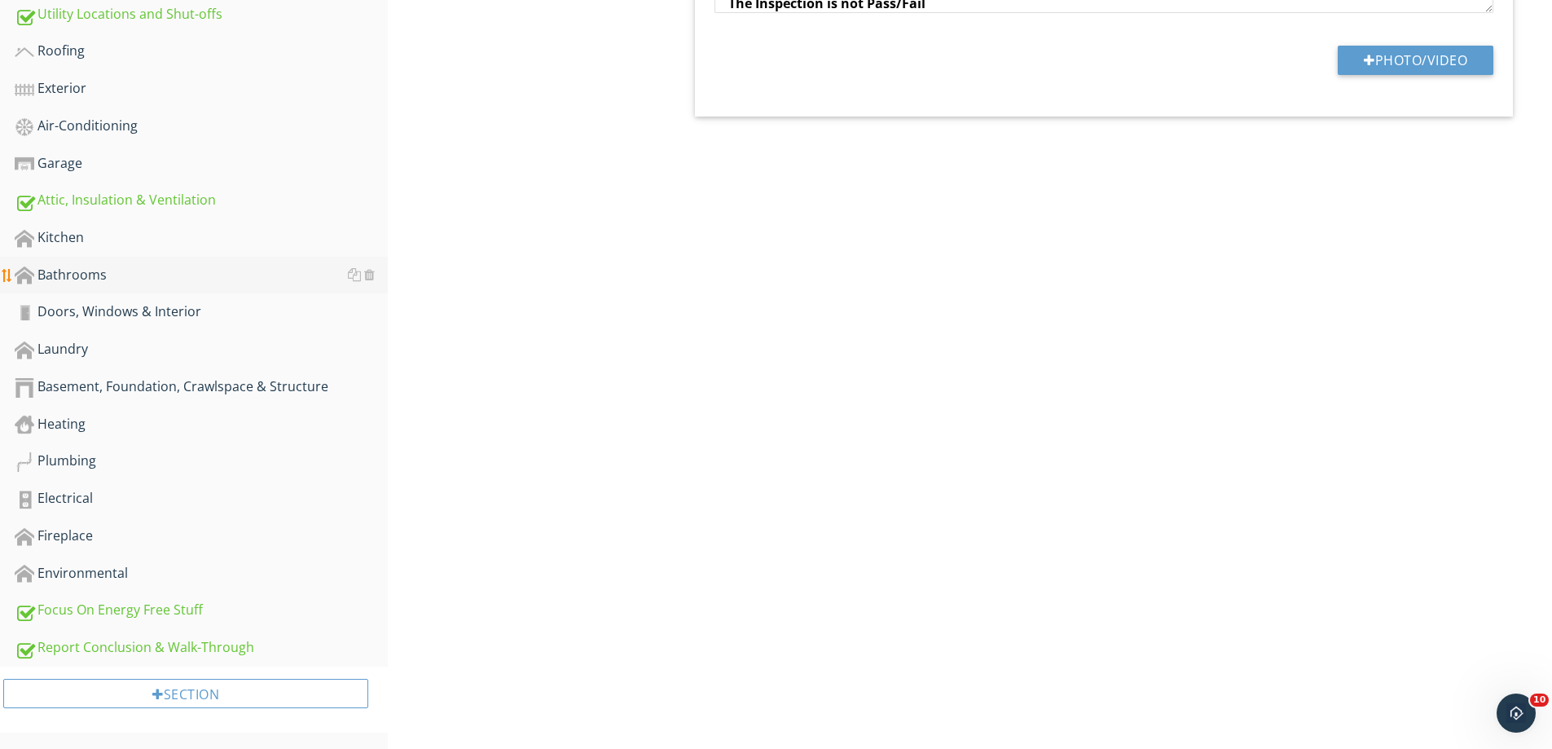
click at [77, 270] on div "Bathrooms" at bounding box center [201, 275] width 373 height 21
type textarea "<p>Thank you for choosing <strong><em><span style="color: rgb(213, 54, 54);">Jp…"
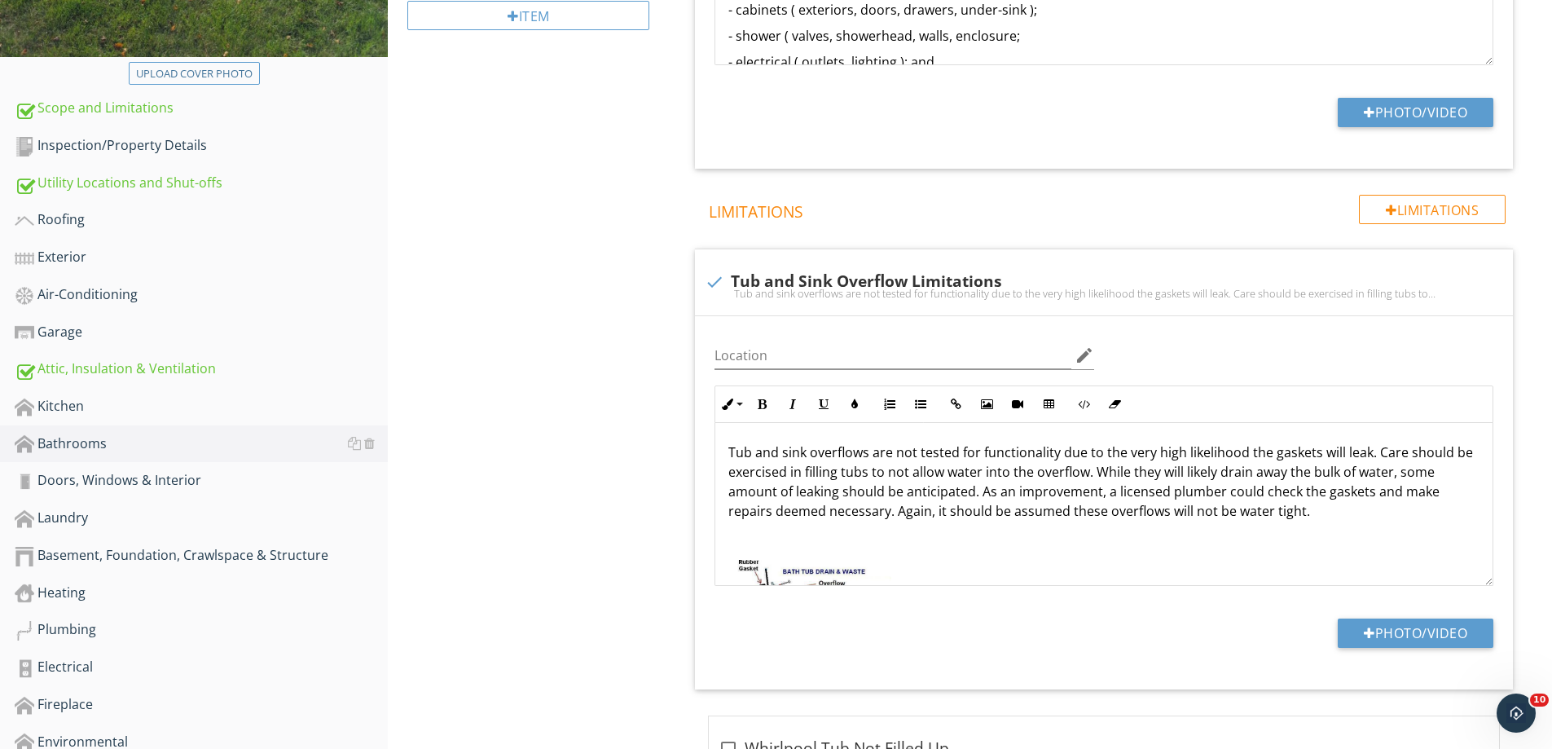
scroll to position [270, 0]
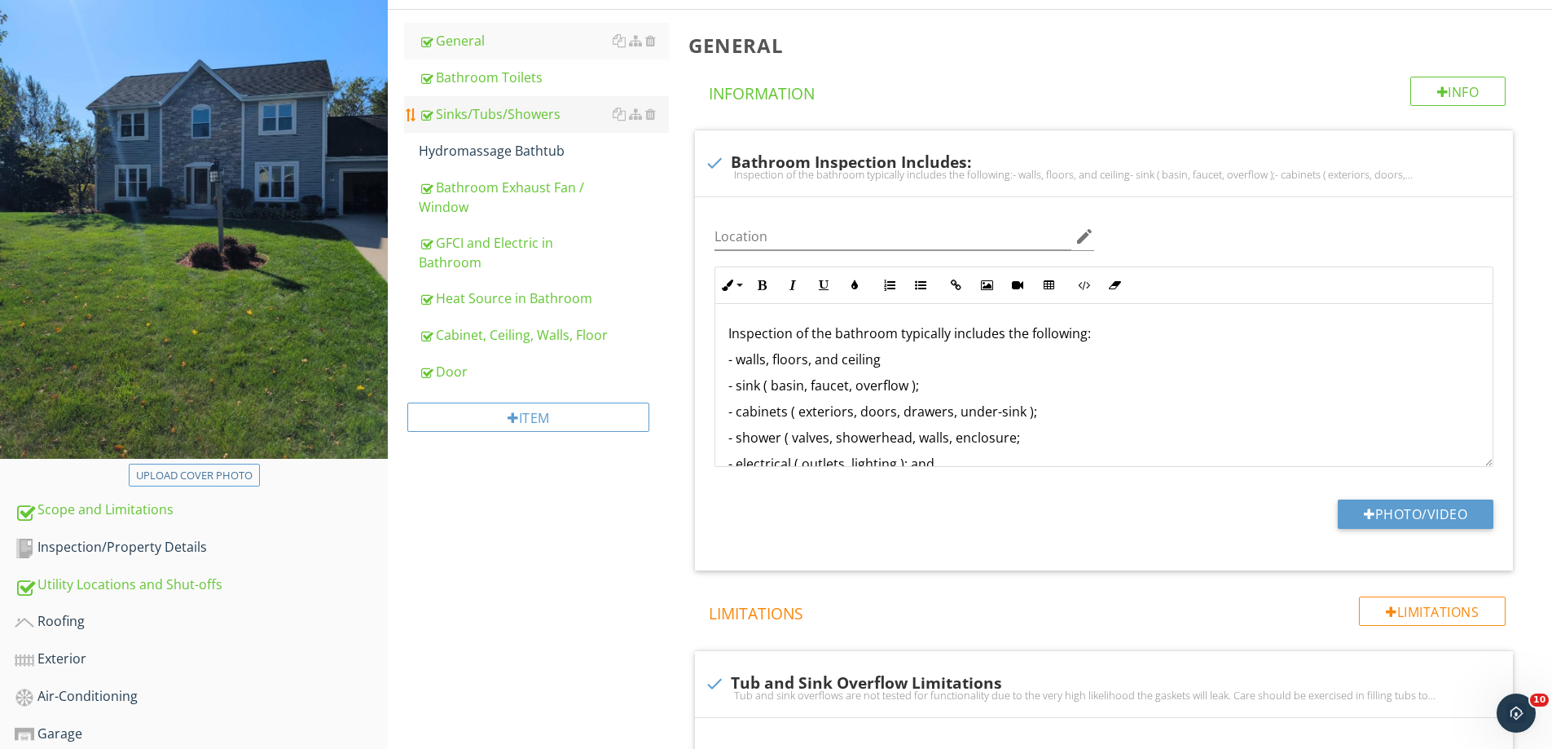
click at [534, 110] on div "Sinks/Tubs/Showers" at bounding box center [544, 114] width 250 height 20
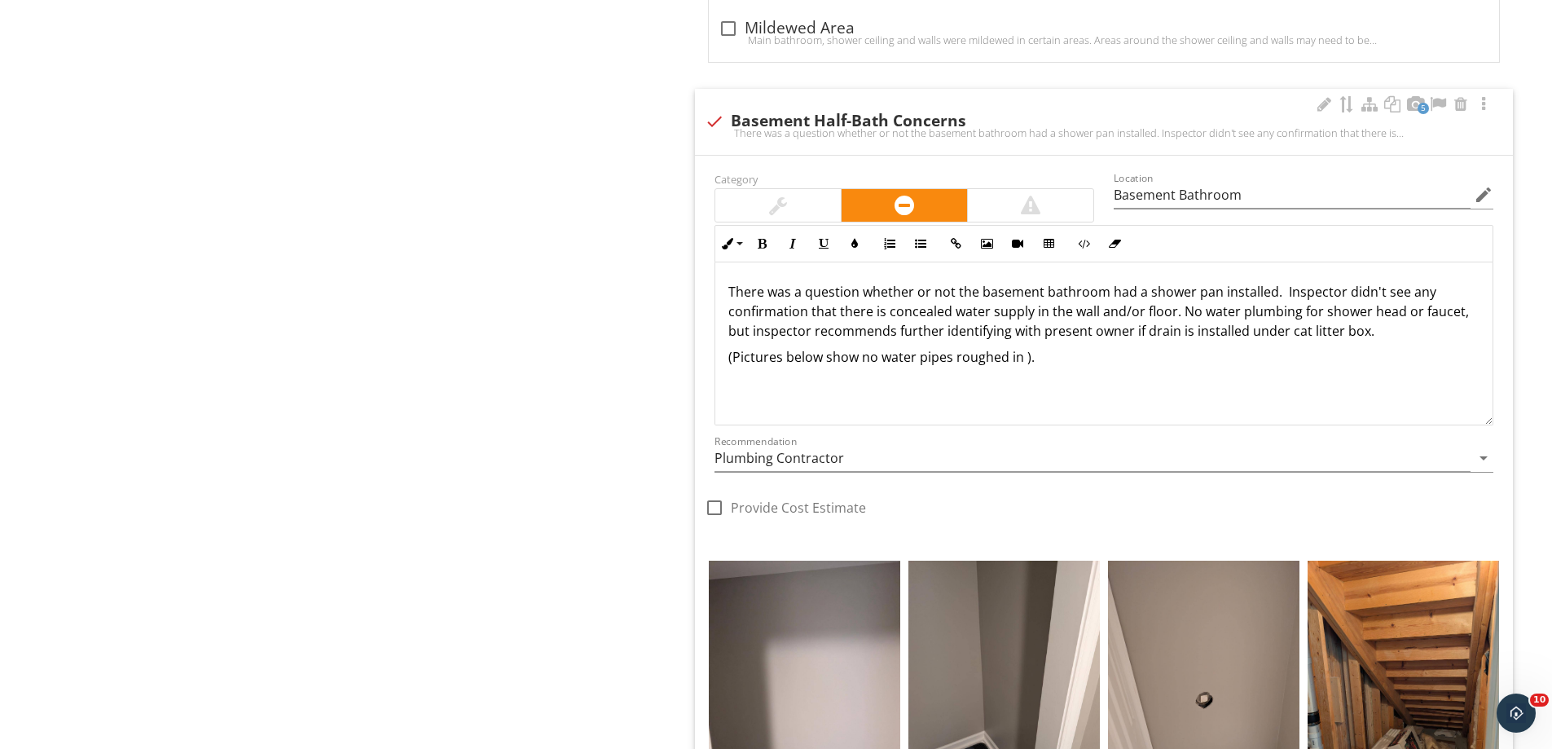
scroll to position [3529, 0]
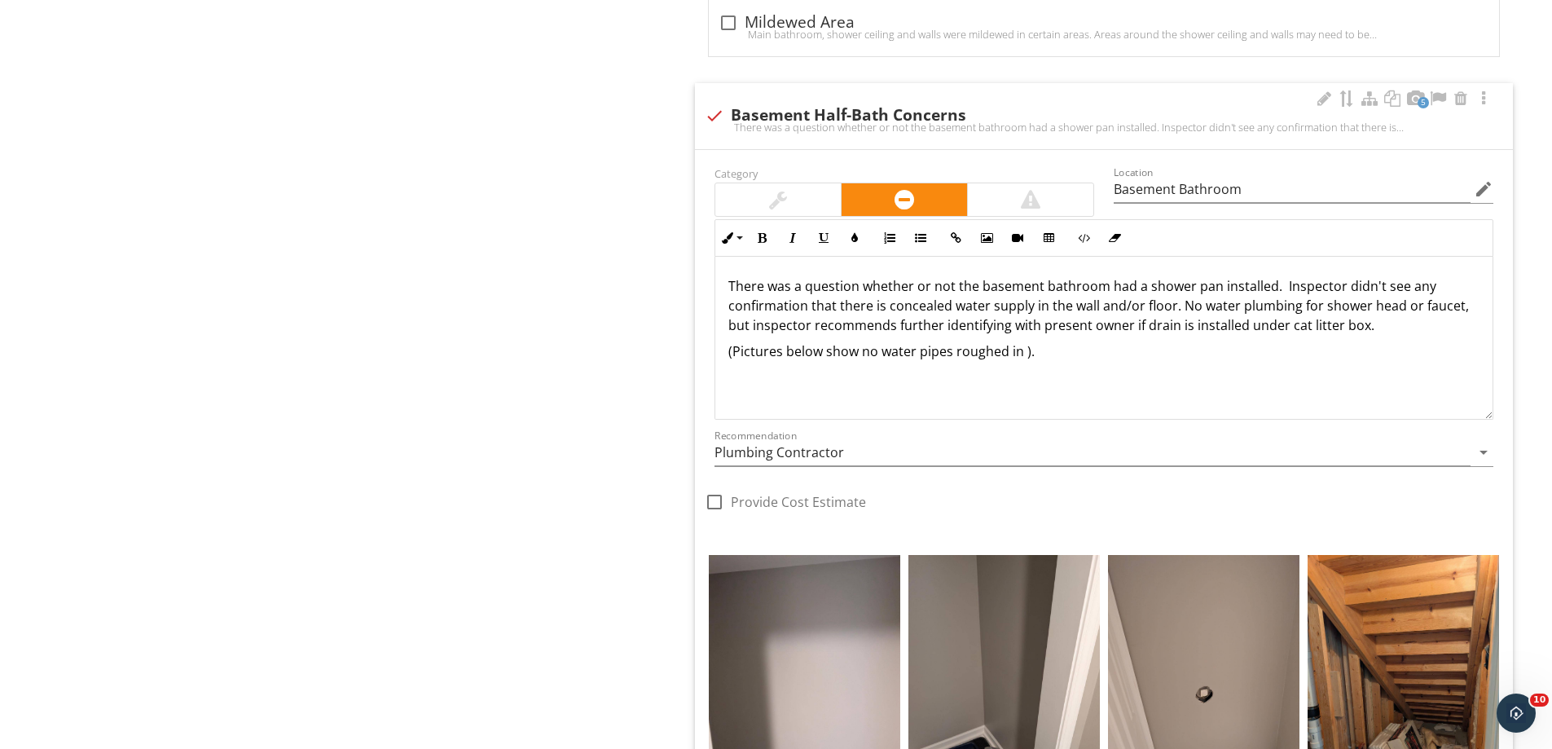
click at [1272, 292] on p "There was a question whether or not the basement bathroom had a shower pan inst…" at bounding box center [1103, 305] width 751 height 59
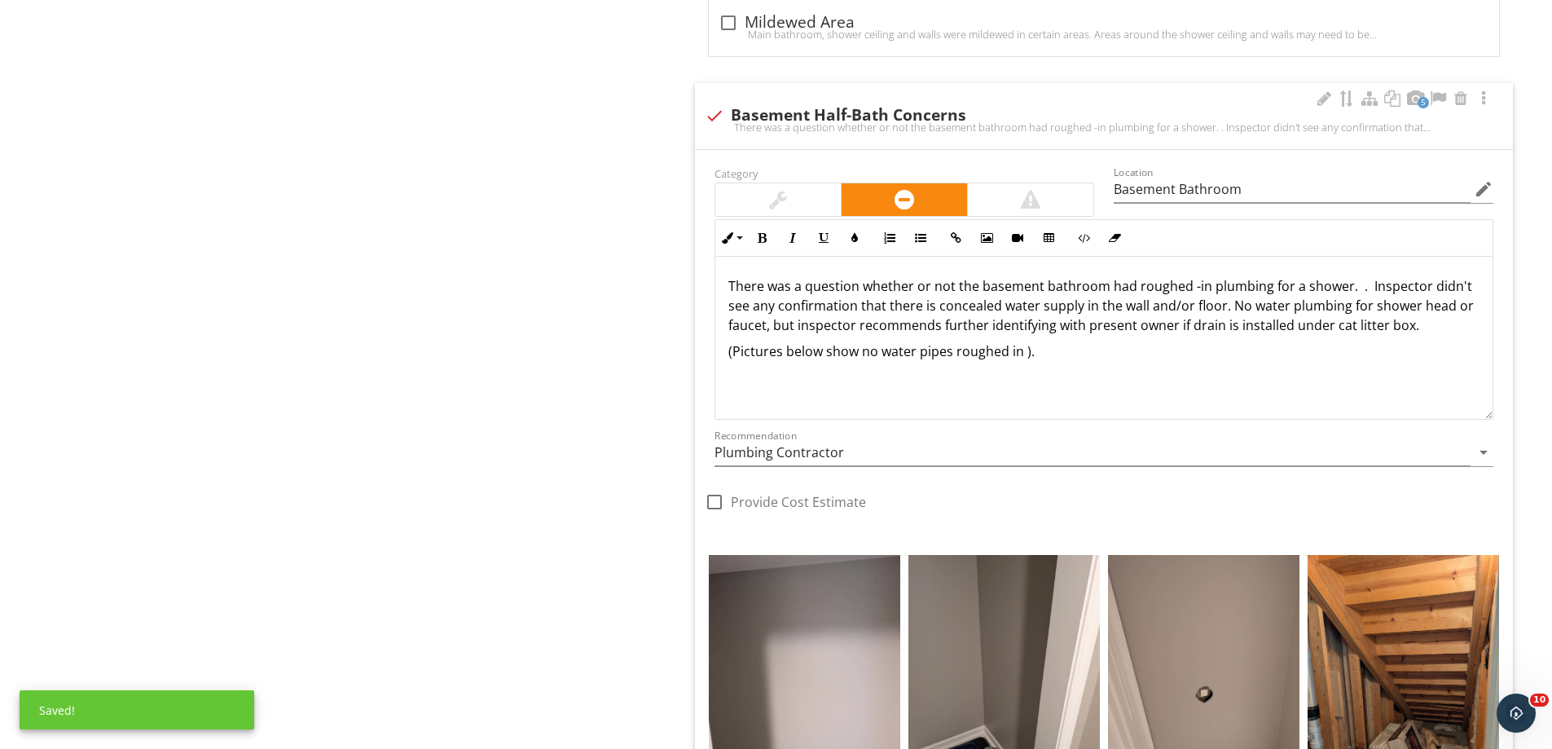
click at [1362, 289] on p "There was a question whether or not the basement bathroom had roughed -in plumb…" at bounding box center [1103, 305] width 751 height 59
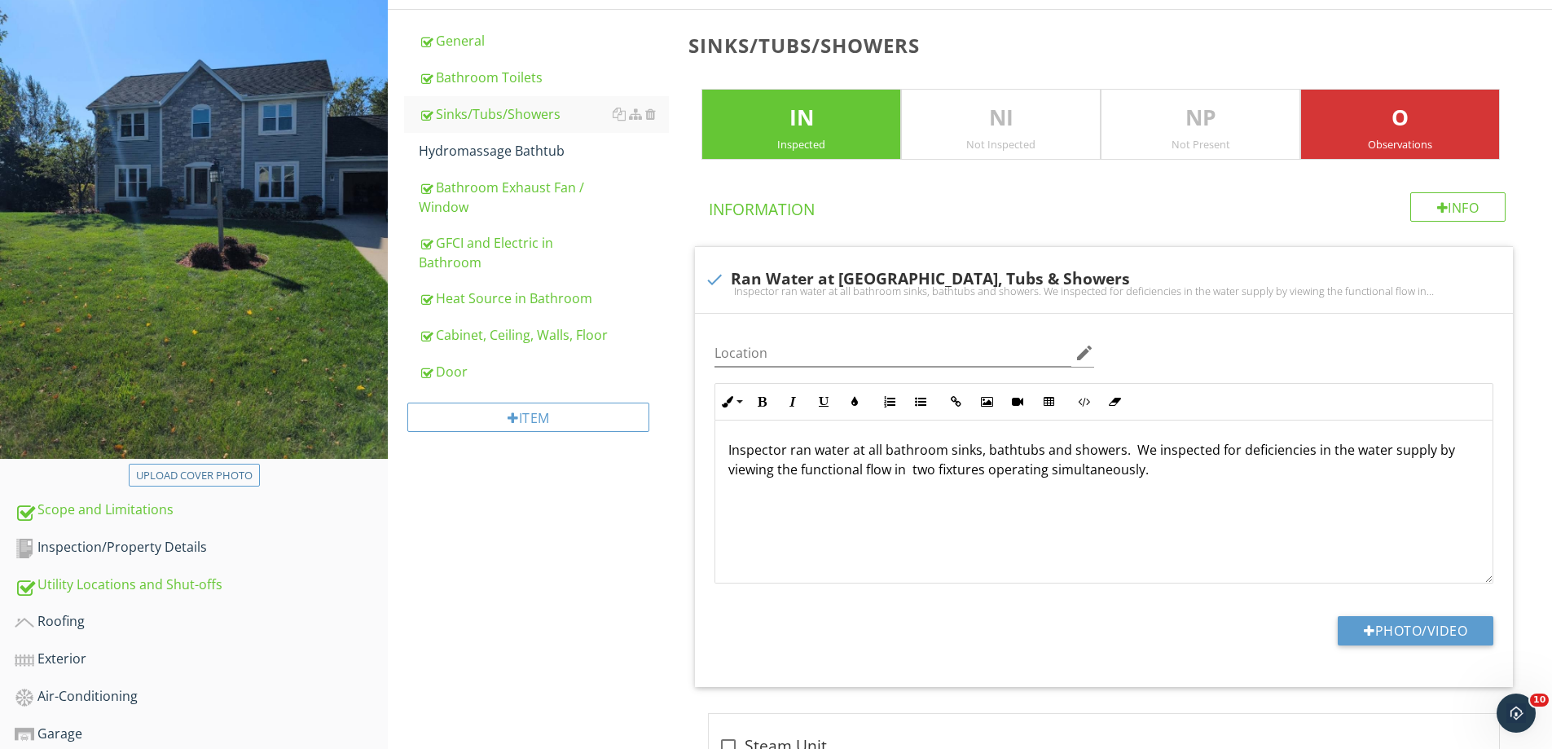
scroll to position [0, 0]
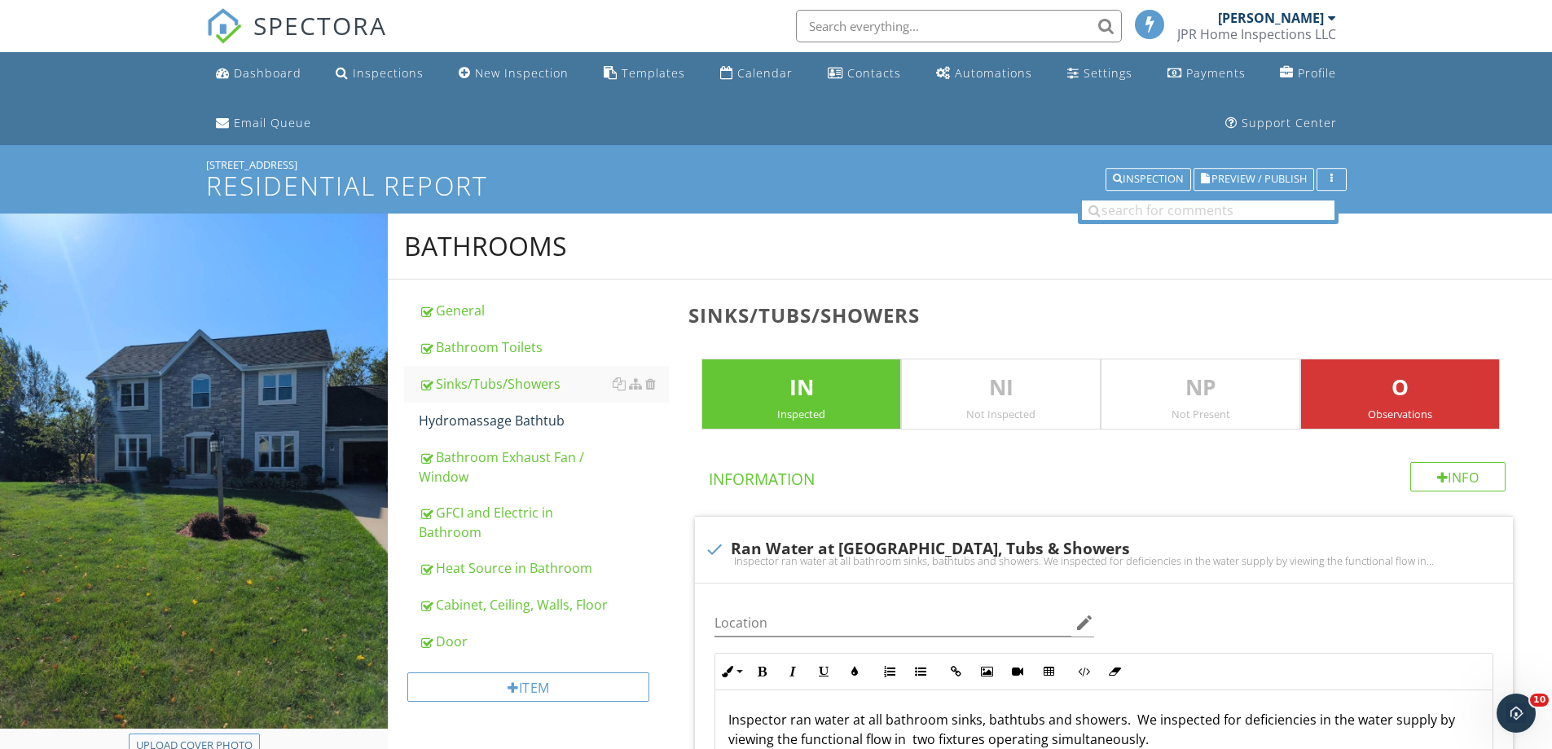
scroll to position [270, 0]
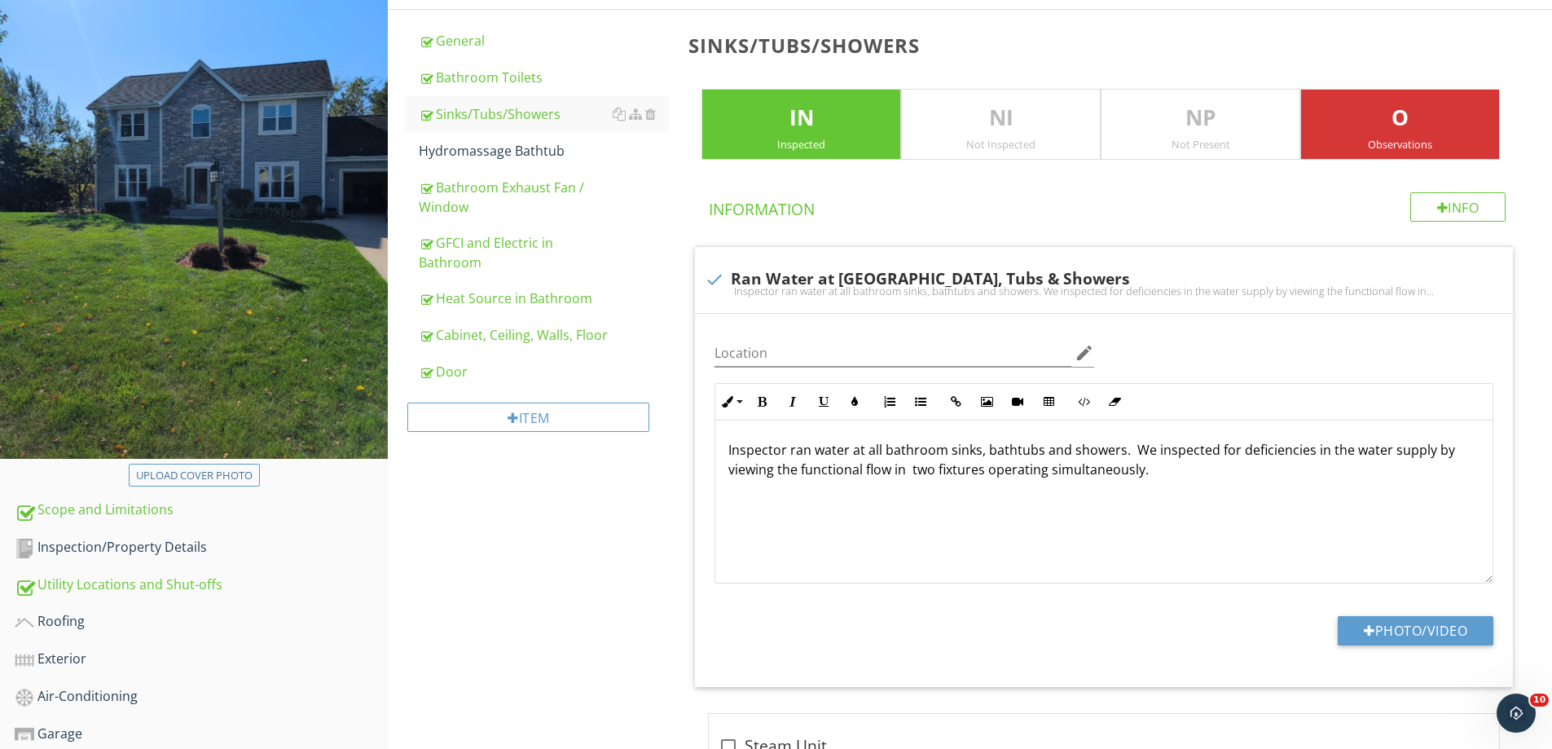
scroll to position [840, 0]
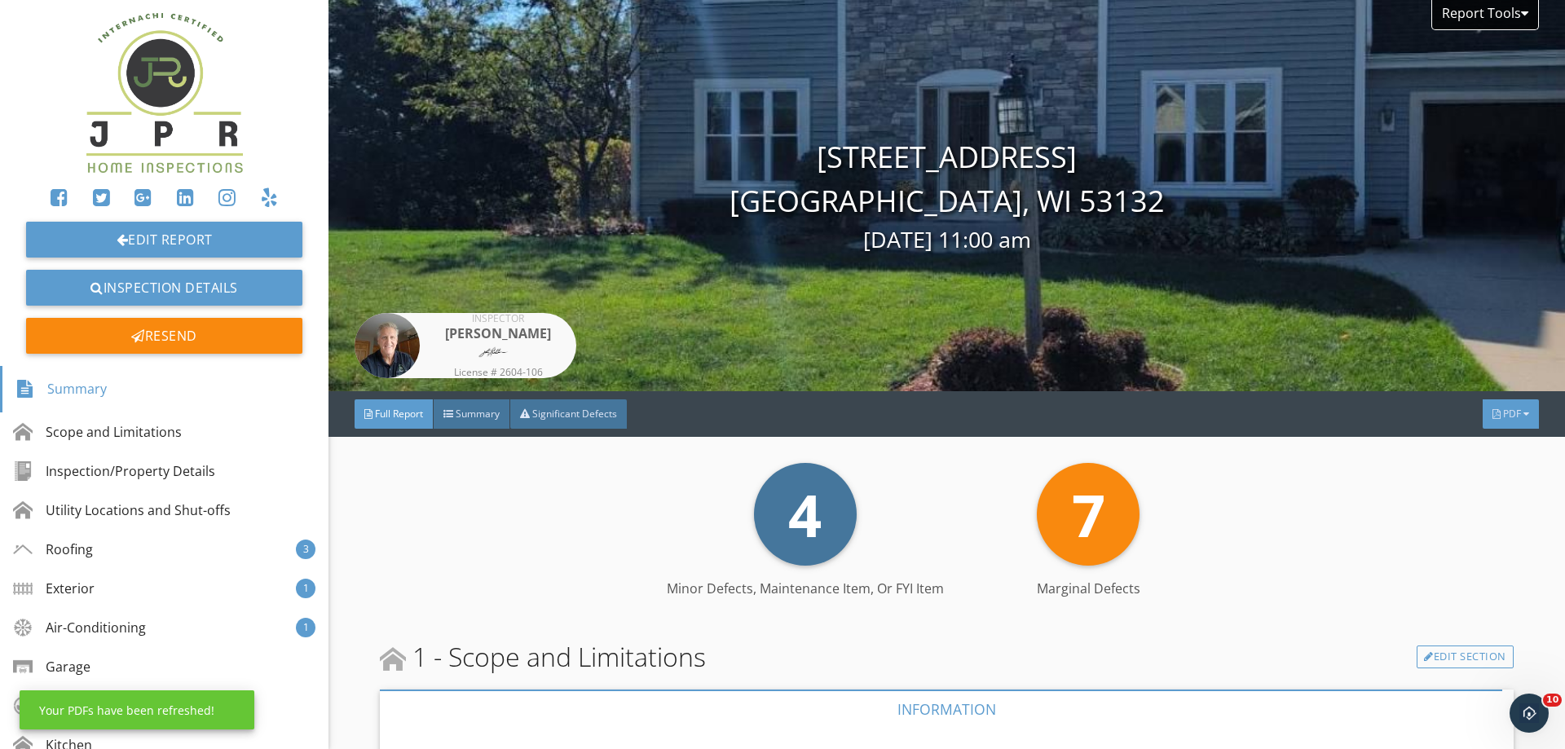
click at [1503, 409] on span "PDF" at bounding box center [1512, 414] width 18 height 14
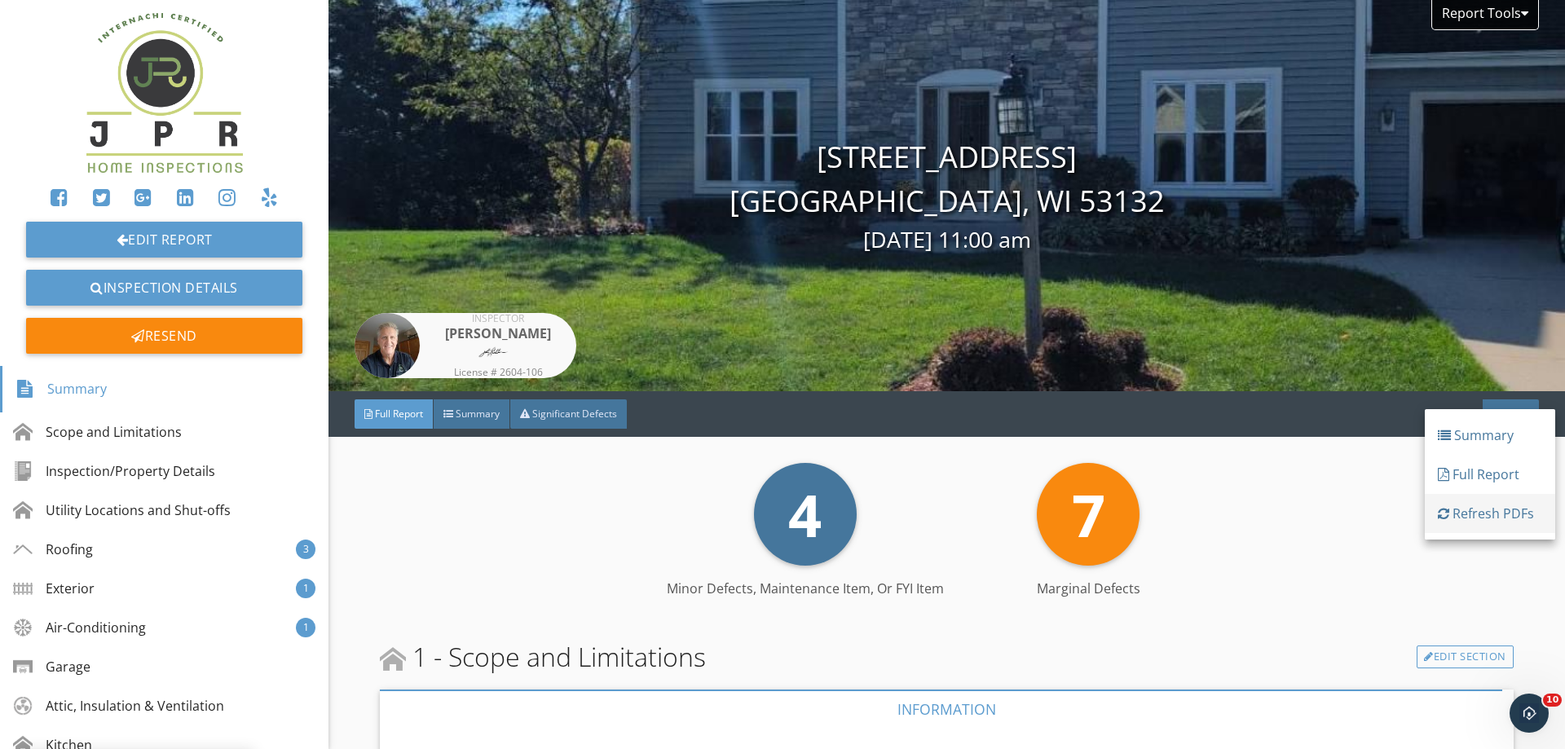
click at [1479, 504] on div "Refresh PDFs" at bounding box center [1489, 514] width 104 height 20
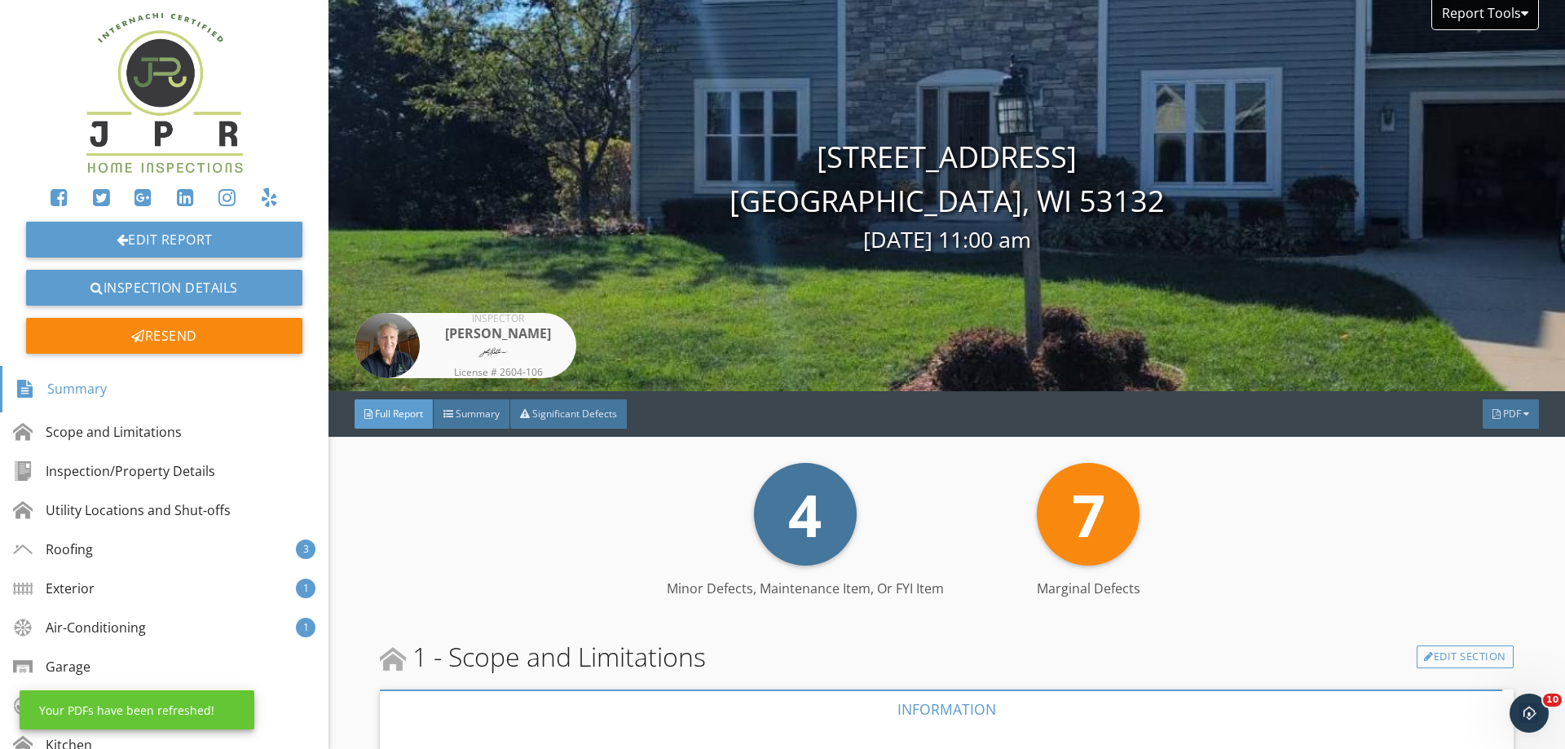
click at [1503, 410] on span "PDF" at bounding box center [1512, 414] width 18 height 14
click at [1500, 433] on div "Summary" at bounding box center [1489, 436] width 104 height 20
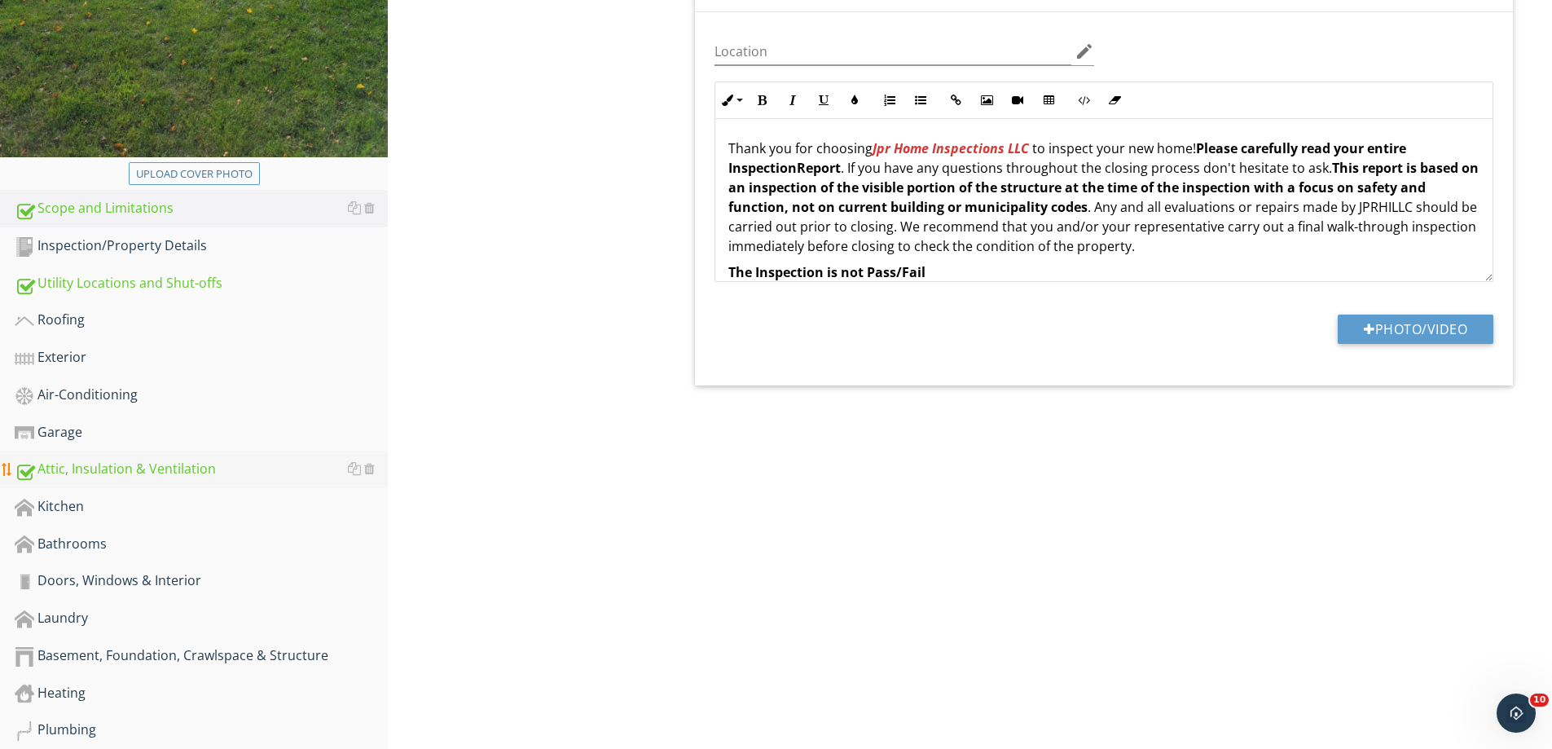
scroll to position [570, 0]
click at [59, 535] on div "Bathrooms" at bounding box center [201, 545] width 373 height 21
type textarea "<p>Thank you for choosing <strong><em><span style="color: rgb(213, 54, 54);">Jp…"
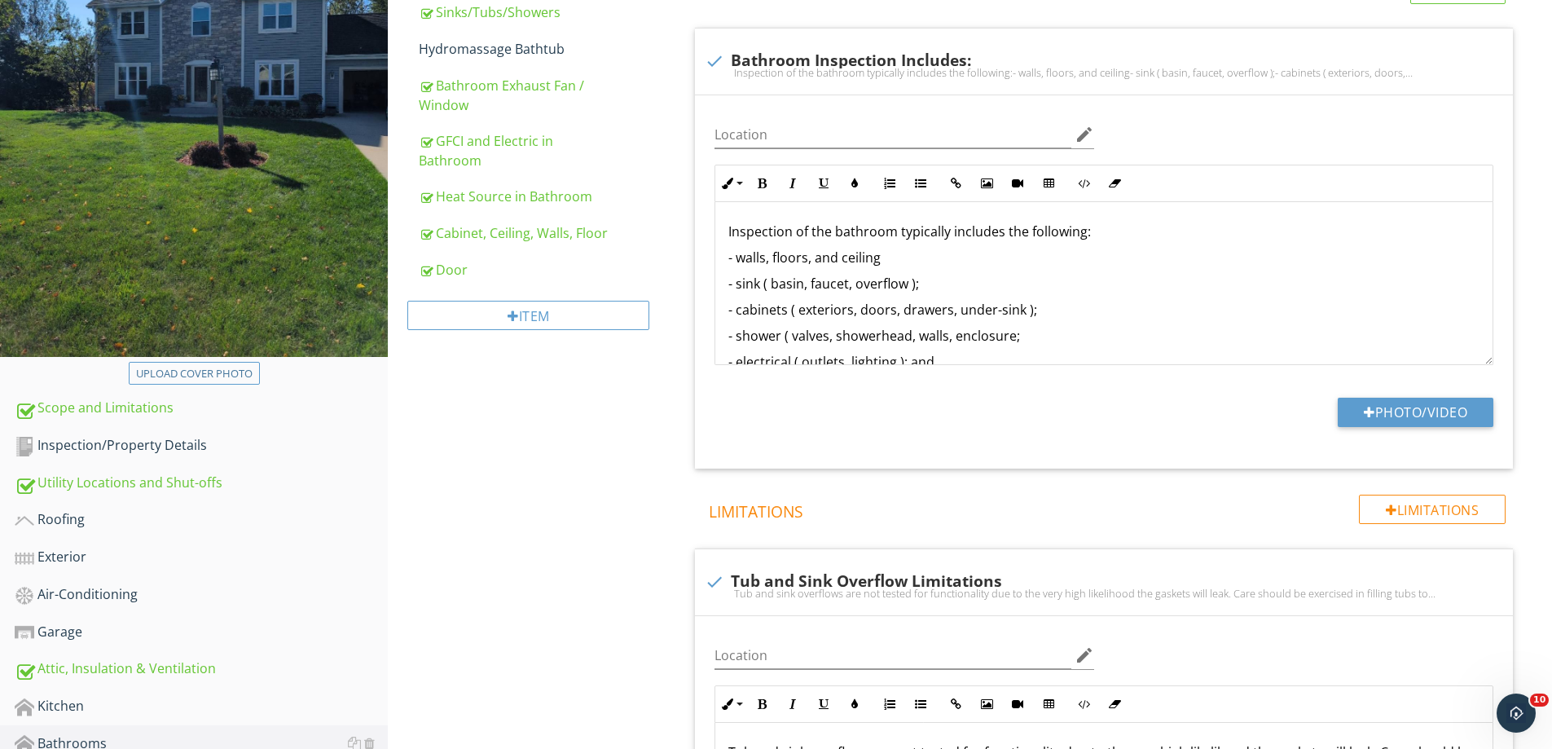
scroll to position [81, 0]
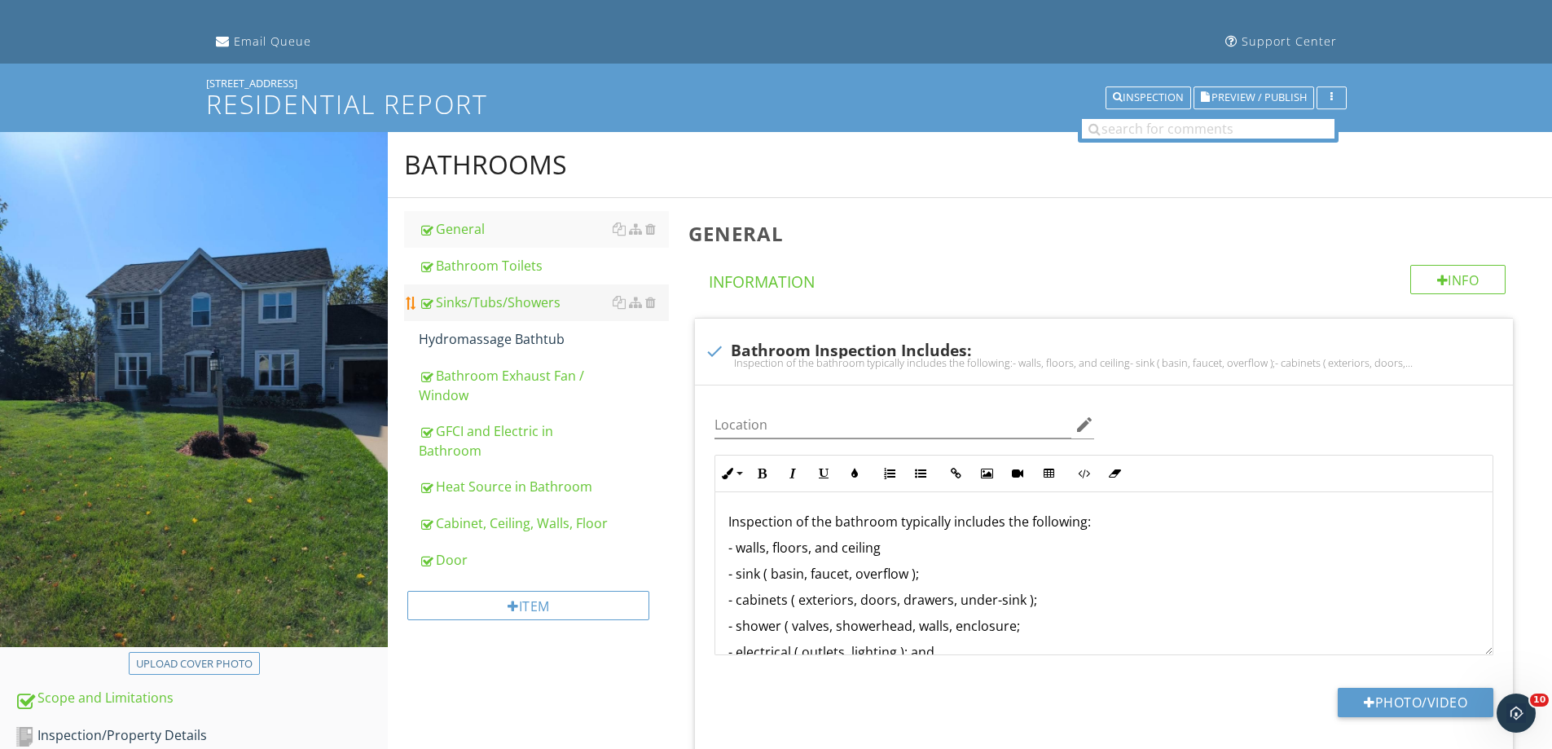
click at [534, 297] on div "Sinks/Tubs/Showers" at bounding box center [544, 303] width 250 height 20
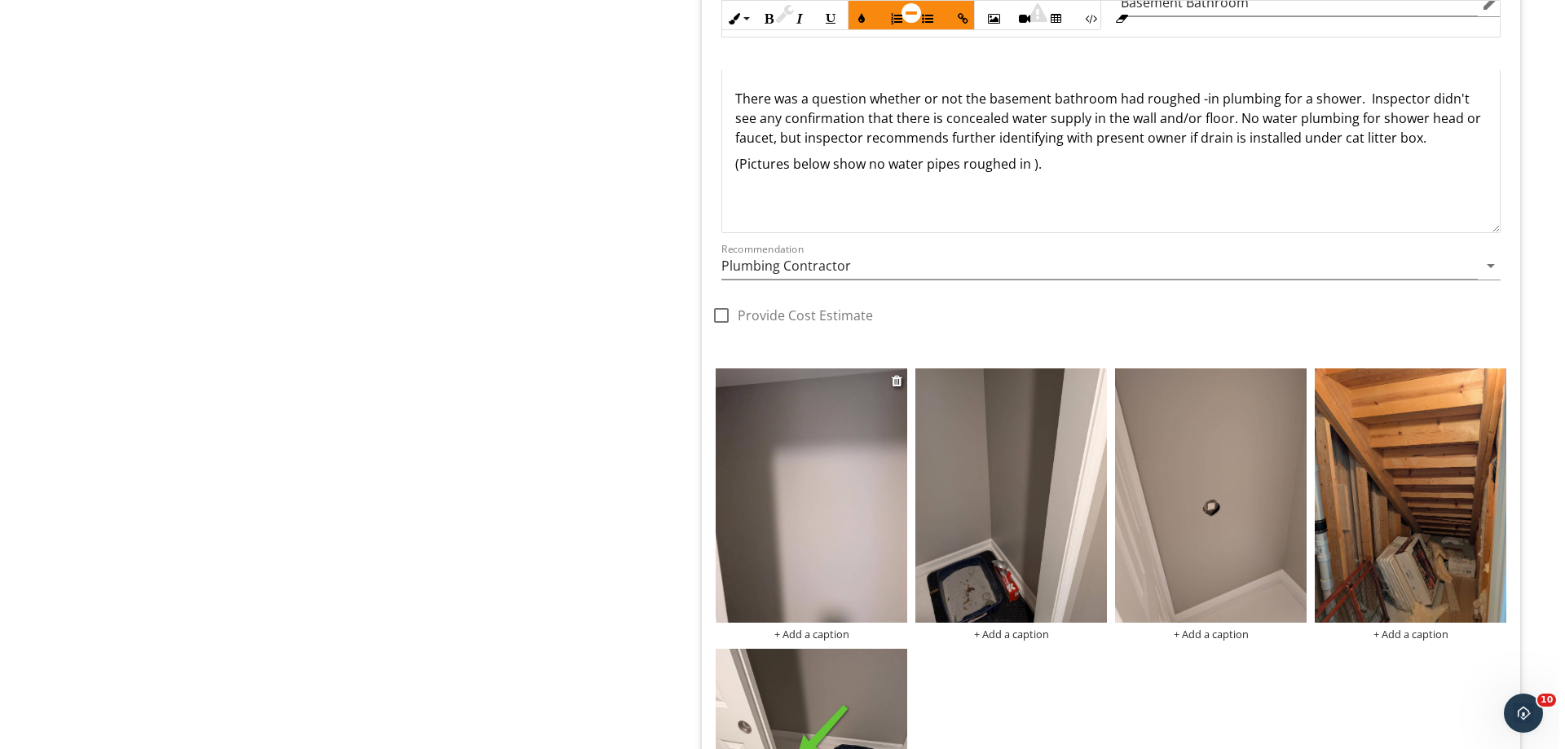
scroll to position [3830, 0]
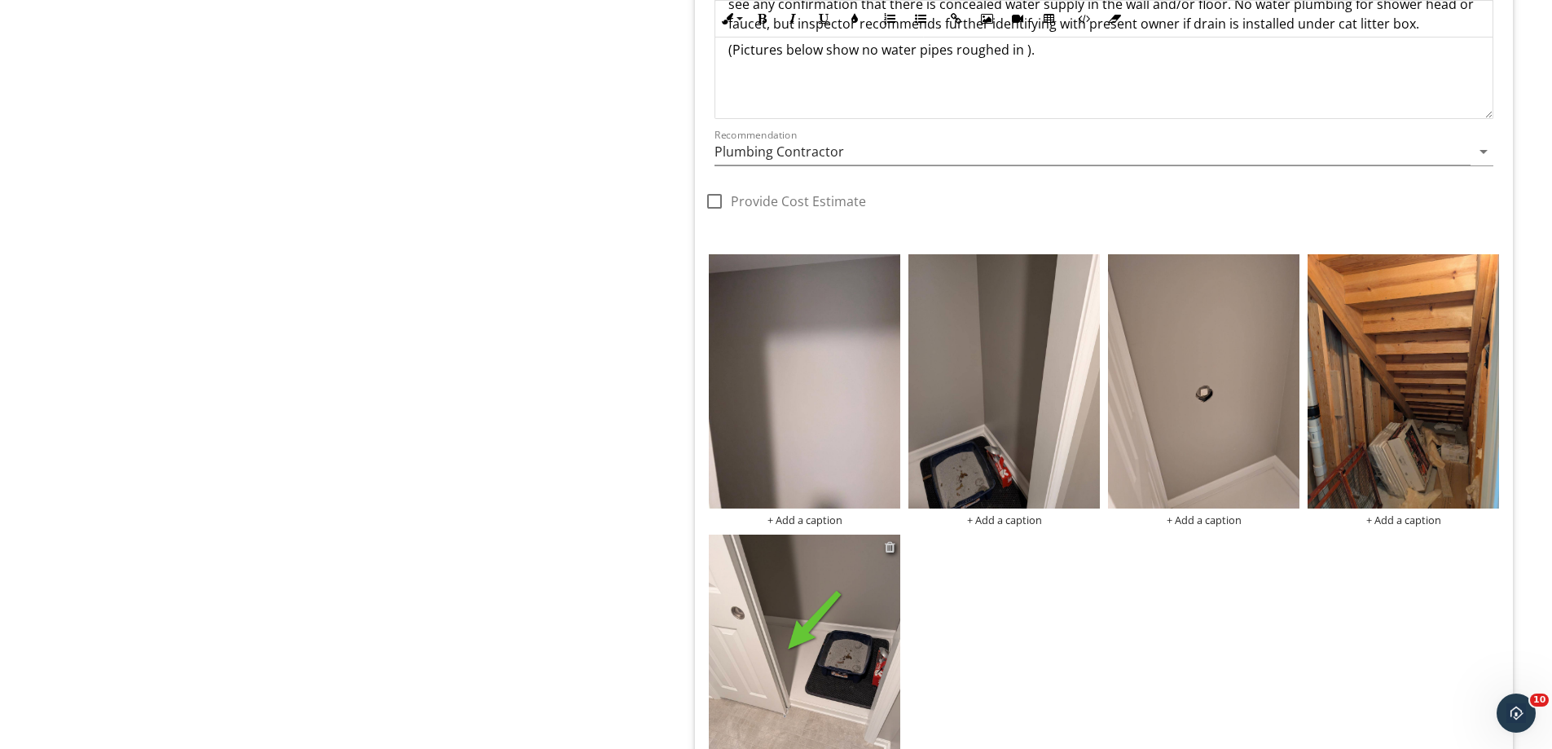
click at [886, 546] on div at bounding box center [890, 546] width 11 height 13
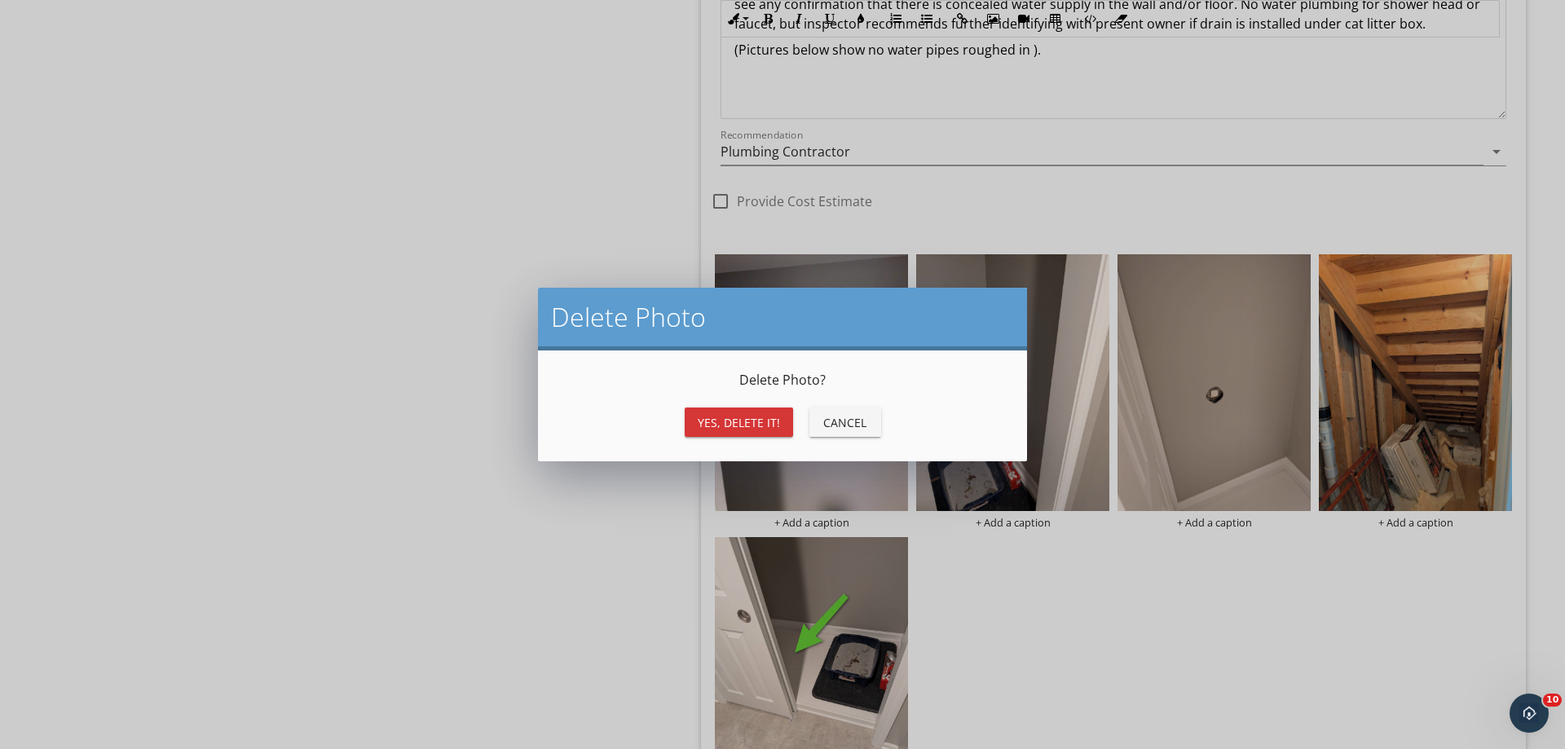
click at [736, 417] on div "Yes, Delete it!" at bounding box center [739, 422] width 82 height 17
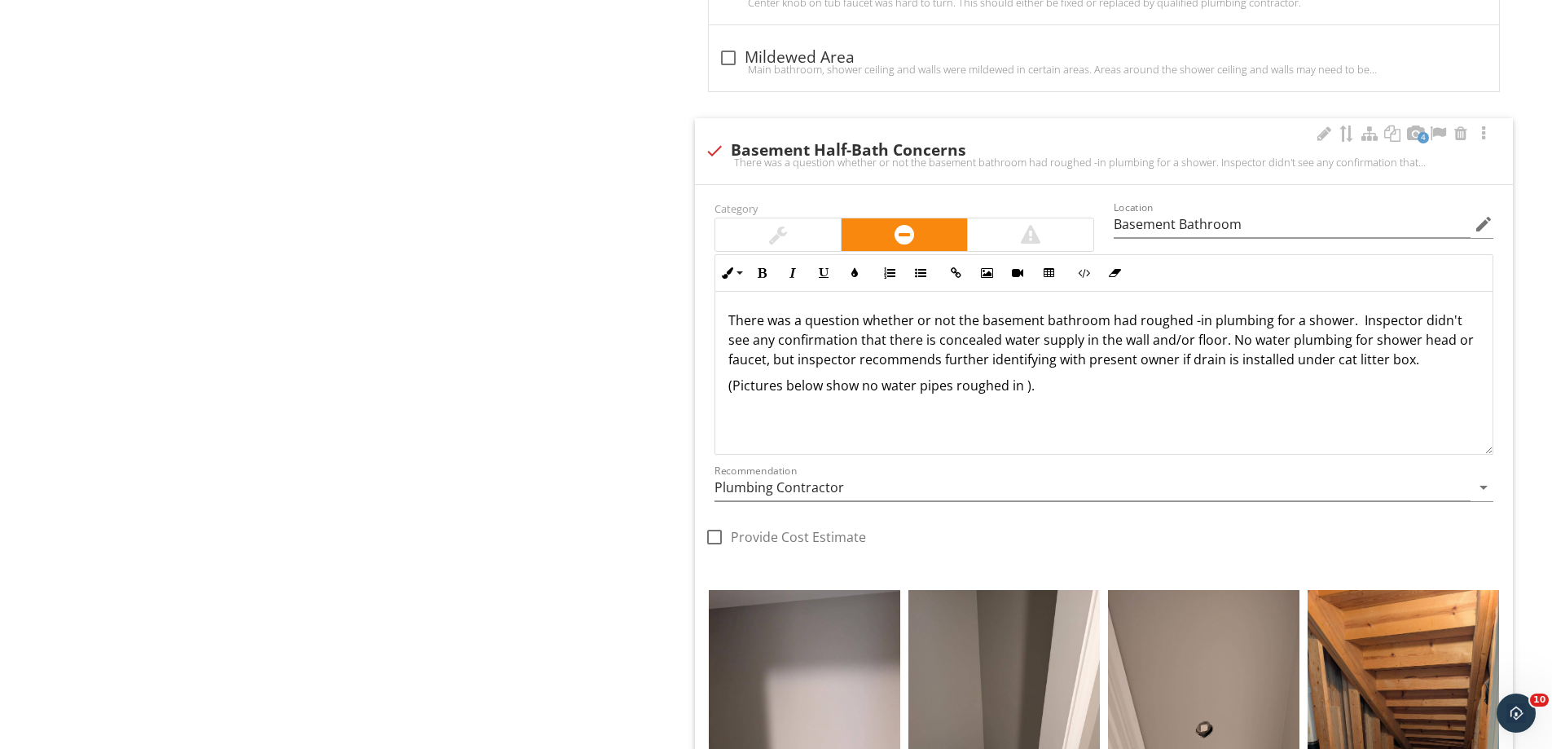
scroll to position [3521, 0]
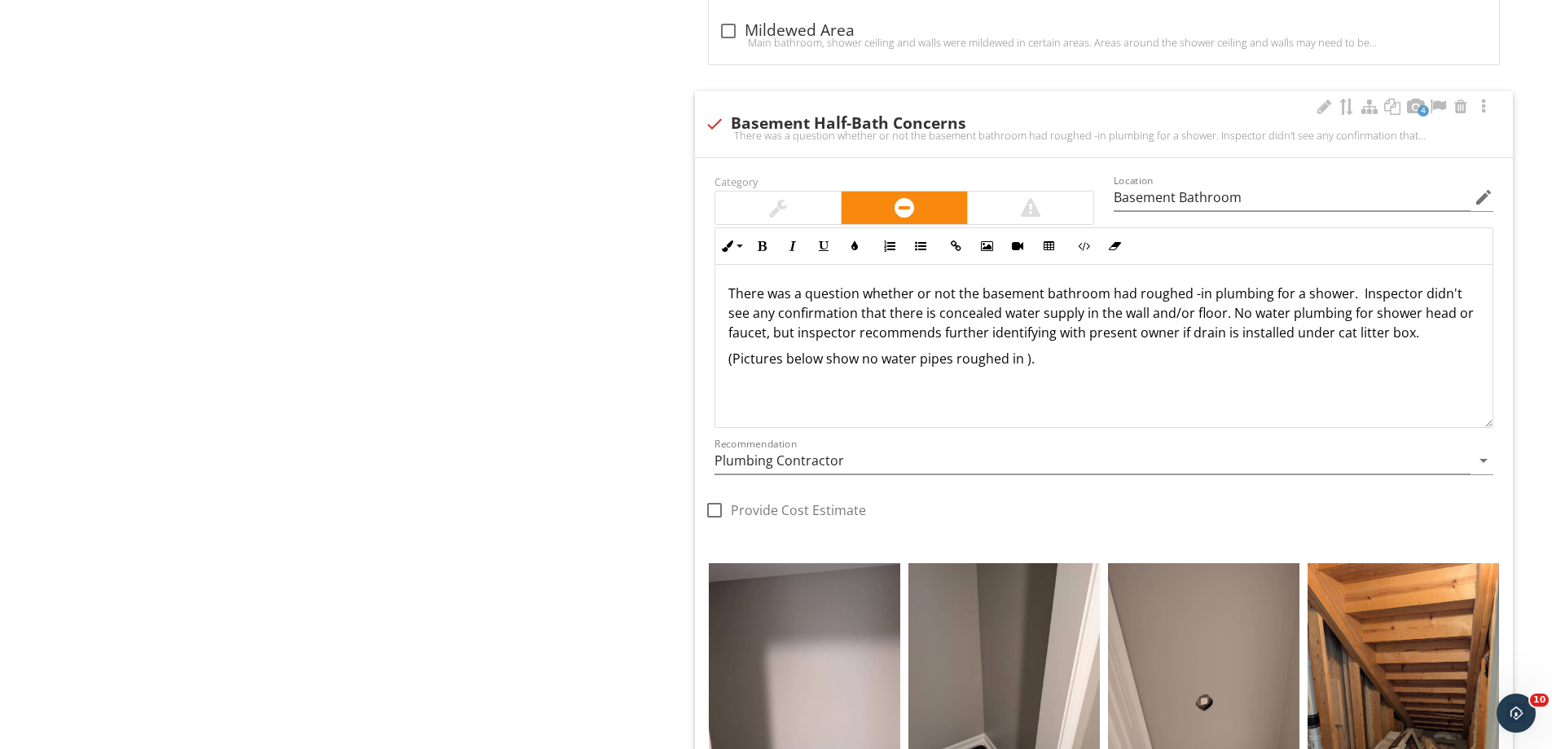
drag, startPoint x: 1391, startPoint y: 337, endPoint x: 1173, endPoint y: 336, distance: 218.4
click at [1173, 336] on p "There was a question whether or not the basement bathroom had roughed -in plumb…" at bounding box center [1103, 313] width 751 height 59
click at [1398, 335] on p "There was a question whether or not the basement bathroom had roughed -in plumb…" at bounding box center [1103, 313] width 751 height 59
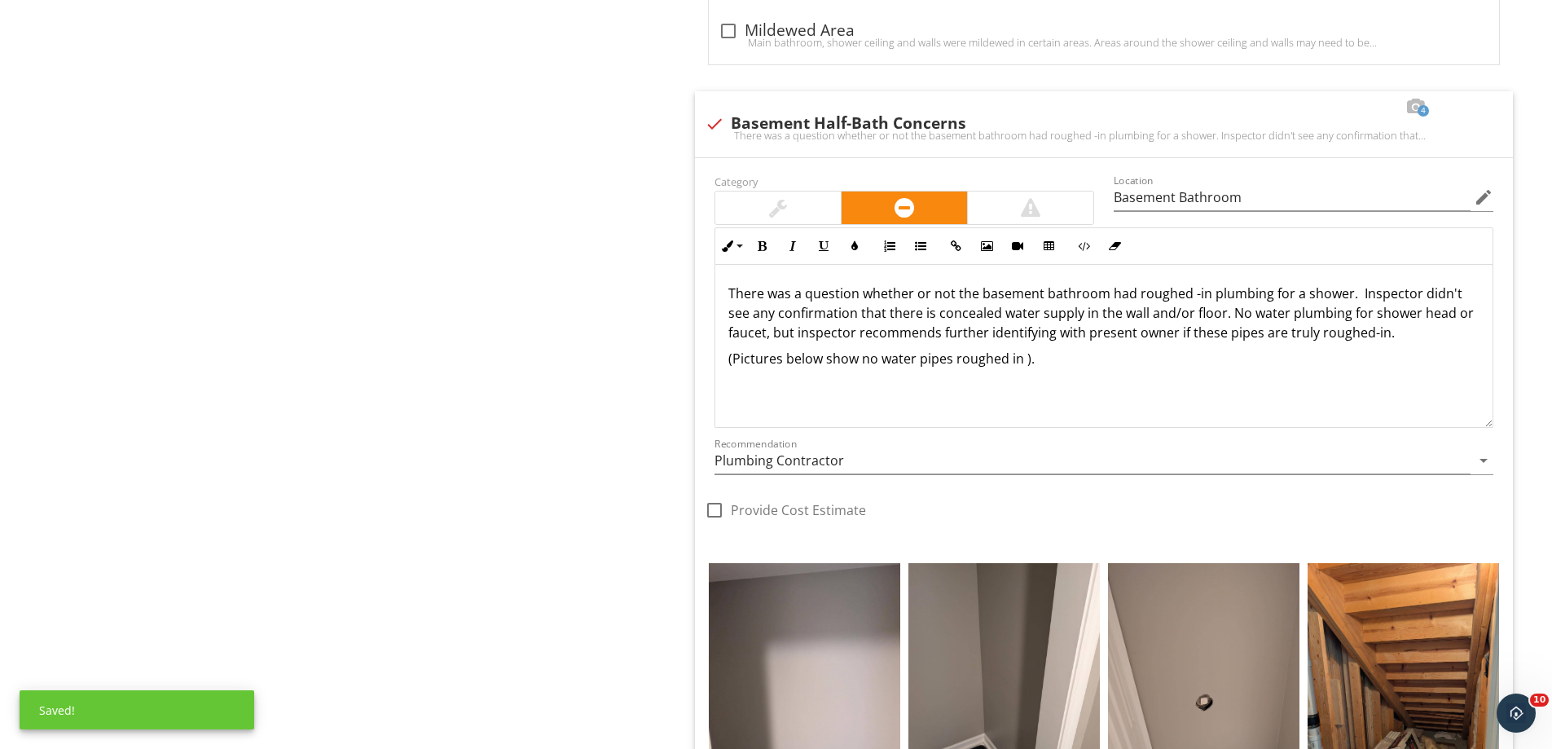
scroll to position [81, 0]
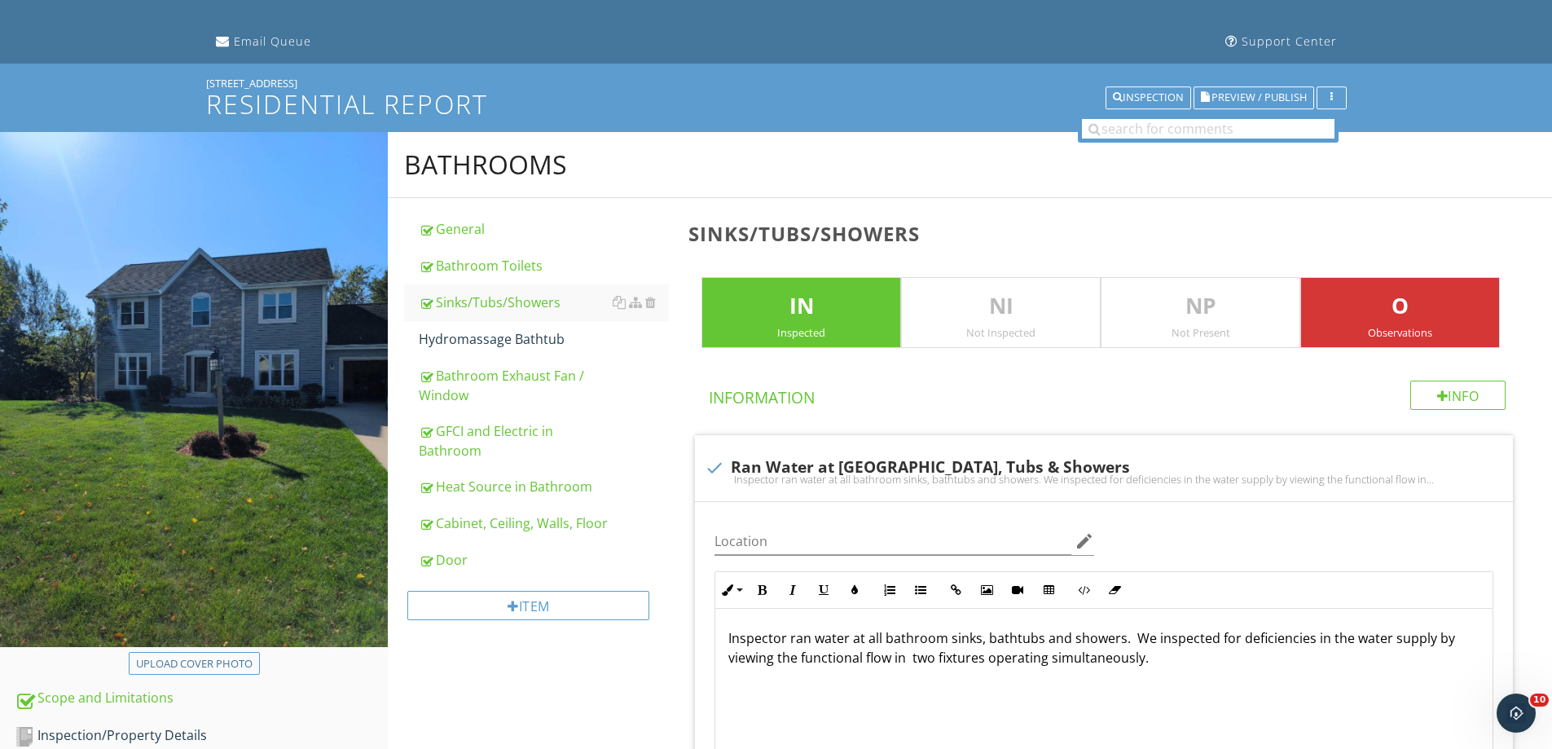
scroll to position [570, 0]
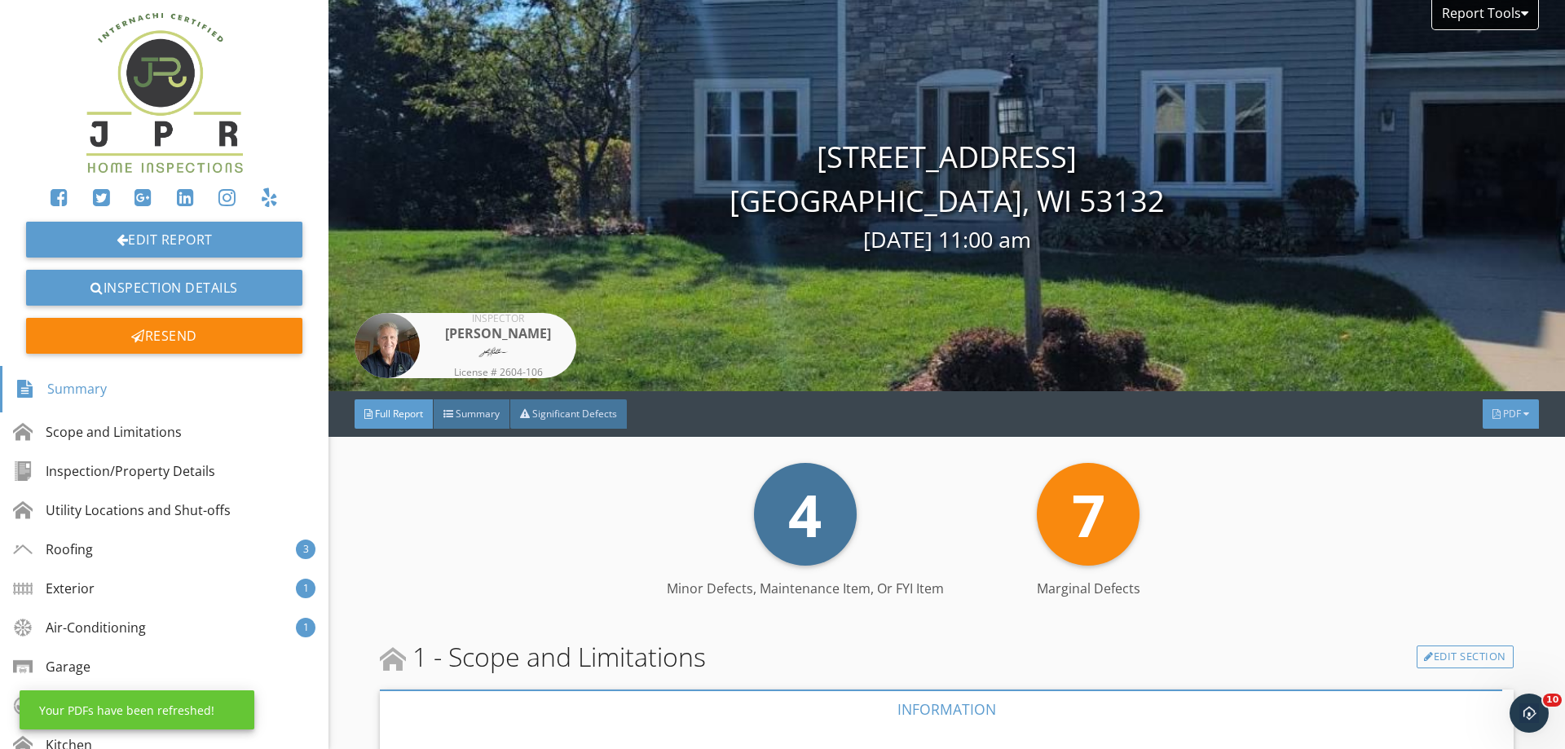
click at [1503, 409] on span "PDF" at bounding box center [1512, 414] width 18 height 14
click at [1465, 509] on div "Refresh PDFs" at bounding box center [1489, 514] width 104 height 20
click at [1503, 408] on span "PDF" at bounding box center [1512, 414] width 18 height 14
click at [1500, 425] on div "Summary" at bounding box center [1489, 435] width 104 height 20
